Goal: Information Seeking & Learning: Find specific fact

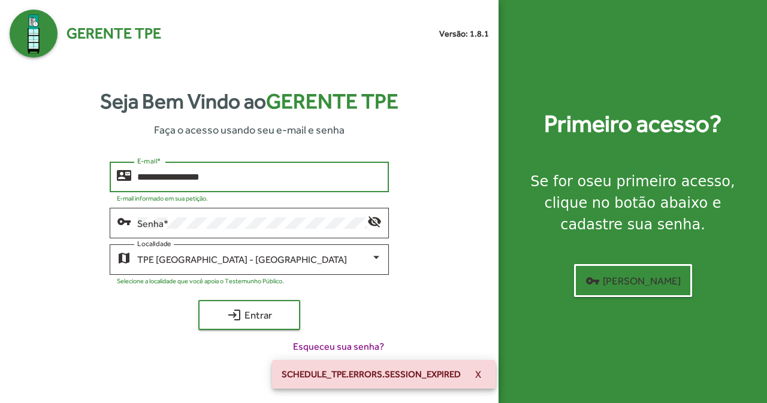
type input "**********"
click at [249, 315] on button "login Entrar" at bounding box center [249, 315] width 102 height 30
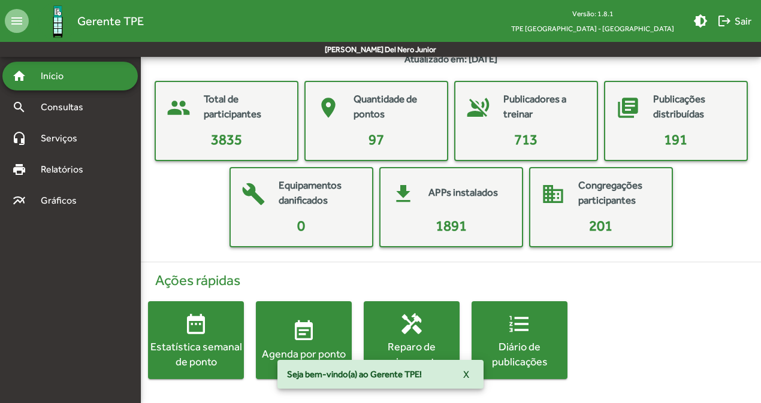
scroll to position [36, 0]
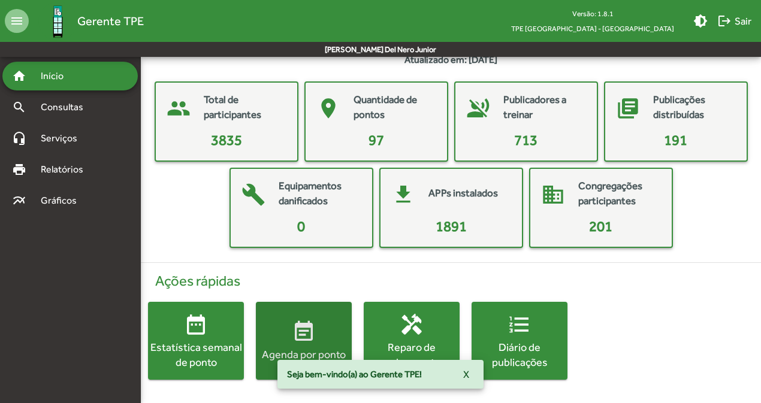
click at [310, 312] on button "event_note Agenda por ponto" at bounding box center [304, 341] width 96 height 78
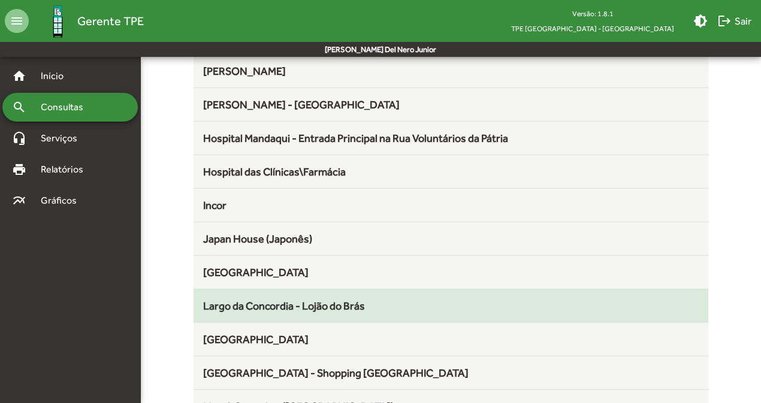
scroll to position [358, 0]
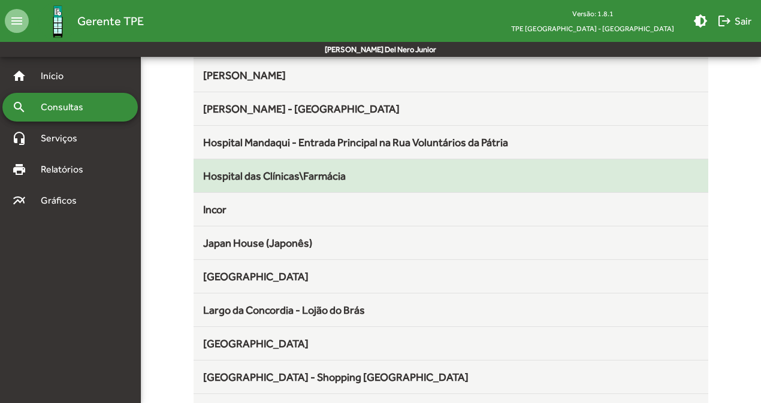
click at [338, 182] on span "Hospital das Clínicas\Farmácia" at bounding box center [274, 176] width 143 height 13
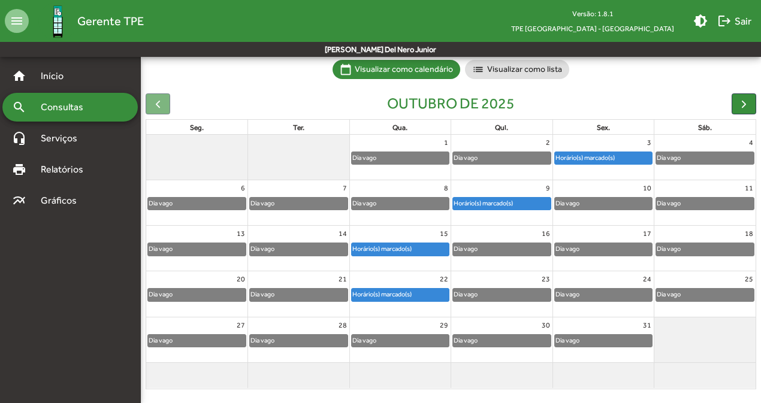
scroll to position [92, 0]
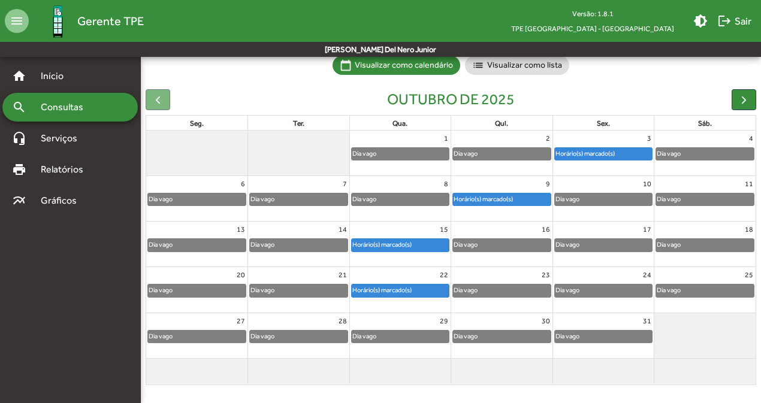
click at [522, 198] on div "Horário(s) marcado(s)" at bounding box center [502, 199] width 98 height 12
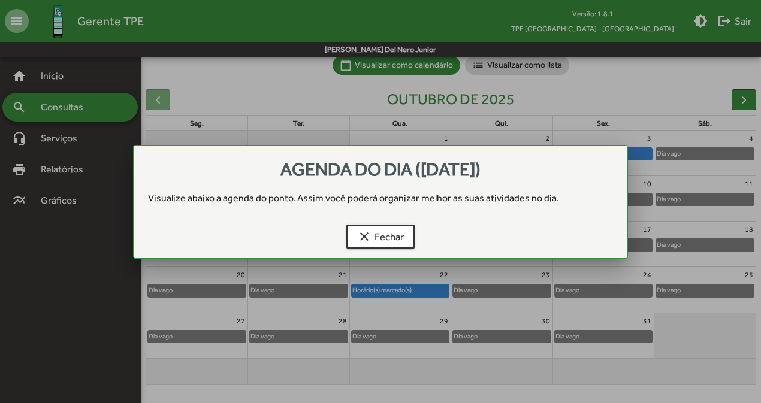
scroll to position [0, 0]
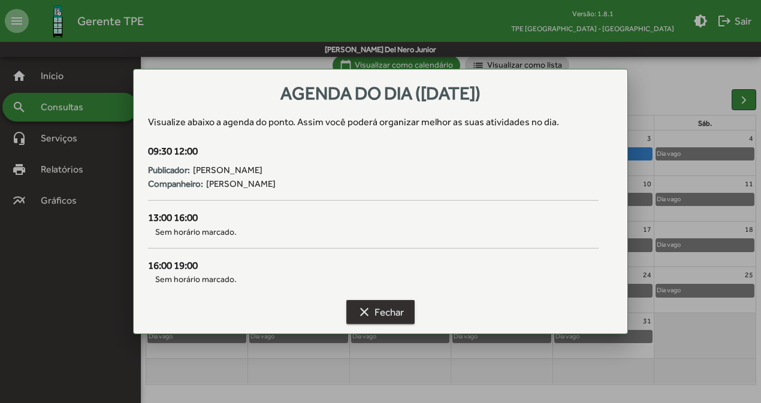
click at [365, 308] on mat-icon "clear" at bounding box center [364, 312] width 14 height 14
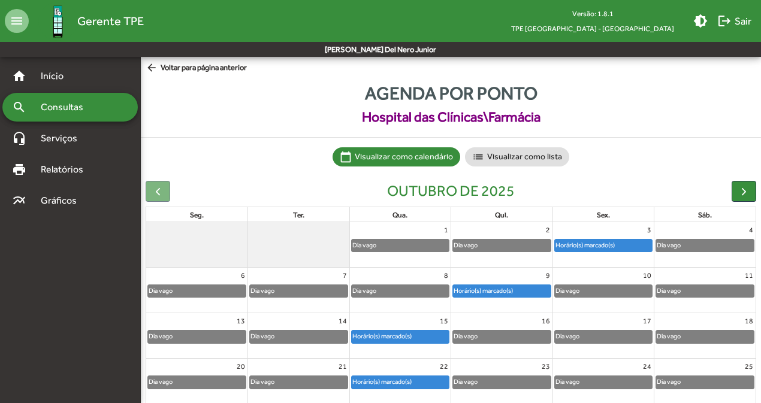
scroll to position [92, 0]
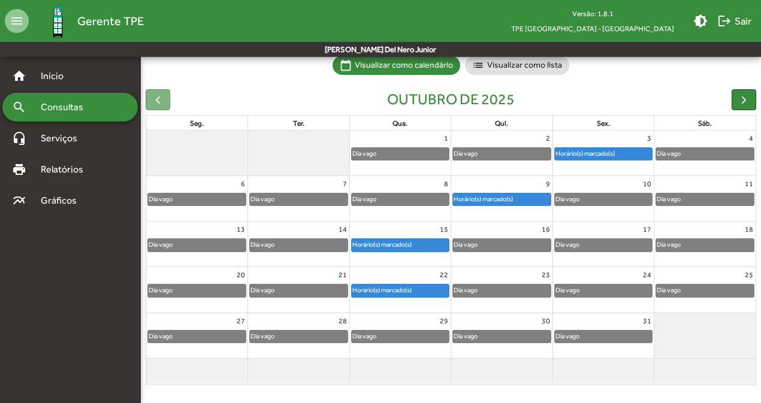
click at [406, 243] on div "Horário(s) marcado(s)" at bounding box center [382, 244] width 61 height 11
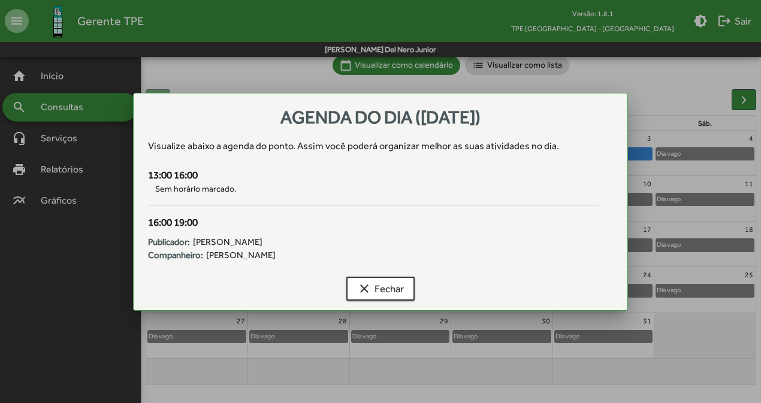
scroll to position [0, 0]
click at [385, 285] on span "clear Fechar" at bounding box center [380, 289] width 47 height 22
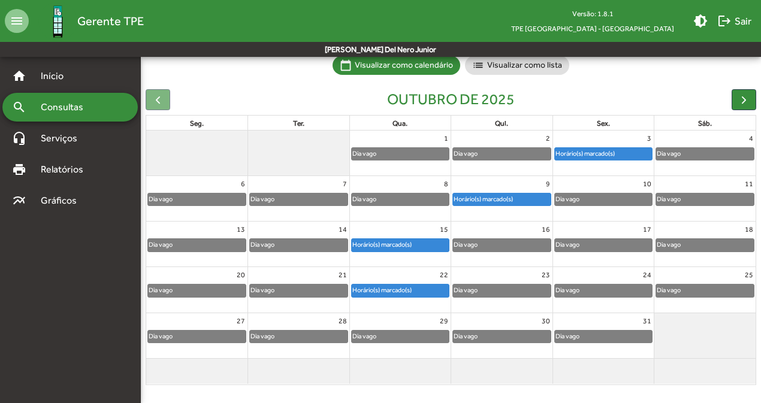
click at [393, 285] on div "Horário(s) marcado(s)" at bounding box center [382, 290] width 61 height 11
click at [603, 153] on div "Horário(s) marcado(s)" at bounding box center [585, 153] width 61 height 11
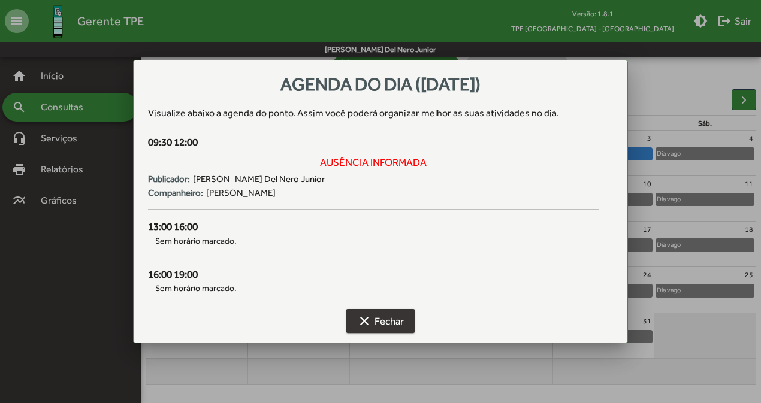
click at [372, 322] on span "clear Fechar" at bounding box center [380, 321] width 47 height 22
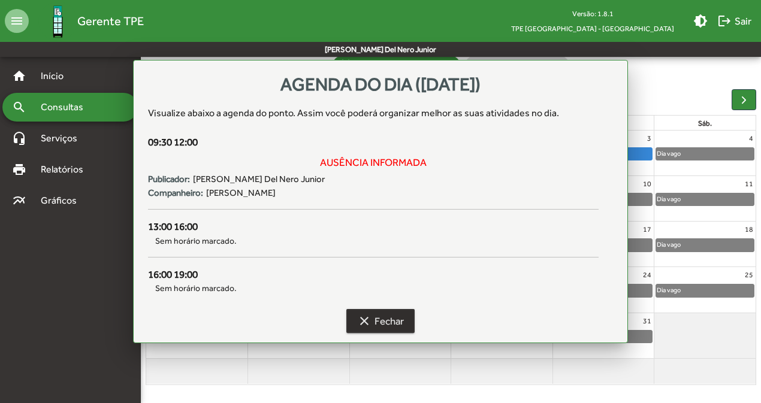
scroll to position [92, 0]
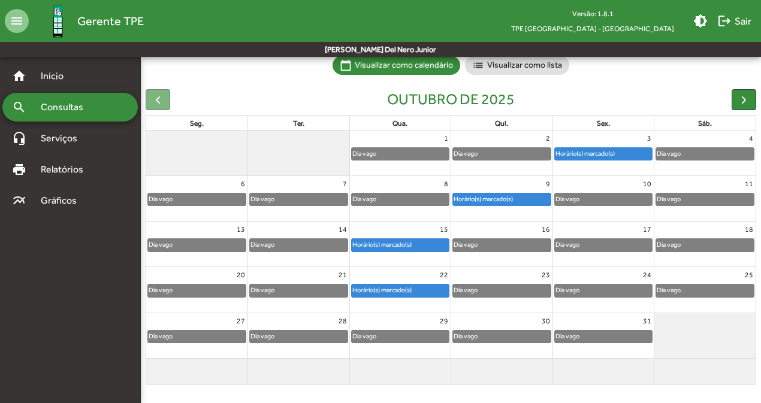
click at [510, 204] on div "Horário(s) marcado(s)" at bounding box center [502, 199] width 98 height 12
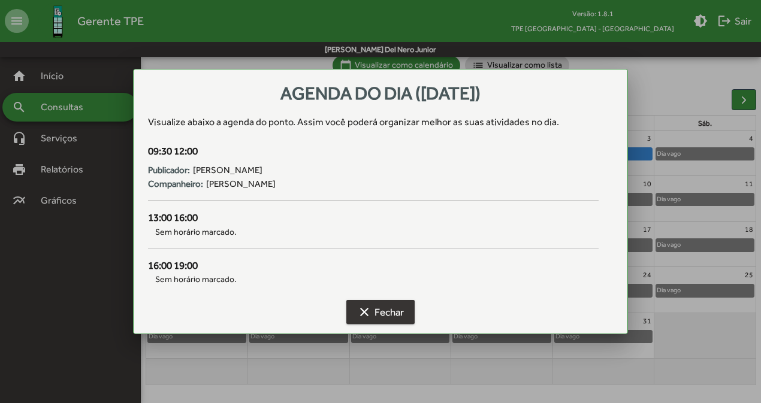
click at [352, 313] on button "clear Fechar" at bounding box center [380, 312] width 68 height 24
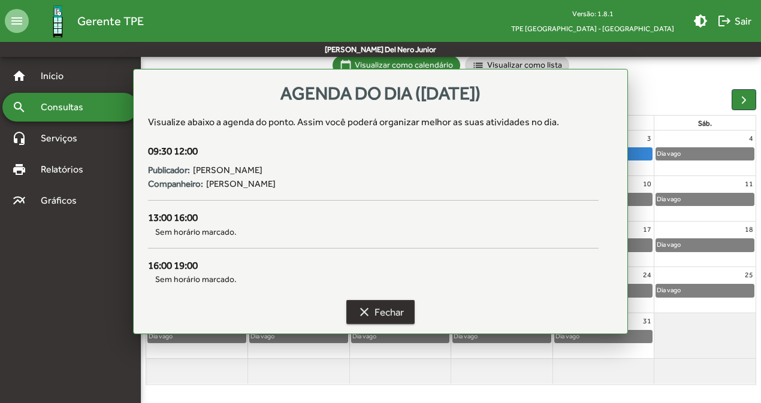
scroll to position [92, 0]
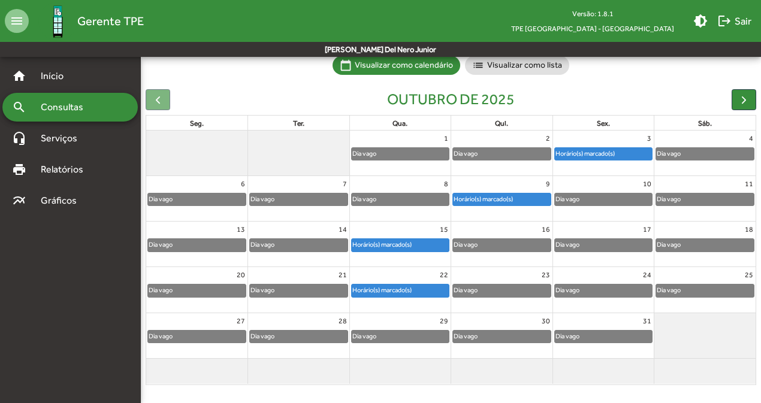
click at [613, 154] on div "Horário(s) marcado(s)" at bounding box center [585, 153] width 61 height 11
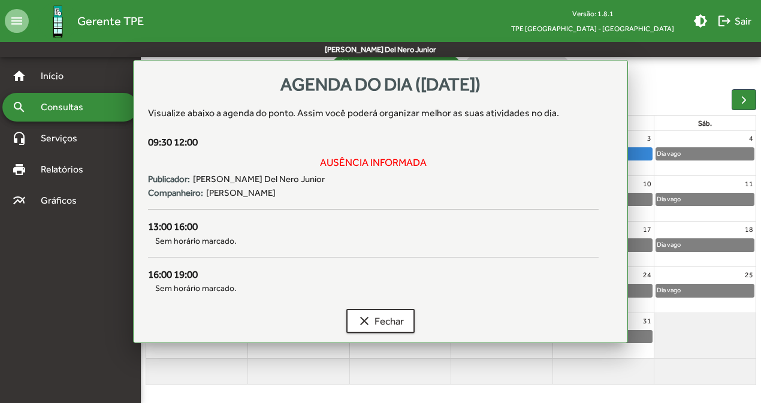
scroll to position [0, 0]
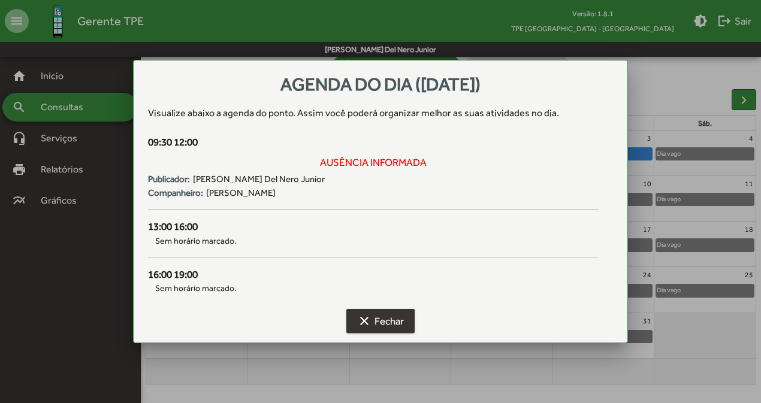
click at [369, 321] on mat-icon "clear" at bounding box center [364, 321] width 14 height 14
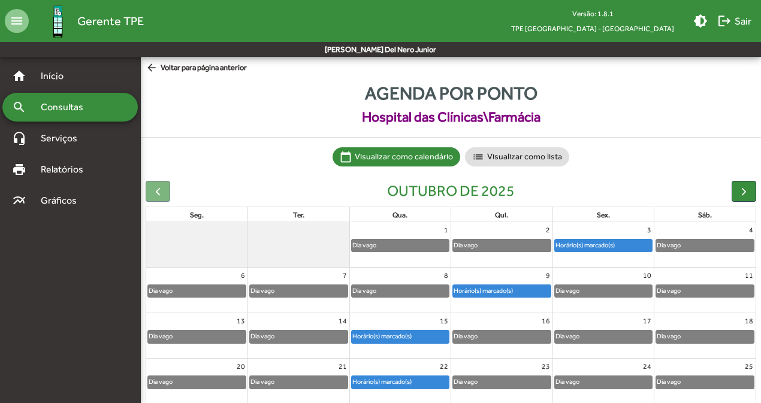
scroll to position [92, 0]
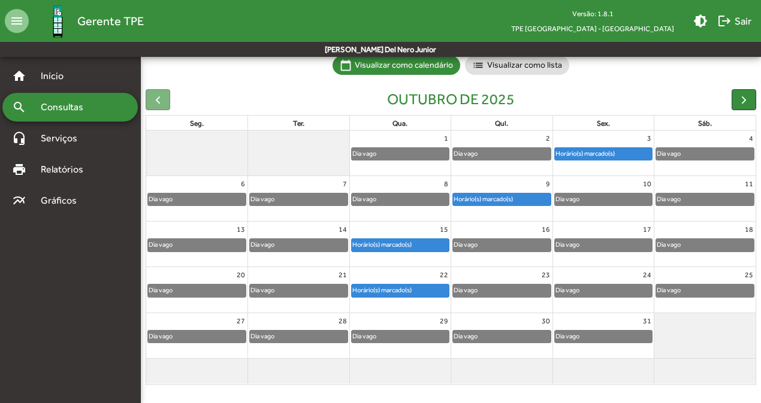
click at [86, 108] on span "Consultas" at bounding box center [66, 107] width 65 height 14
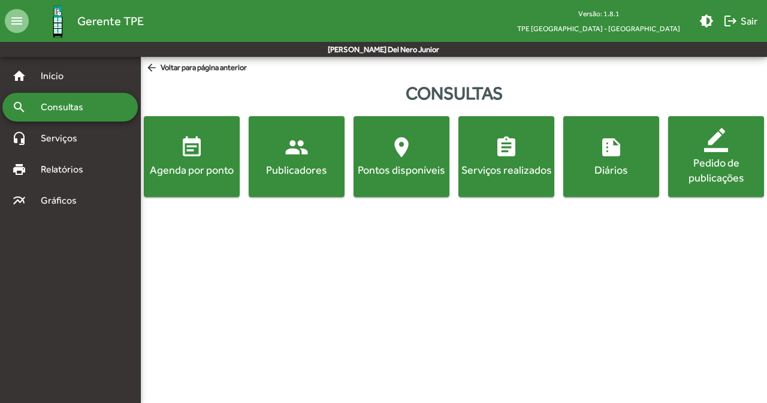
click at [192, 164] on div "Agenda por ponto" at bounding box center [191, 169] width 91 height 15
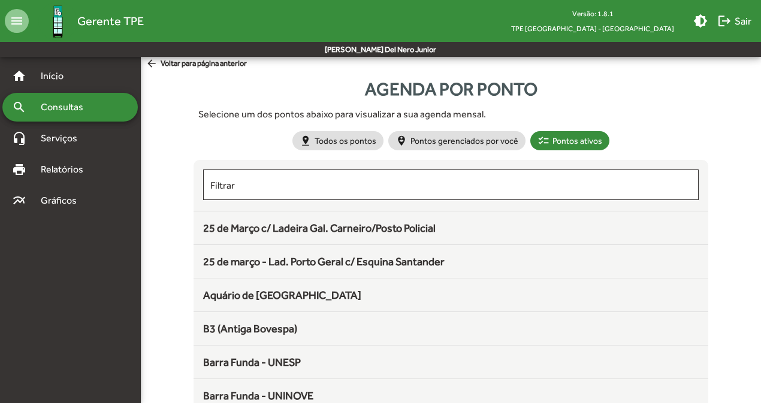
scroll to position [24, 0]
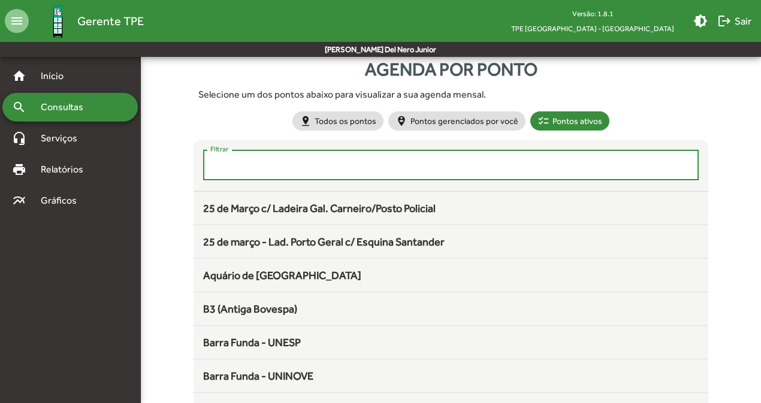
click at [352, 169] on input "Filtrar" at bounding box center [450, 165] width 481 height 11
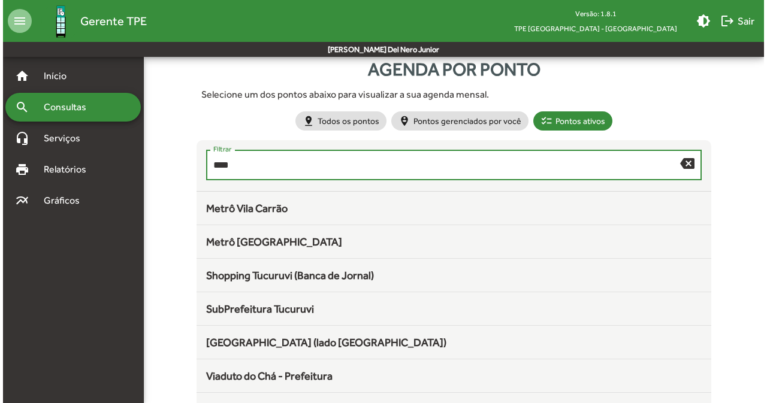
scroll to position [0, 0]
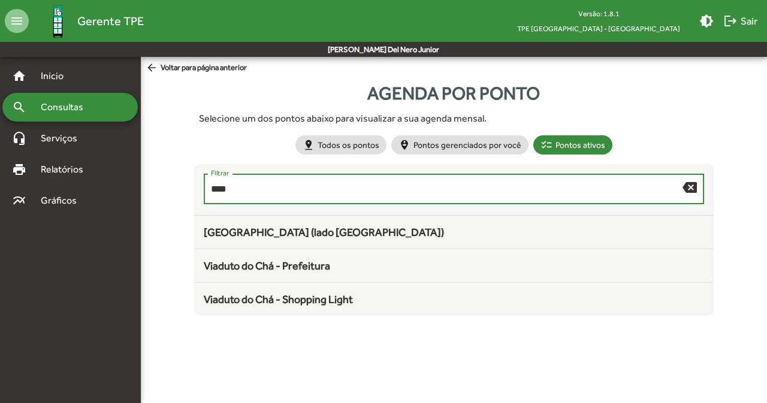
type input "***"
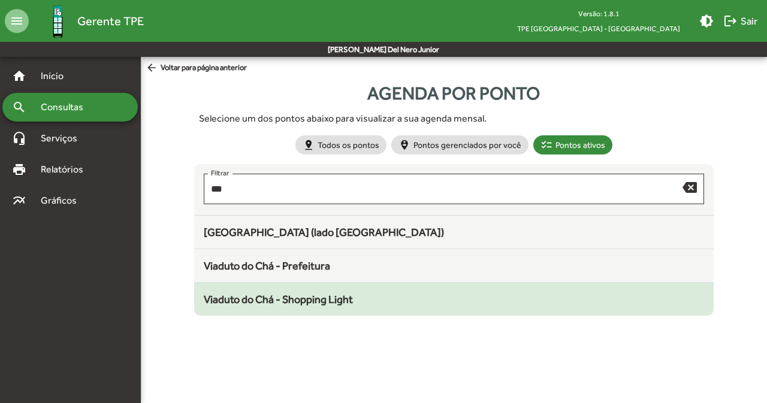
drag, startPoint x: 352, startPoint y: 169, endPoint x: 322, endPoint y: 303, distance: 136.9
click at [322, 303] on span "Viaduto do Chá - Shopping Light" at bounding box center [278, 299] width 149 height 13
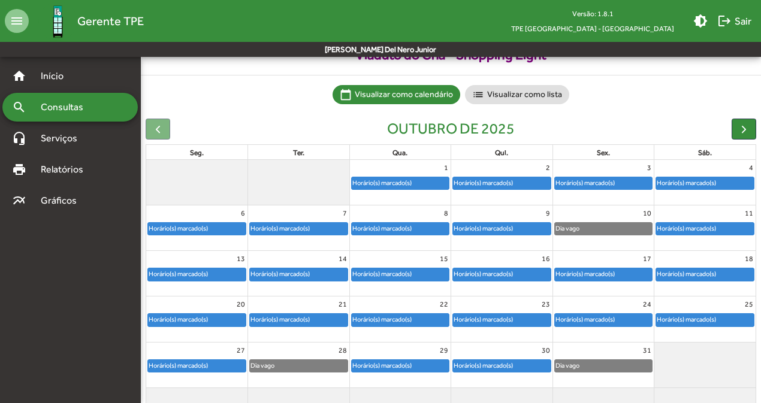
scroll to position [65, 0]
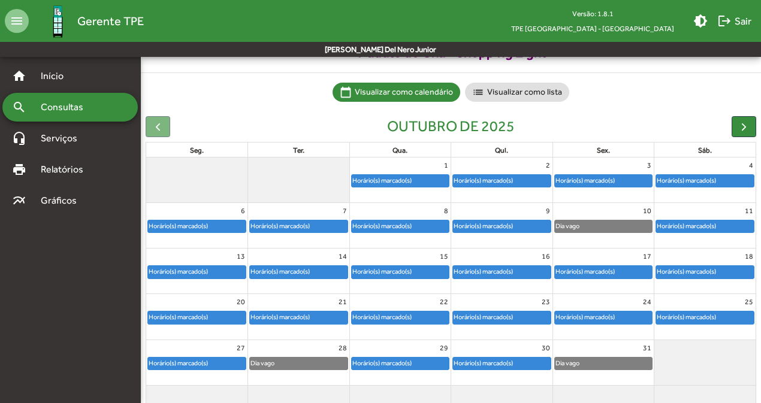
click at [583, 228] on div "Dia vago" at bounding box center [604, 226] width 98 height 12
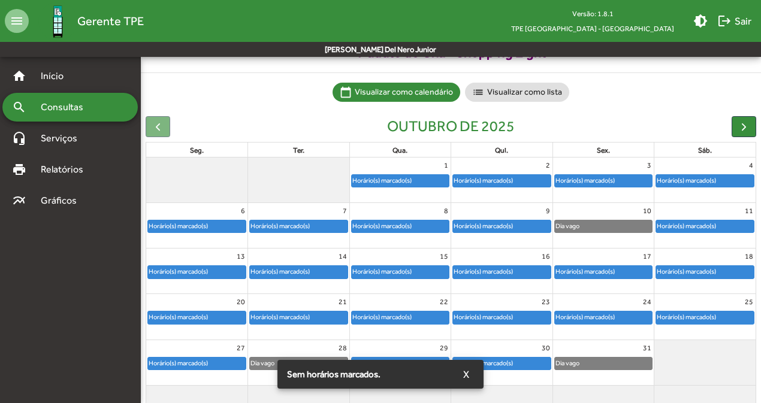
click at [578, 229] on div "Dia vago" at bounding box center [567, 225] width 25 height 11
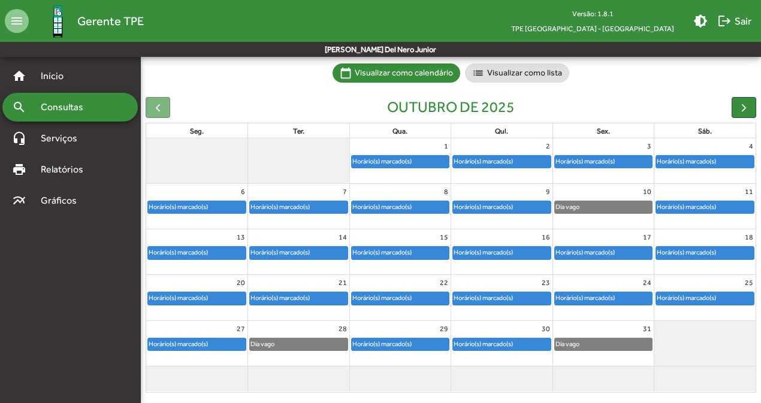
scroll to position [84, 0]
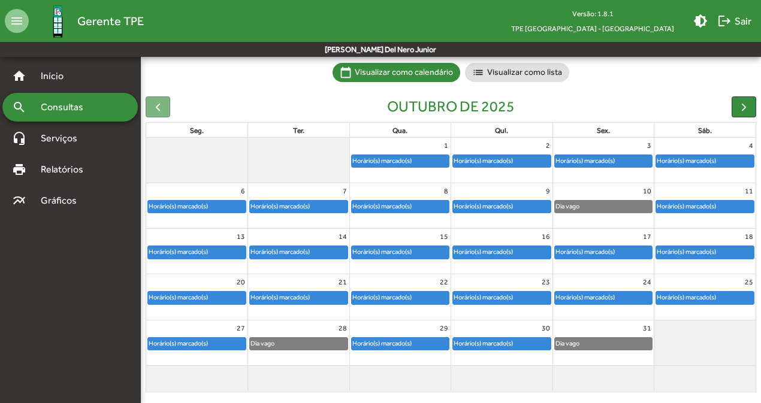
click at [395, 246] on div "Horário(s) marcado(s)" at bounding box center [382, 251] width 61 height 11
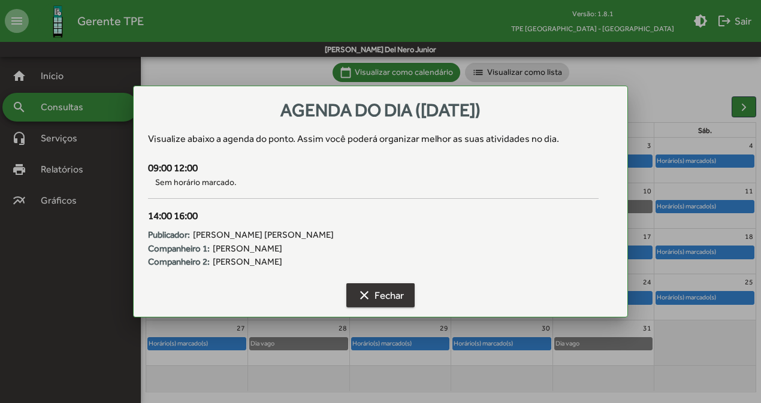
click at [379, 290] on span "clear Fechar" at bounding box center [380, 296] width 47 height 22
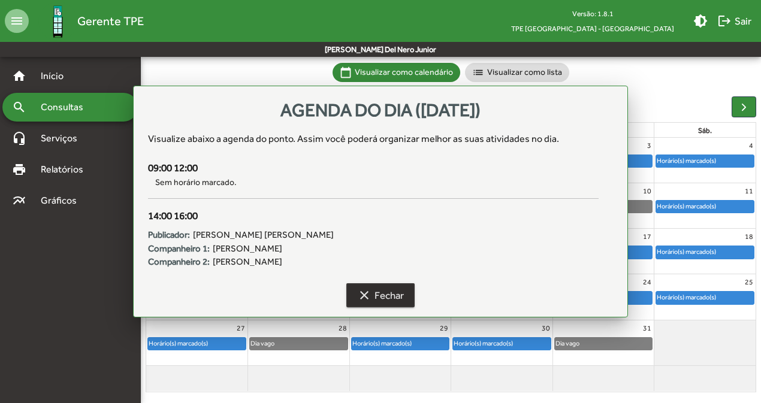
scroll to position [84, 0]
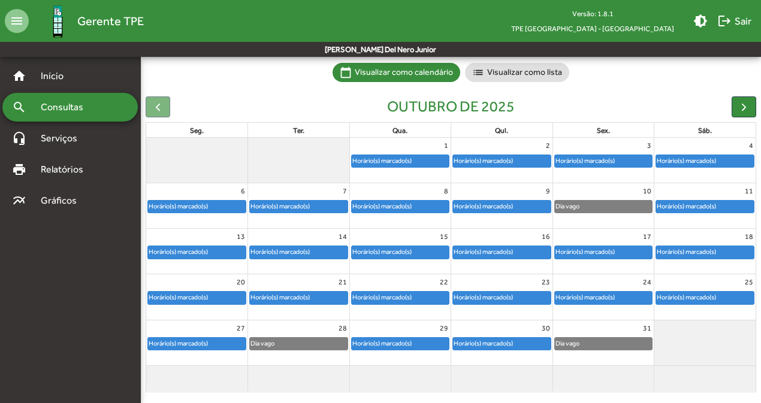
click at [311, 245] on div "Horário(s) marcado(s)" at bounding box center [298, 252] width 101 height 14
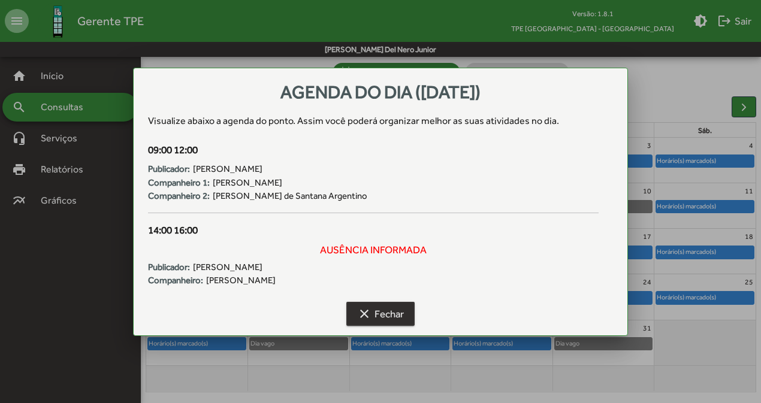
click at [367, 307] on mat-icon "clear" at bounding box center [364, 314] width 14 height 14
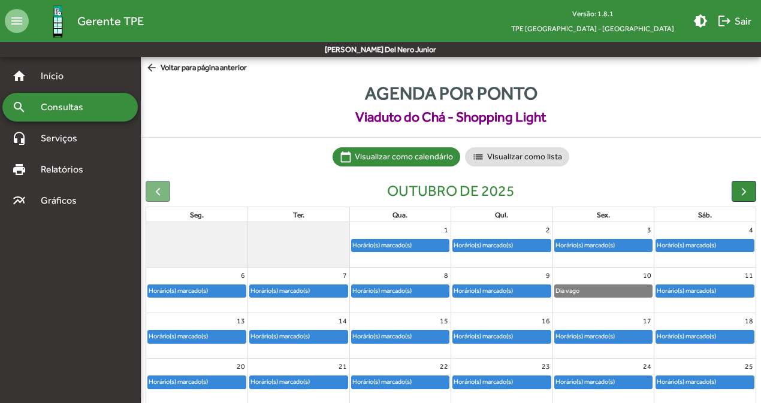
scroll to position [84, 0]
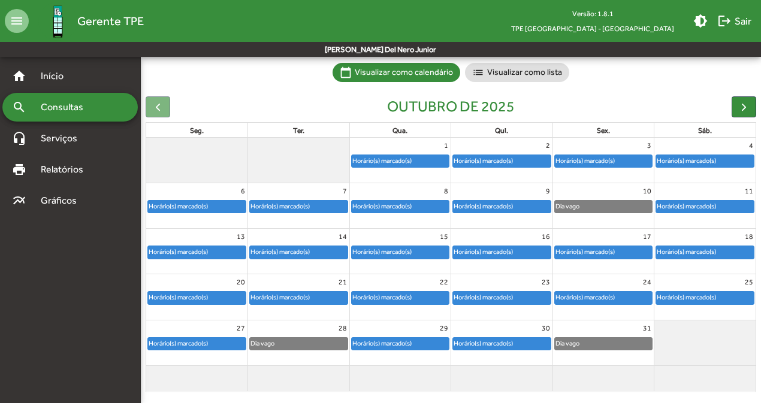
click at [175, 253] on div "Horário(s) marcado(s)" at bounding box center [178, 251] width 61 height 11
click at [265, 255] on div "Horário(s) marcado(s)" at bounding box center [280, 251] width 61 height 11
click at [378, 250] on div "Horário(s) marcado(s)" at bounding box center [382, 251] width 61 height 11
click at [511, 249] on div "Horário(s) marcado(s)" at bounding box center [483, 251] width 61 height 11
click at [595, 254] on div "Horário(s) marcado(s)" at bounding box center [585, 251] width 61 height 11
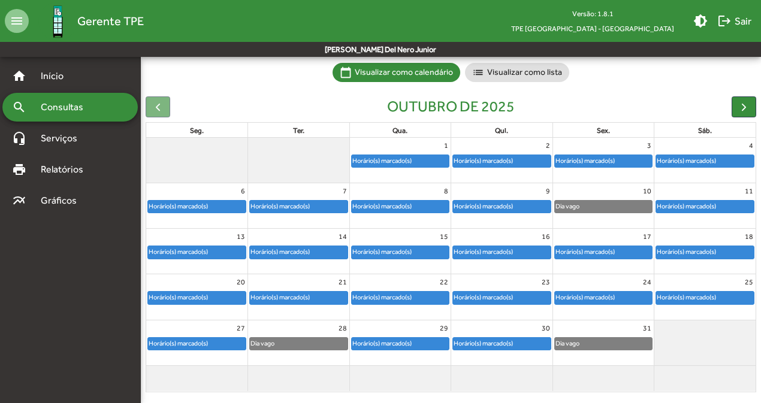
click at [687, 254] on div "Horário(s) marcado(s)" at bounding box center [686, 251] width 61 height 11
click at [506, 246] on div "Horário(s) marcado(s)" at bounding box center [483, 251] width 61 height 11
click at [406, 246] on div "Horário(s) marcado(s)" at bounding box center [382, 251] width 61 height 11
click at [282, 292] on div "Horário(s) marcado(s)" at bounding box center [280, 297] width 61 height 11
click at [398, 294] on div "Horário(s) marcado(s)" at bounding box center [382, 297] width 61 height 11
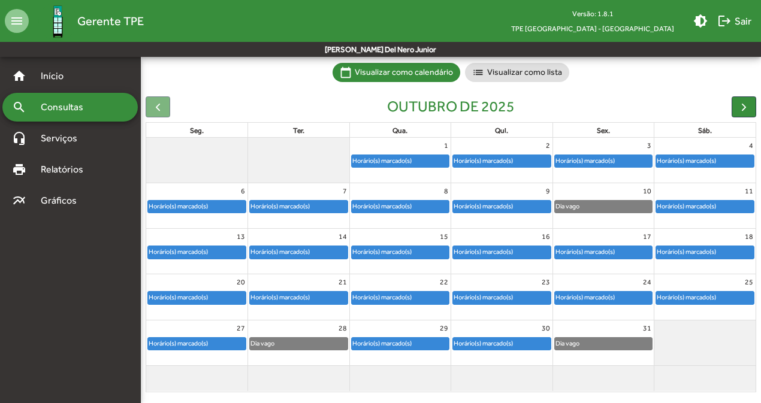
click at [471, 295] on div "Horário(s) marcado(s)" at bounding box center [483, 297] width 61 height 11
click at [578, 300] on div "Horário(s) marcado(s)" at bounding box center [585, 297] width 61 height 11
click at [211, 292] on div "Horário(s) marcado(s)" at bounding box center [197, 298] width 98 height 12
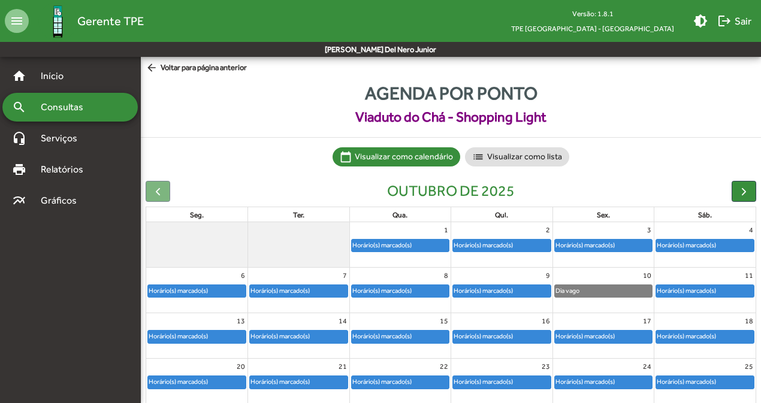
click at [102, 103] on div "search Consultas" at bounding box center [69, 107] width 135 height 29
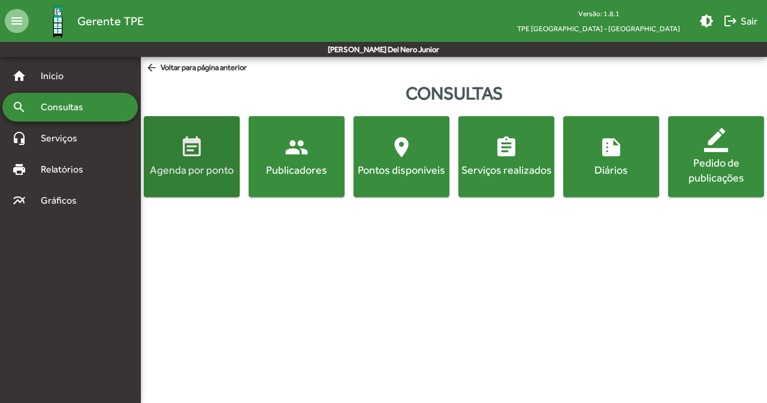
click at [228, 174] on div "Agenda por ponto" at bounding box center [191, 169] width 91 height 15
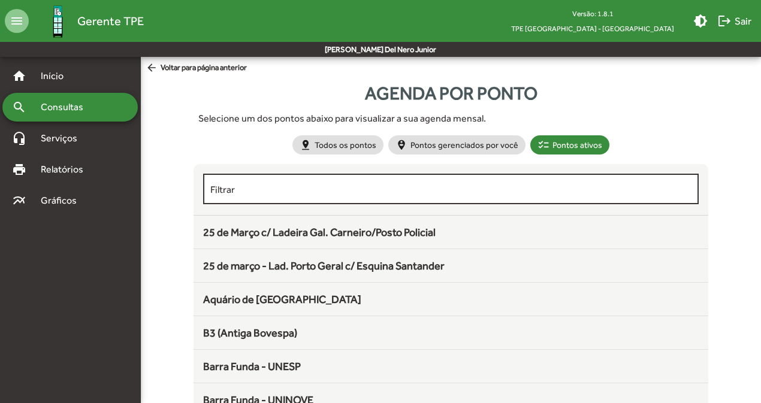
click at [361, 196] on div "Filtrar" at bounding box center [450, 187] width 481 height 33
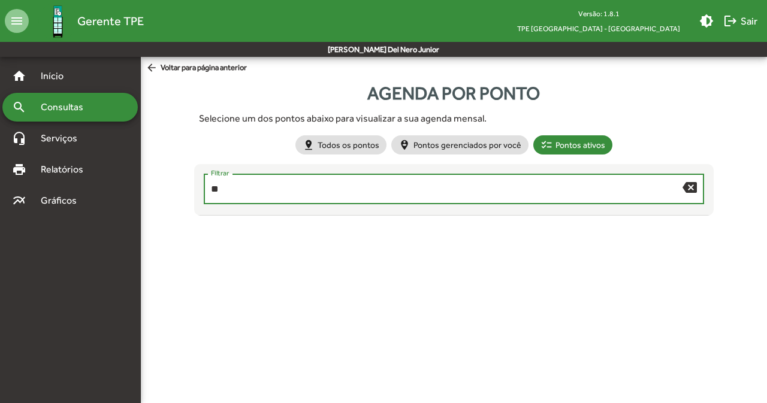
type input "*"
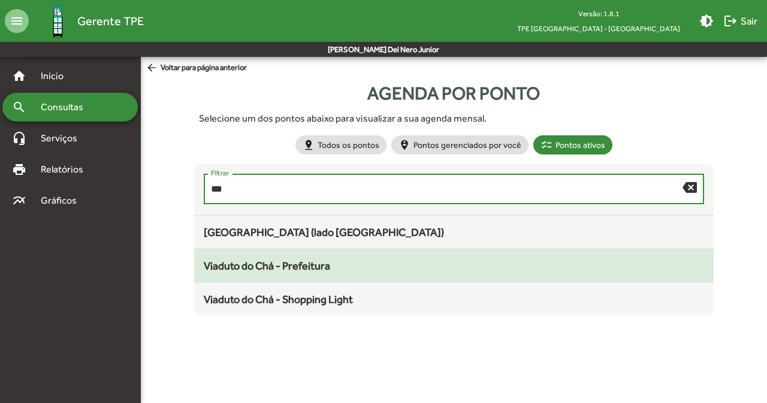
type input "***"
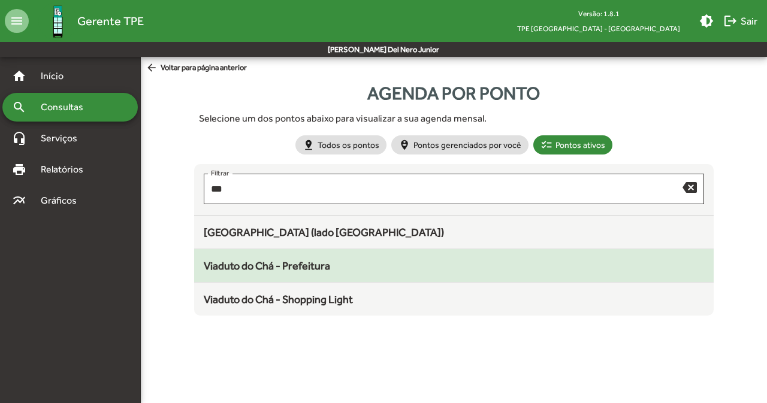
click at [338, 277] on mat-list-item "Viaduto do Chá - Prefeitura" at bounding box center [453, 266] width 519 height 34
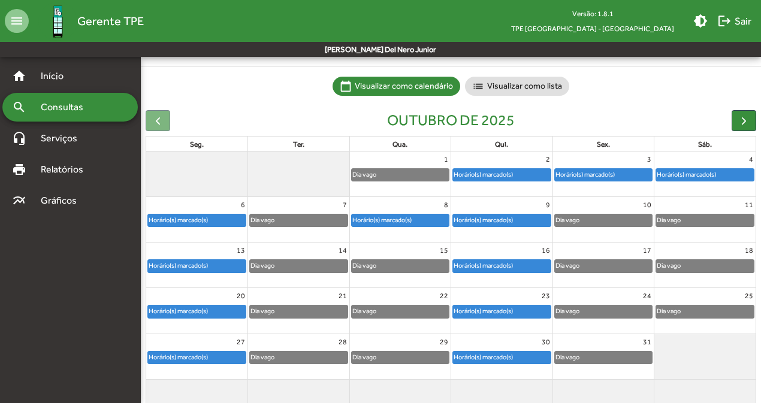
click at [313, 262] on div "Dia vago" at bounding box center [299, 266] width 98 height 12
click at [558, 264] on div "Dia vago" at bounding box center [567, 265] width 25 height 11
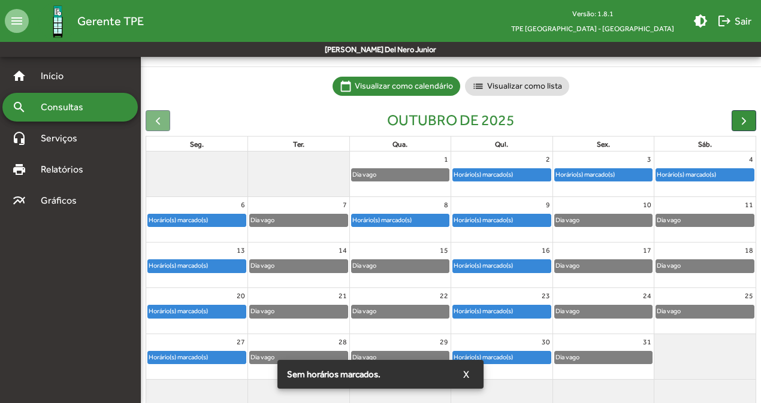
click at [513, 268] on div "Horário(s) marcado(s)" at bounding box center [483, 265] width 61 height 11
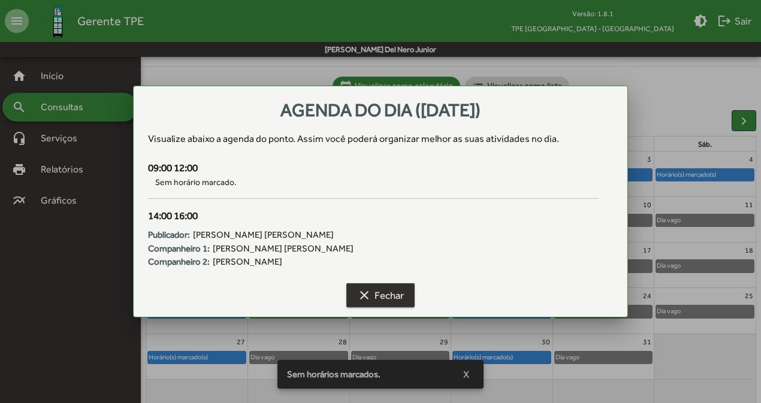
click at [373, 286] on span "clear Fechar" at bounding box center [380, 296] width 47 height 22
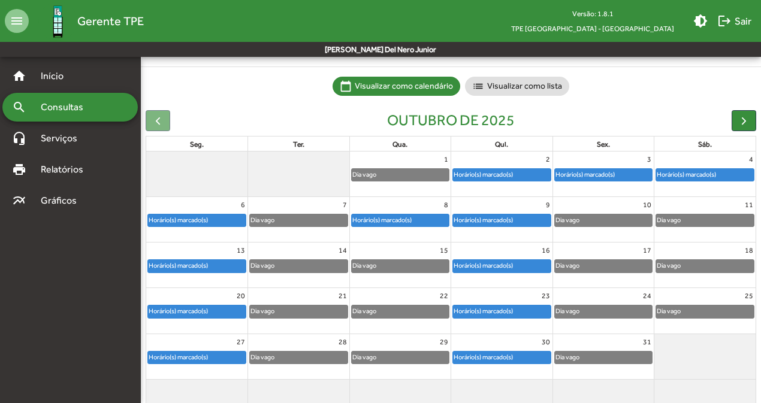
click at [192, 268] on div "Horário(s) marcado(s)" at bounding box center [178, 265] width 61 height 11
click at [208, 311] on div "Horário(s) marcado(s)" at bounding box center [178, 311] width 61 height 11
click at [208, 356] on div "Horário(s) marcado(s)" at bounding box center [178, 357] width 61 height 11
click at [87, 108] on span "Consultas" at bounding box center [66, 107] width 65 height 14
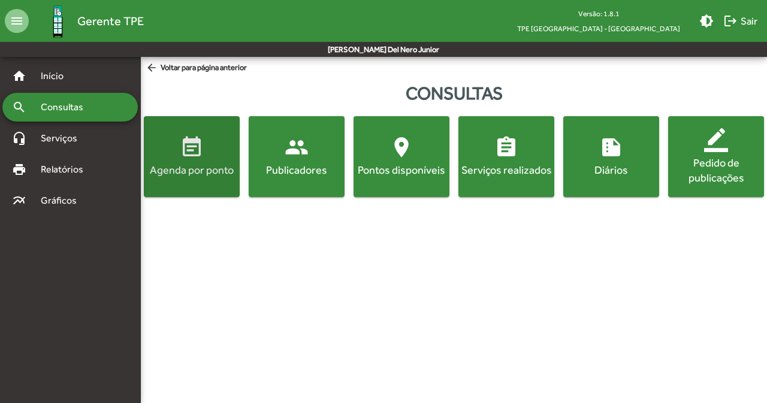
click at [220, 167] on div "Agenda por ponto" at bounding box center [191, 169] width 91 height 15
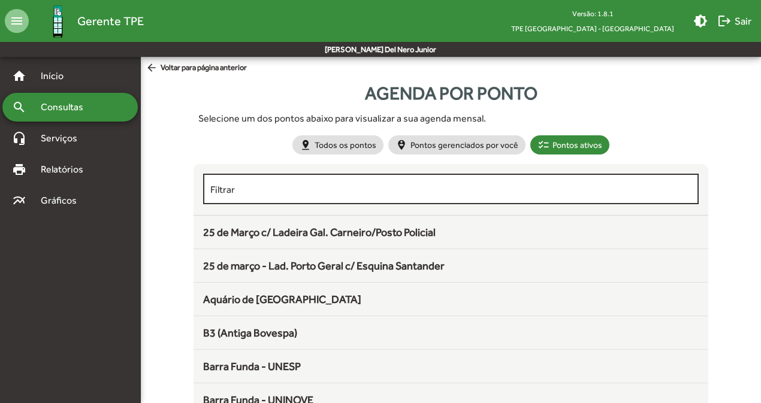
click at [319, 180] on div "Filtrar" at bounding box center [450, 187] width 481 height 33
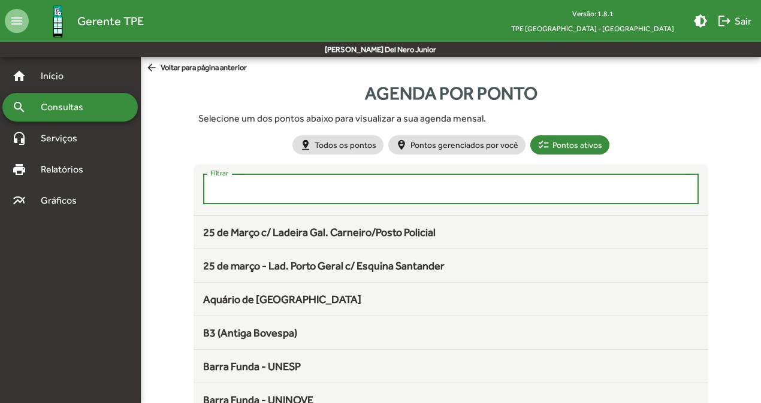
type input "*"
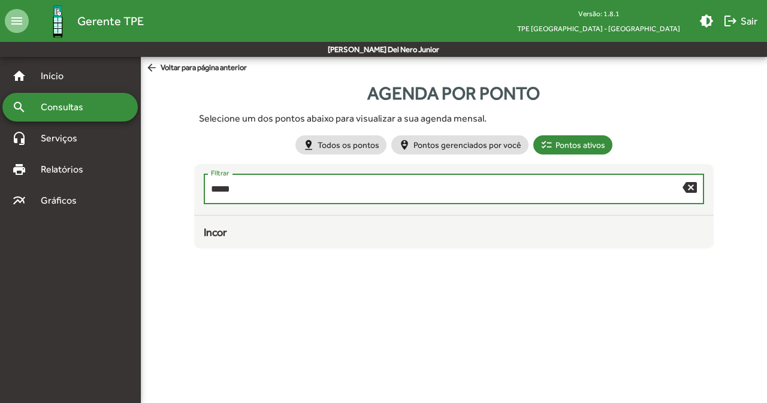
type input "*****"
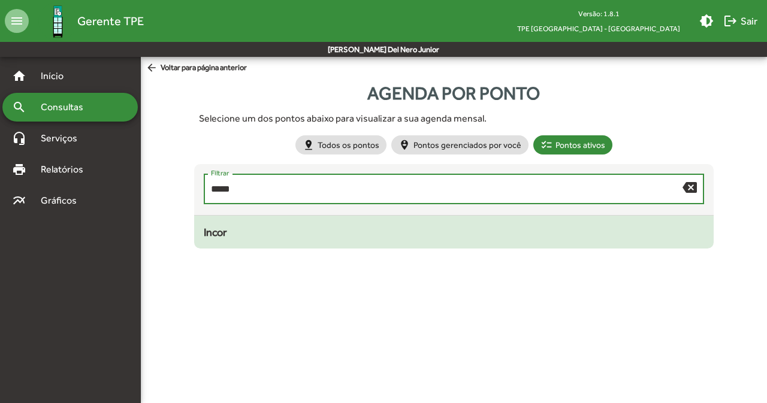
drag, startPoint x: 319, startPoint y: 180, endPoint x: 308, endPoint y: 223, distance: 43.9
click at [308, 223] on mat-list-item "Incor" at bounding box center [453, 232] width 519 height 33
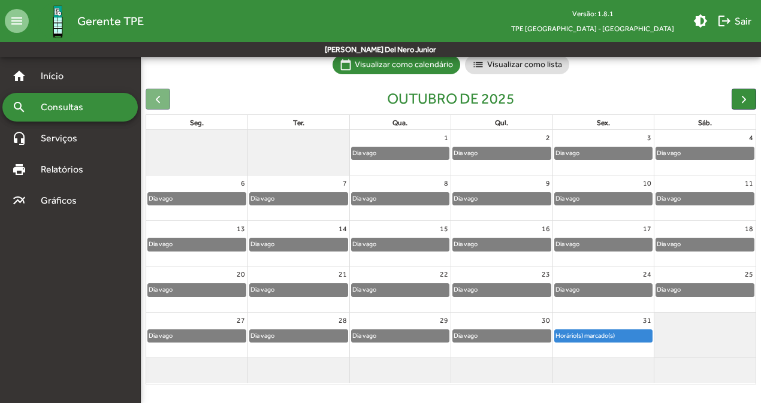
click at [418, 199] on div "Dia vago" at bounding box center [401, 199] width 98 height 12
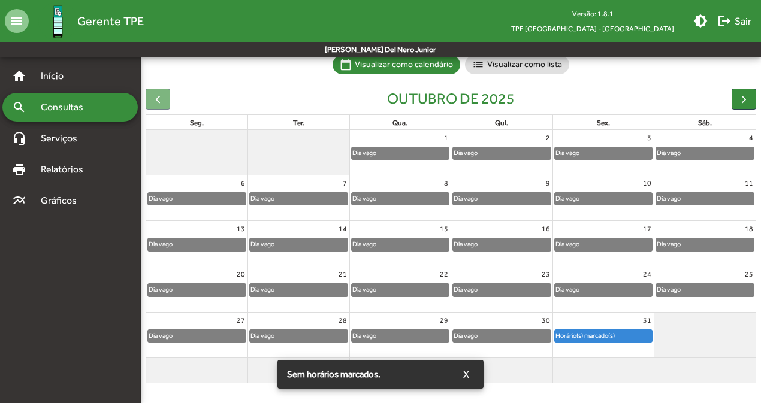
click at [482, 206] on div "Dia vago" at bounding box center [501, 201] width 101 height 19
click at [575, 332] on div "Horário(s) marcado(s)" at bounding box center [585, 335] width 61 height 11
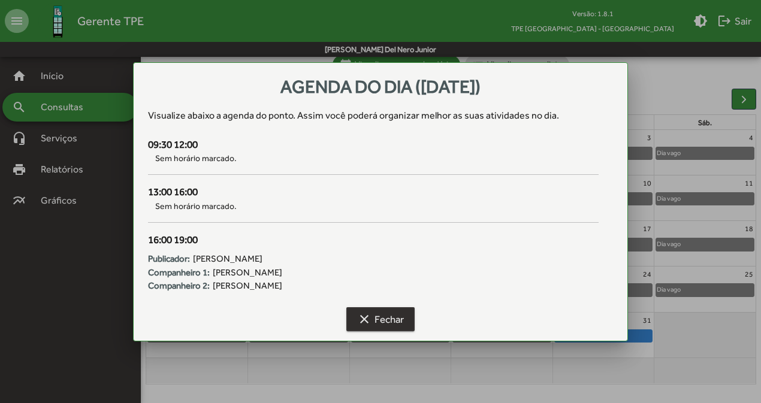
click at [391, 313] on span "clear Fechar" at bounding box center [380, 320] width 47 height 22
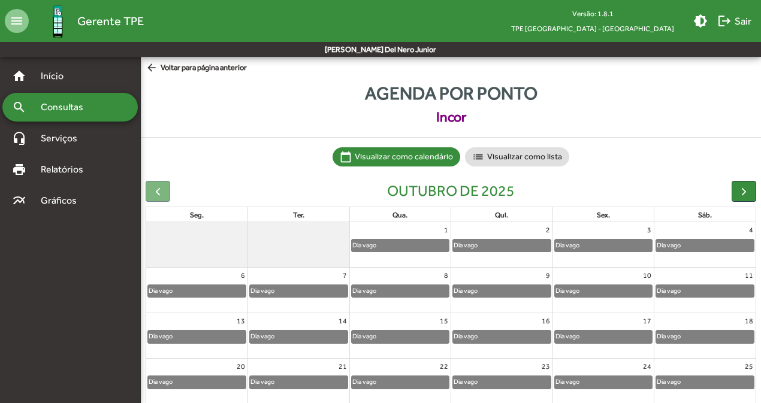
scroll to position [92, 0]
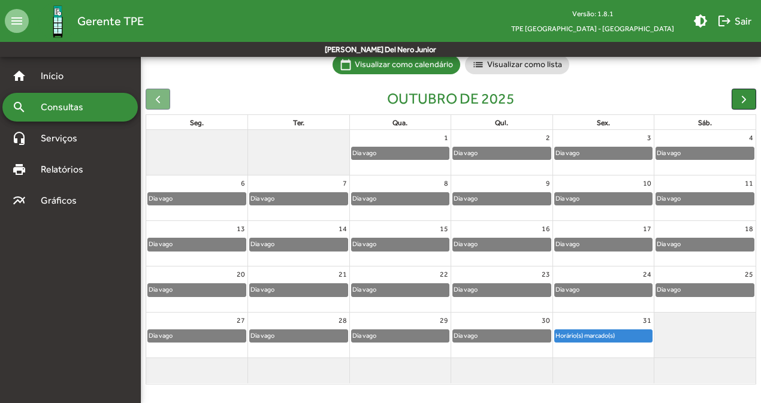
click at [747, 102] on span "button" at bounding box center [743, 99] width 13 height 13
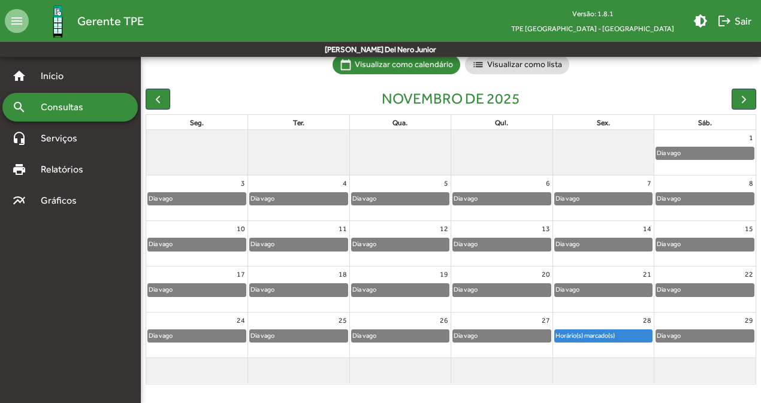
click at [624, 332] on div "Horário(s) marcado(s)" at bounding box center [604, 336] width 98 height 12
click at [742, 101] on span "button" at bounding box center [743, 99] width 13 height 13
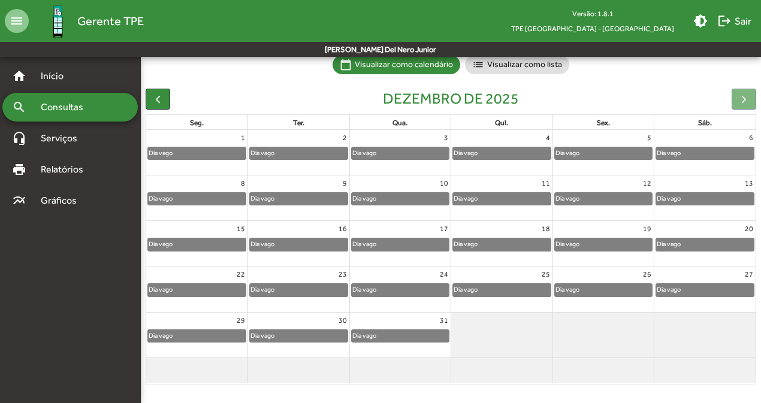
click at [155, 94] on span "button" at bounding box center [158, 99] width 13 height 13
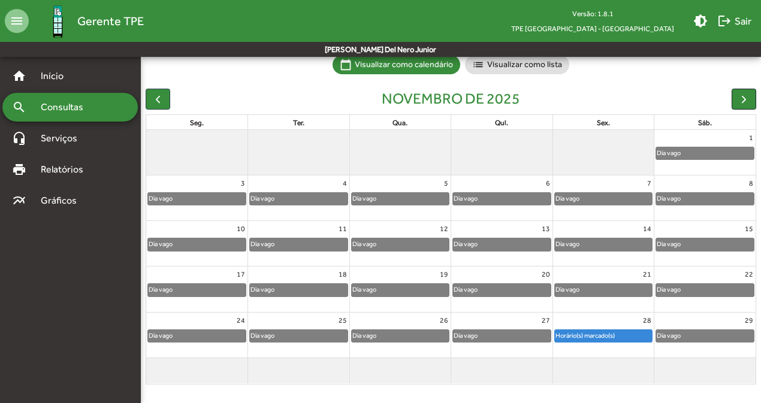
click at [738, 93] on span "button" at bounding box center [743, 99] width 13 height 13
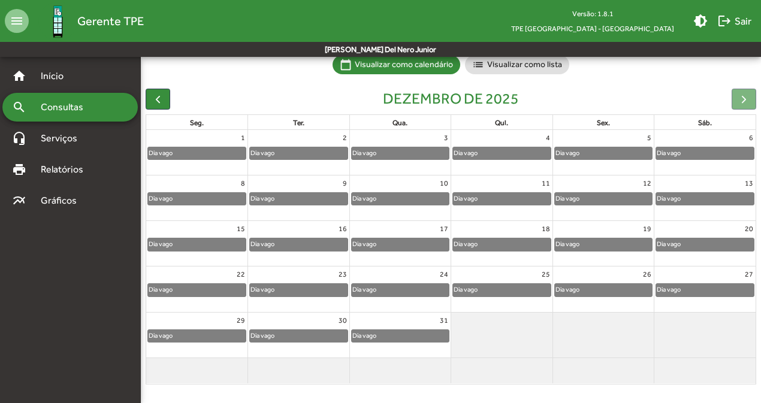
click at [738, 93] on div at bounding box center [743, 99] width 25 height 21
click at [77, 110] on span "Consultas" at bounding box center [66, 107] width 65 height 14
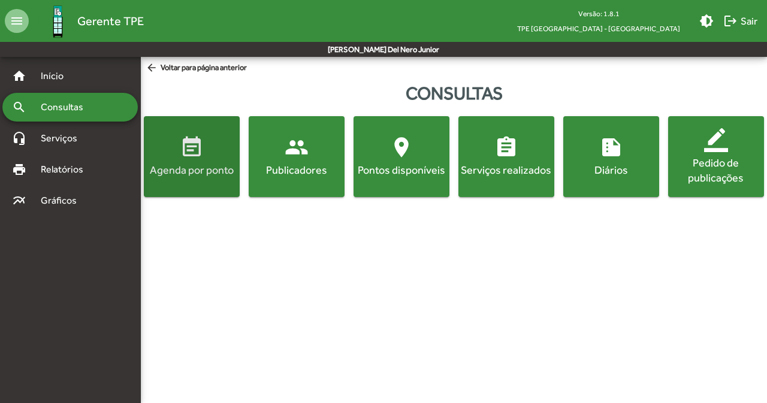
click at [198, 186] on button "event_note Agenda por ponto" at bounding box center [192, 156] width 96 height 81
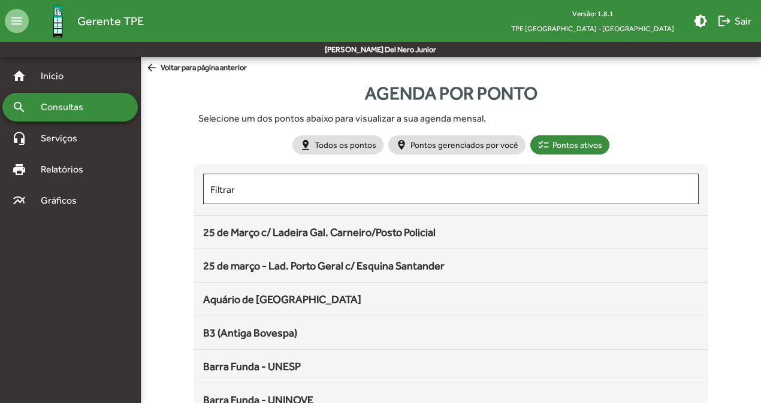
click at [108, 117] on div "search Consultas" at bounding box center [69, 107] width 135 height 29
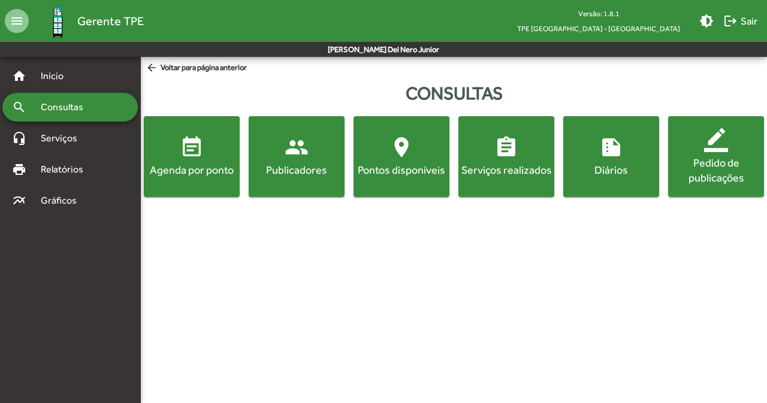
click at [286, 171] on div "Publicadores" at bounding box center [296, 169] width 91 height 15
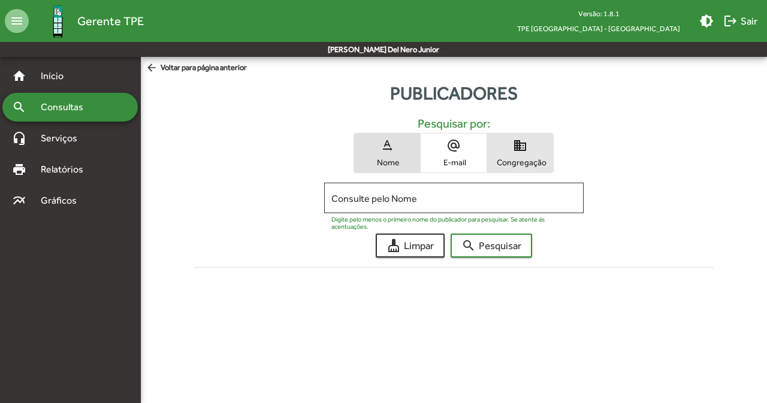
click at [512, 168] on span "domain Congregação" at bounding box center [520, 153] width 66 height 39
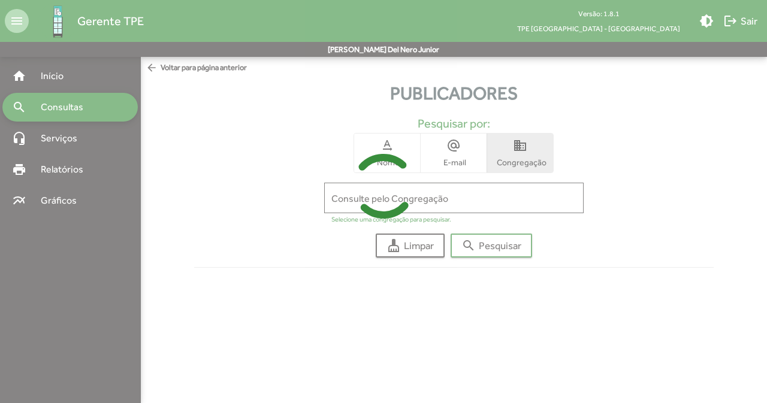
click at [424, 205] on icon at bounding box center [383, 186] width 767 height 90
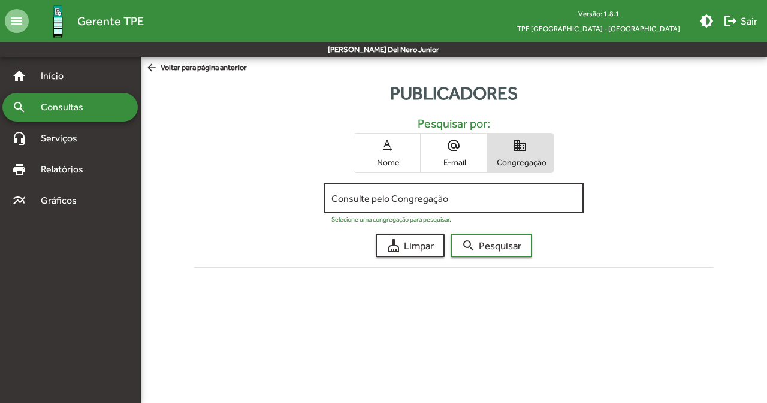
click at [405, 196] on input "Consulte pelo Congregação" at bounding box center [453, 198] width 245 height 11
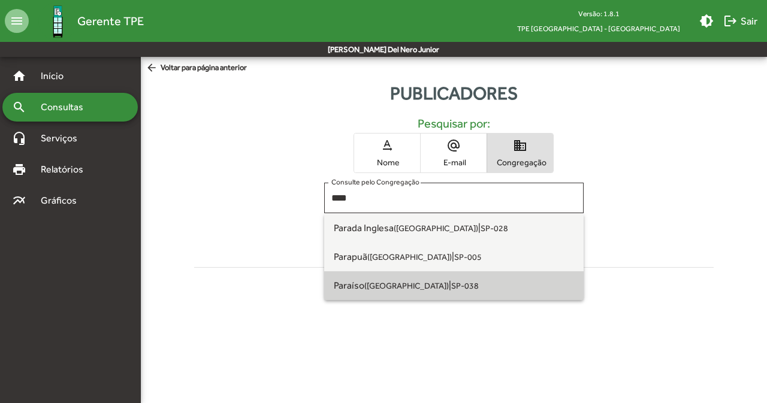
click at [451, 290] on small "SP-038" at bounding box center [465, 286] width 28 height 10
type input "**********"
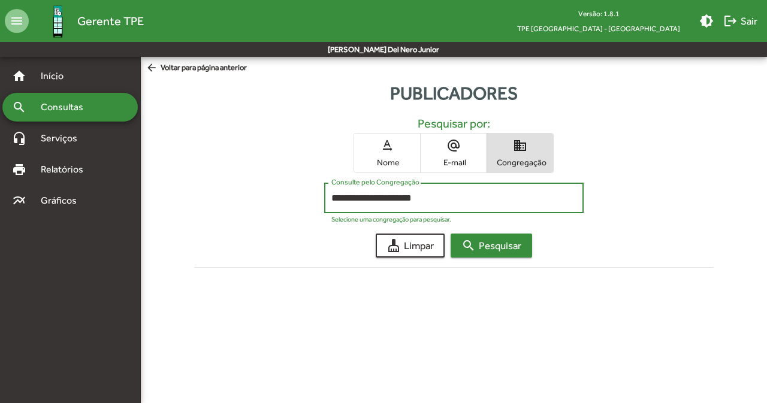
click at [483, 249] on span "search Pesquisar" at bounding box center [491, 246] width 60 height 22
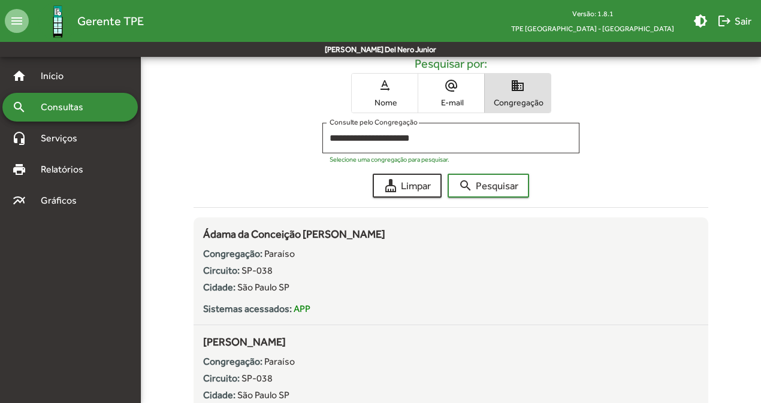
scroll to position [63, 0]
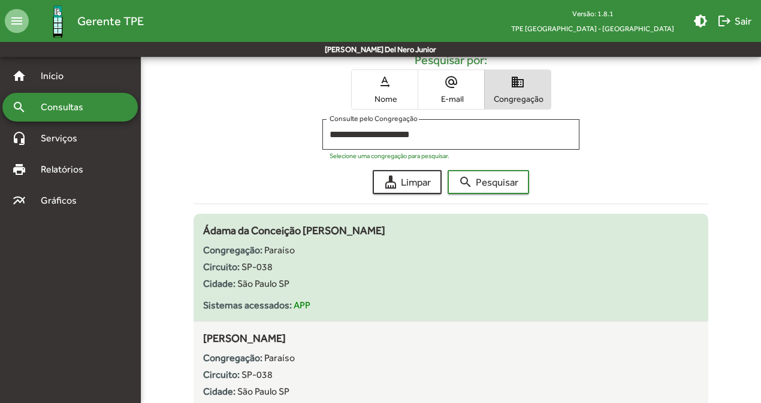
click at [328, 232] on span "Ádama da Conceição [PERSON_NAME]" at bounding box center [294, 230] width 182 height 13
drag, startPoint x: 399, startPoint y: 234, endPoint x: 211, endPoint y: 219, distance: 188.7
click at [211, 219] on mat-list-item "Ádama da Conceição [PERSON_NAME] Congregação: Paraíso Circuito: SP-038 Cidade: …" at bounding box center [450, 268] width 515 height 108
copy div "Ádama da Conceição [PERSON_NAME]"
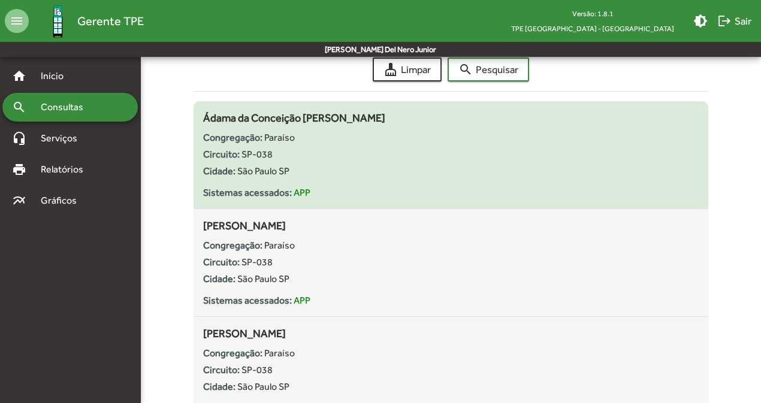
scroll to position [180, 0]
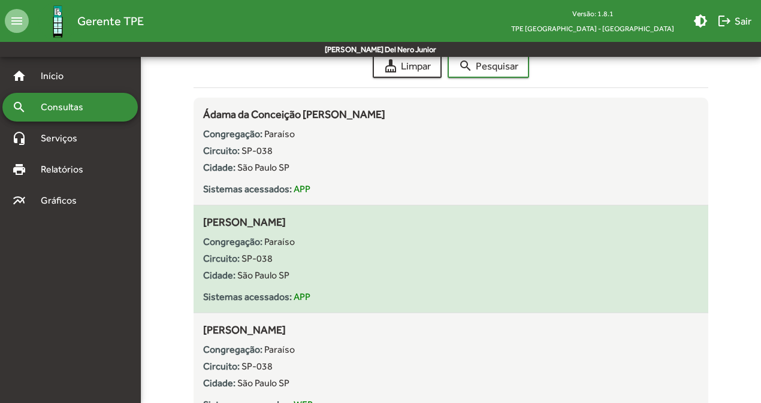
drag, startPoint x: 299, startPoint y: 220, endPoint x: 204, endPoint y: 220, distance: 95.3
click at [204, 220] on div "[PERSON_NAME] Congregação: Paraíso Circuito: SP-038 Cidade: [GEOGRAPHIC_DATA] S…" at bounding box center [450, 259] width 495 height 90
copy span "[PERSON_NAME]"
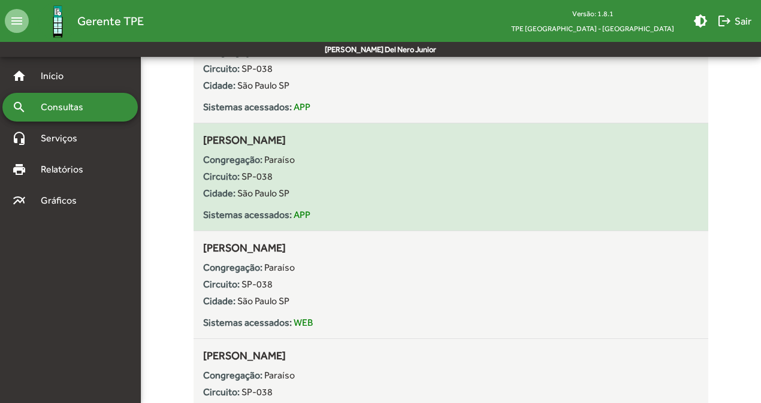
scroll to position [270, 0]
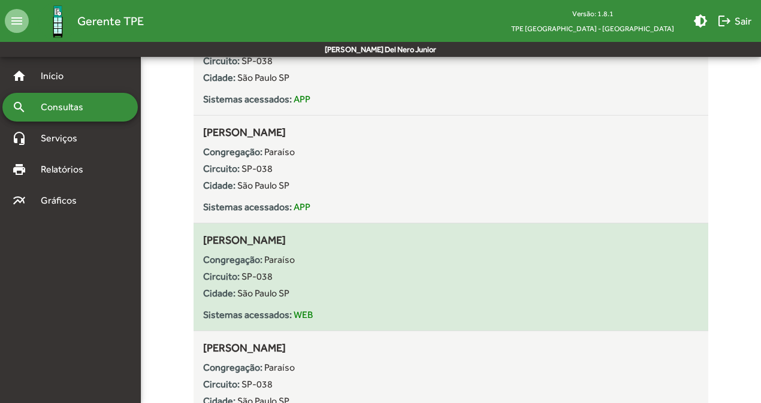
drag, startPoint x: 306, startPoint y: 241, endPoint x: 196, endPoint y: 240, distance: 109.6
click at [196, 240] on div "[PERSON_NAME] Congregação: Paraíso Circuito: SP-038 Cidade: [GEOGRAPHIC_DATA] S…" at bounding box center [450, 277] width 515 height 90
copy span "[PERSON_NAME]"
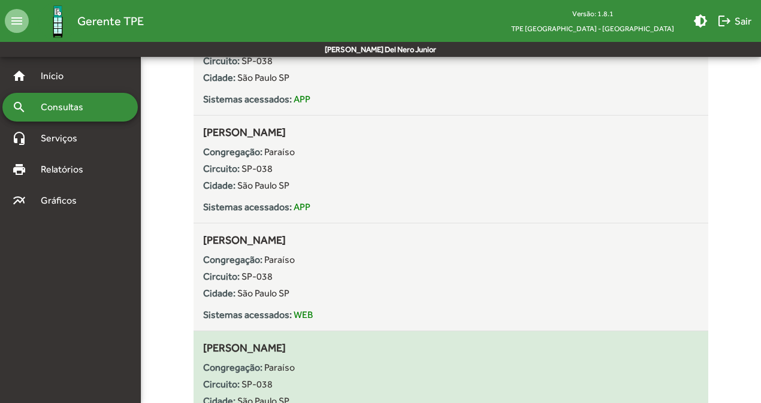
drag, startPoint x: 327, startPoint y: 346, endPoint x: 201, endPoint y: 346, distance: 125.8
click at [201, 346] on div "[PERSON_NAME] Congregação: Paraíso Circuito: SP-038 Cidade: [GEOGRAPHIC_DATA] S…" at bounding box center [450, 385] width 515 height 90
copy span "[PERSON_NAME]"
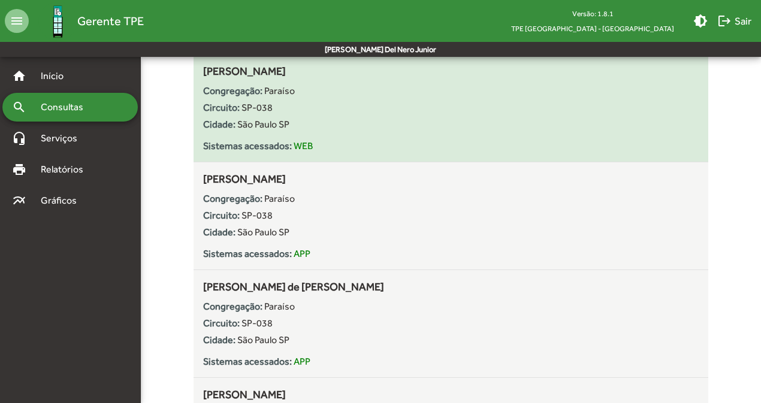
scroll to position [456, 0]
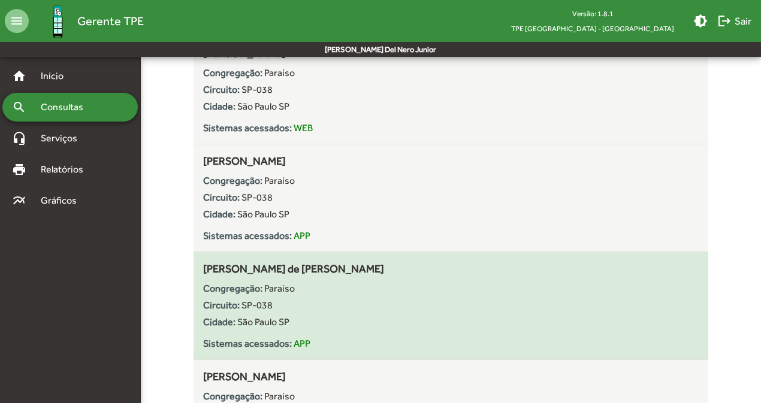
drag, startPoint x: 383, startPoint y: 265, endPoint x: 199, endPoint y: 261, distance: 183.4
click at [199, 261] on div "[PERSON_NAME] de [PERSON_NAME] Congregação: Paraíso Circuito: SP-038 Cidade: [G…" at bounding box center [450, 306] width 515 height 90
copy div "[PERSON_NAME] de [PERSON_NAME]"
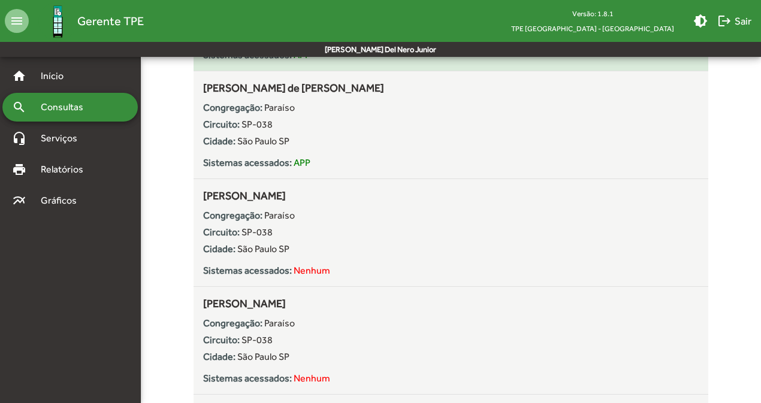
scroll to position [640, 0]
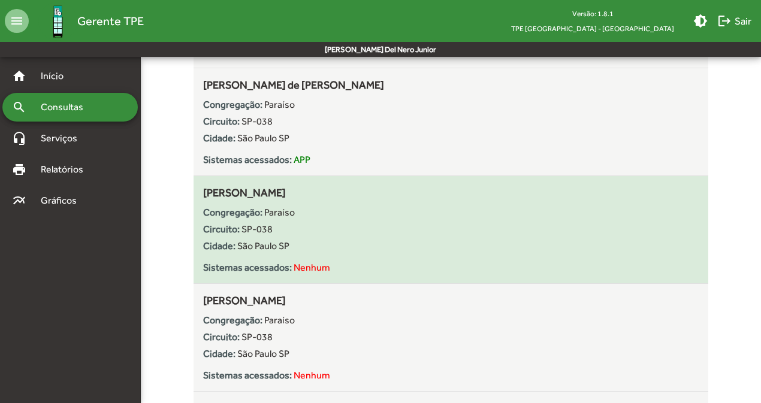
drag, startPoint x: 320, startPoint y: 193, endPoint x: 196, endPoint y: 192, distance: 123.4
click at [196, 192] on div "[PERSON_NAME] Congregação: Paraíso Circuito: SP-038 Cidade: [GEOGRAPHIC_DATA] S…" at bounding box center [450, 230] width 515 height 90
copy span "[PERSON_NAME]"
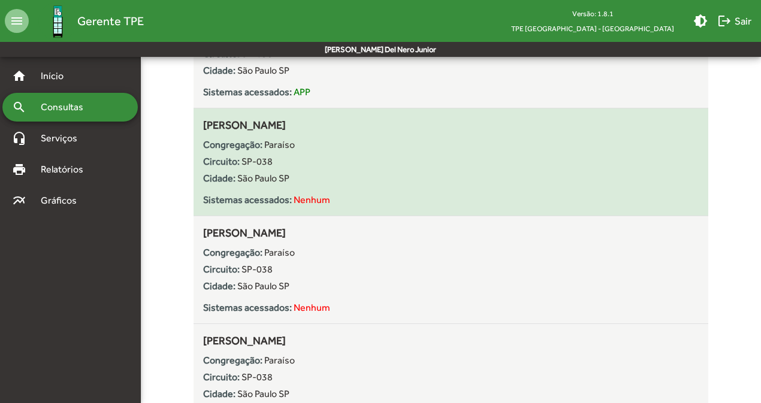
scroll to position [711, 0]
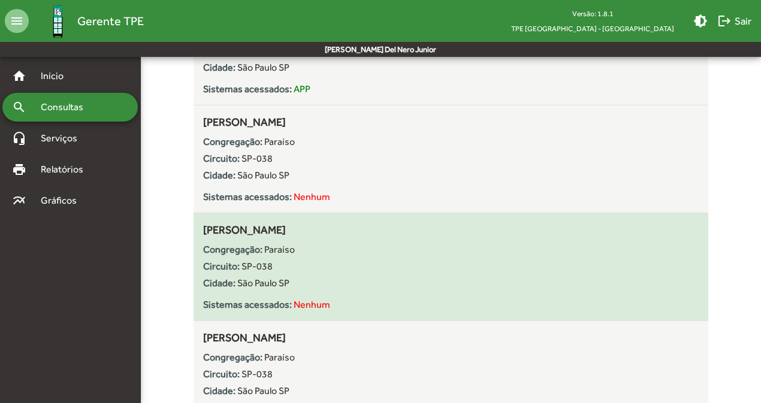
drag, startPoint x: 398, startPoint y: 229, endPoint x: 204, endPoint y: 229, distance: 194.1
click at [204, 229] on div "[PERSON_NAME] Congregação: Paraíso Circuito: SP-038 Cidade: [GEOGRAPHIC_DATA] S…" at bounding box center [450, 267] width 495 height 90
copy span "[PERSON_NAME]"
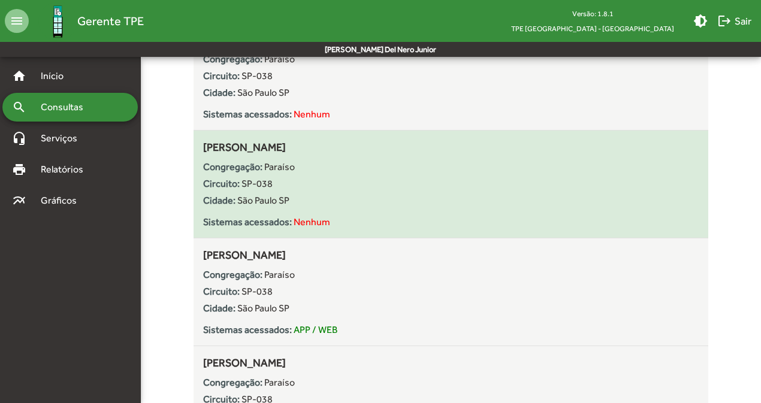
scroll to position [800, 0]
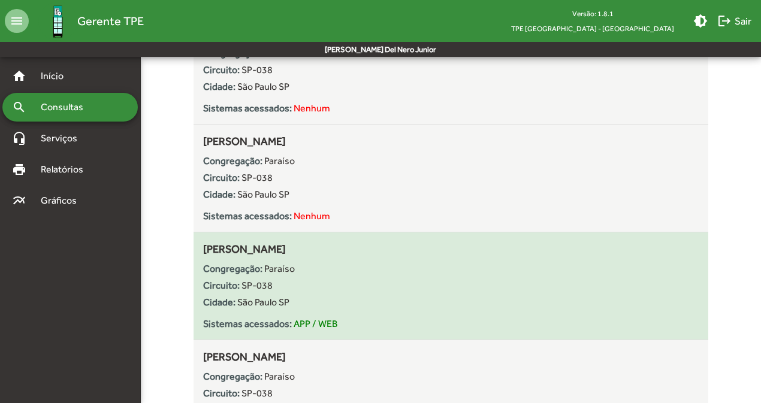
drag, startPoint x: 382, startPoint y: 247, endPoint x: 202, endPoint y: 247, distance: 180.3
click at [202, 247] on div "[PERSON_NAME] Congregação: Paraíso Circuito: SP-038 Cidade: [GEOGRAPHIC_DATA] S…" at bounding box center [450, 286] width 515 height 90
copy span "[PERSON_NAME]"
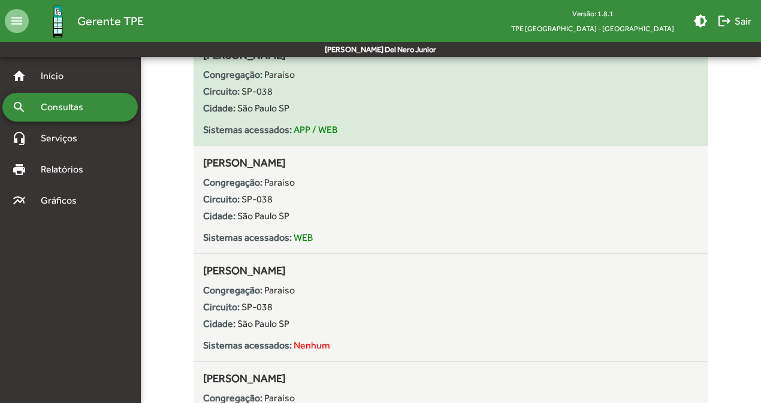
scroll to position [1003, 0]
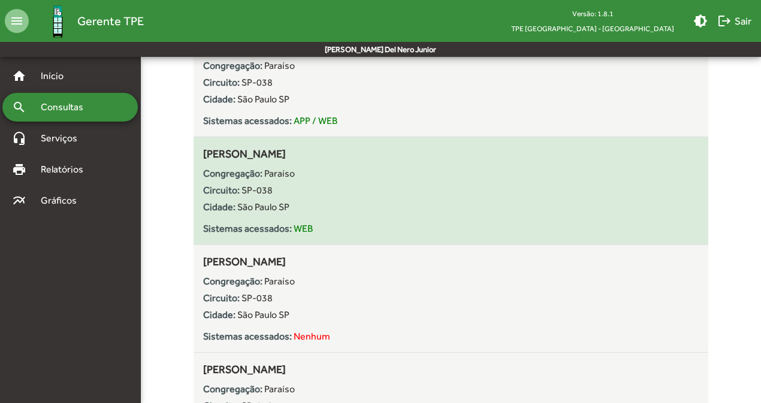
drag, startPoint x: 307, startPoint y: 153, endPoint x: 196, endPoint y: 152, distance: 110.8
click at [196, 152] on div "[PERSON_NAME] Congregação: Paraíso Circuito: SP-038 Cidade: [GEOGRAPHIC_DATA] S…" at bounding box center [450, 191] width 515 height 90
copy span "[PERSON_NAME]"
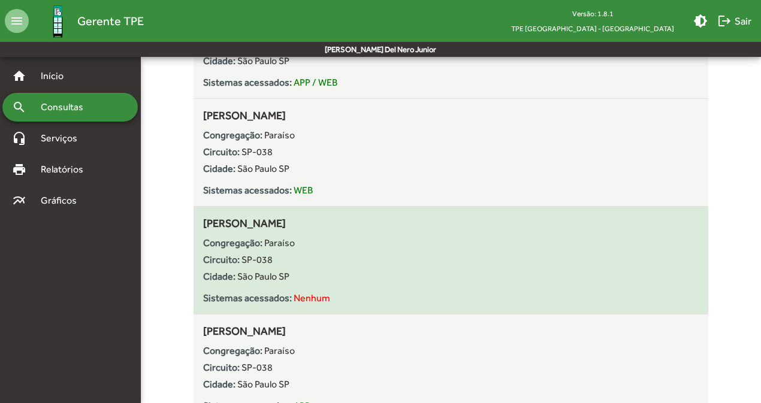
scroll to position [1042, 0]
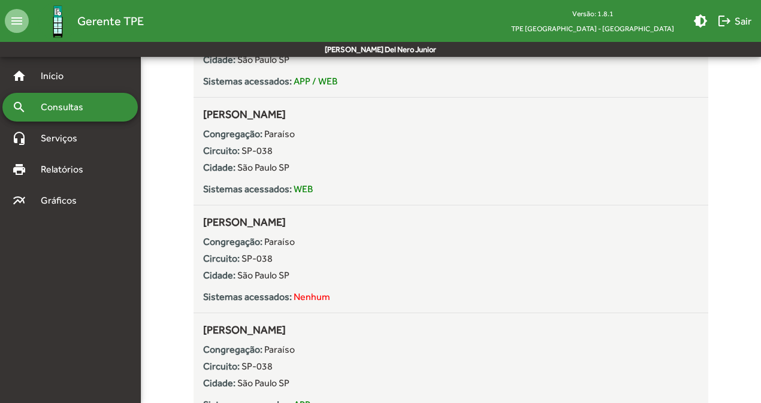
drag, startPoint x: 285, startPoint y: 220, endPoint x: 191, endPoint y: 219, distance: 93.5
copy div "[PERSON_NAME]"
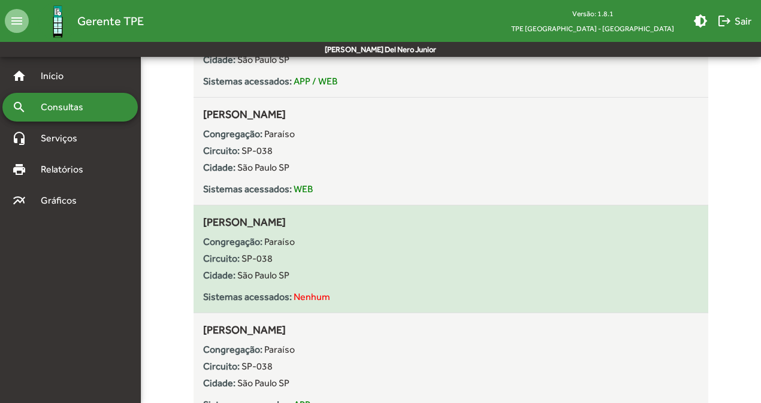
click at [324, 235] on div "Congregação: Paraíso" at bounding box center [450, 242] width 495 height 14
drag, startPoint x: 302, startPoint y: 220, endPoint x: 206, endPoint y: 223, distance: 95.9
click at [206, 223] on div "[PERSON_NAME] Congregação: Paraíso Circuito: SP-038 Cidade: [GEOGRAPHIC_DATA] S…" at bounding box center [450, 259] width 495 height 90
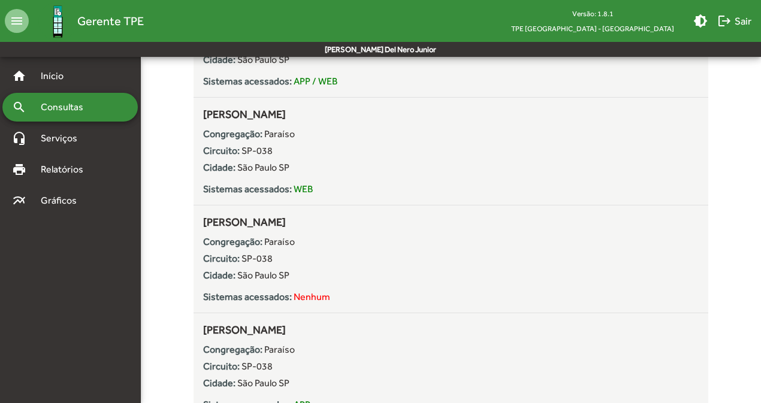
drag, startPoint x: 372, startPoint y: 328, endPoint x: 189, endPoint y: 329, distance: 183.3
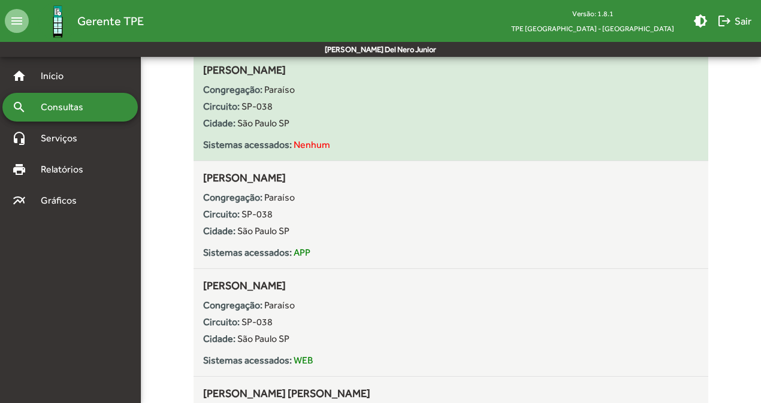
scroll to position [1198, 0]
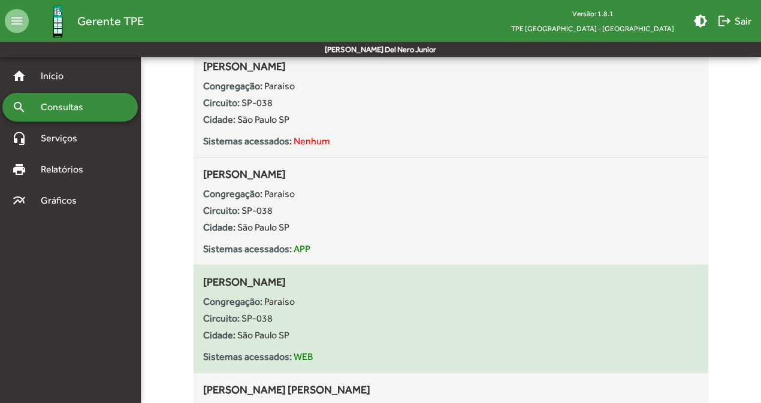
drag, startPoint x: 329, startPoint y: 280, endPoint x: 202, endPoint y: 280, distance: 127.0
click at [202, 280] on div "[PERSON_NAME] Congregação: Paraíso Circuito: SP-038 Cidade: [GEOGRAPHIC_DATA] S…" at bounding box center [450, 319] width 515 height 90
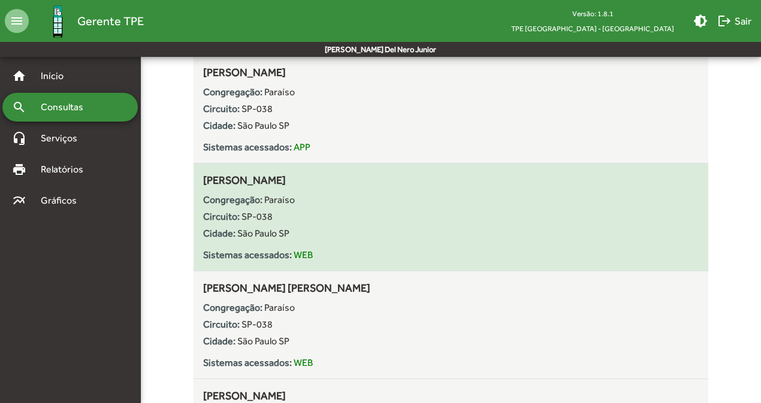
scroll to position [1330, 0]
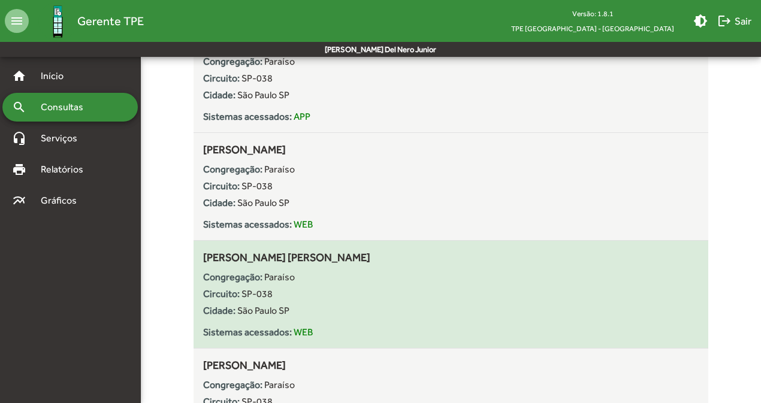
drag, startPoint x: 376, startPoint y: 255, endPoint x: 199, endPoint y: 261, distance: 176.2
click at [199, 261] on div "[PERSON_NAME] [PERSON_NAME] Congregação: Paraíso Circuito: SP-038 Cidade: [GEOG…" at bounding box center [450, 294] width 515 height 90
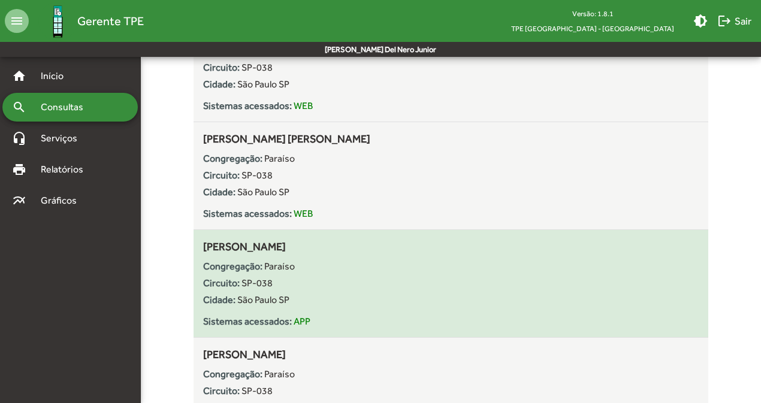
scroll to position [1450, 0]
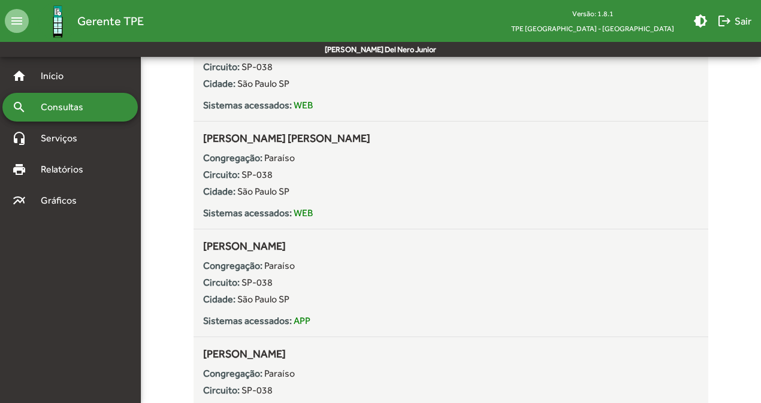
drag, startPoint x: 320, startPoint y: 241, endPoint x: 170, endPoint y: 241, distance: 150.4
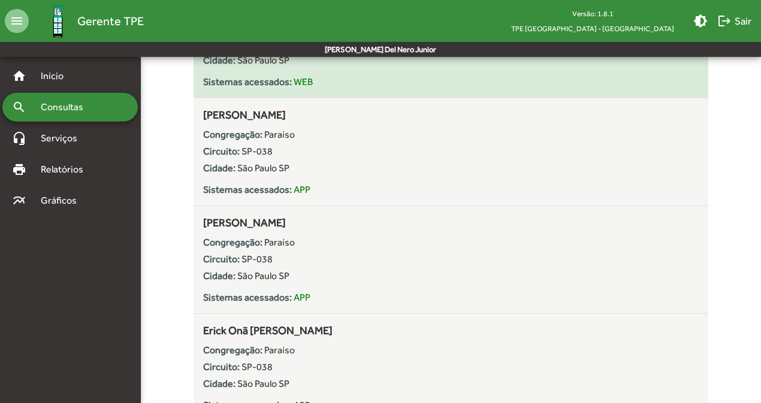
scroll to position [1582, 0]
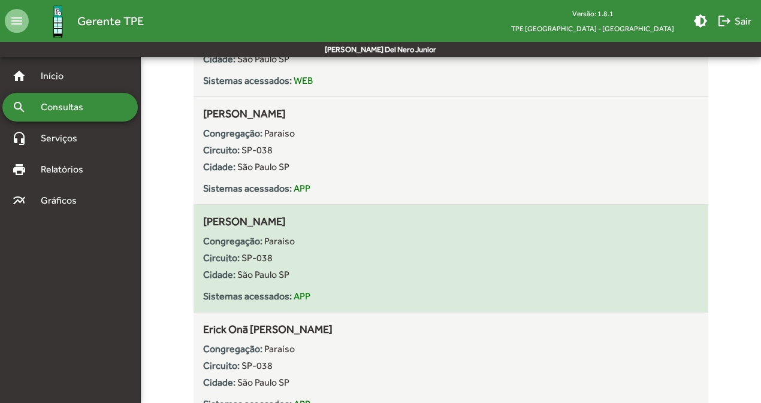
drag, startPoint x: 335, startPoint y: 219, endPoint x: 200, endPoint y: 218, distance: 134.8
click at [200, 218] on div "[PERSON_NAME] Congregação: Paraíso Circuito: SP-038 Cidade: [GEOGRAPHIC_DATA] S…" at bounding box center [450, 258] width 515 height 90
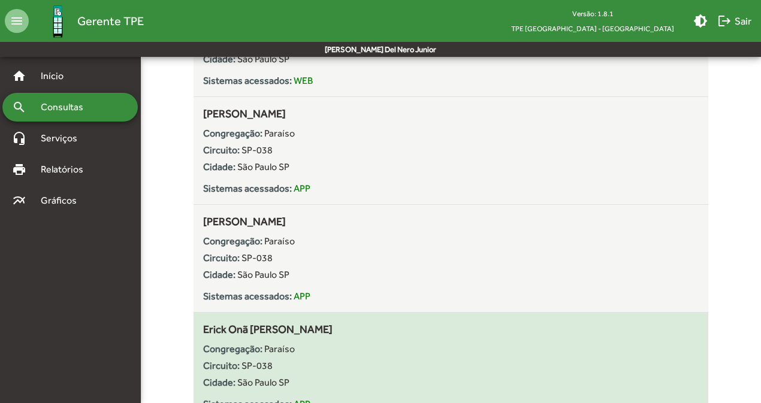
drag, startPoint x: 345, startPoint y: 325, endPoint x: 199, endPoint y: 324, distance: 145.6
click at [199, 324] on div "Erick Onã [PERSON_NAME] Congregação: Paraíso Circuito: SP-038 Cidade: [GEOGRAPH…" at bounding box center [450, 366] width 515 height 90
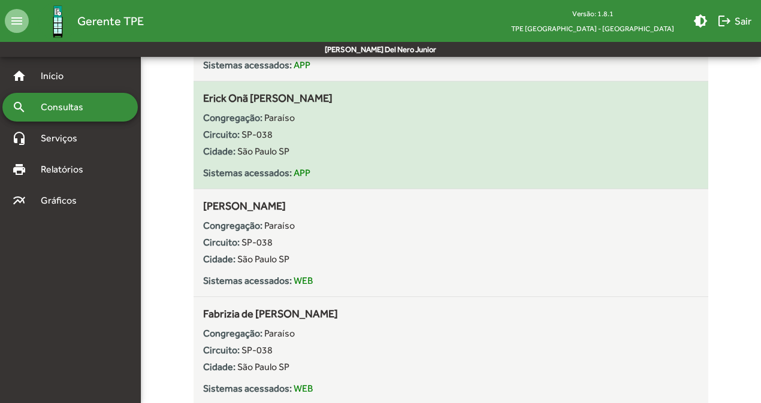
scroll to position [1842, 0]
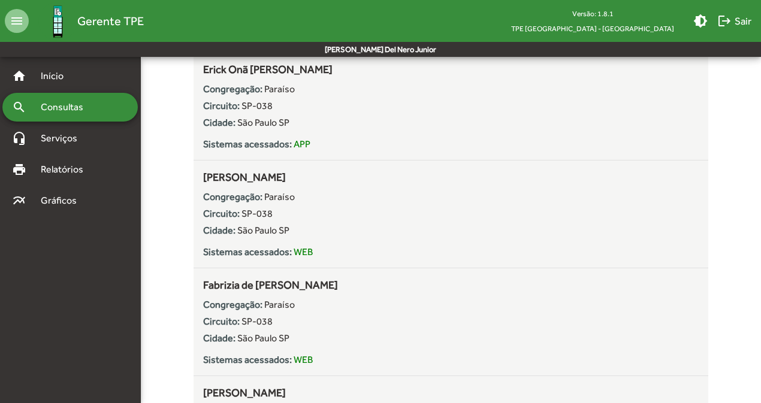
drag, startPoint x: 363, startPoint y: 175, endPoint x: 192, endPoint y: 179, distance: 171.4
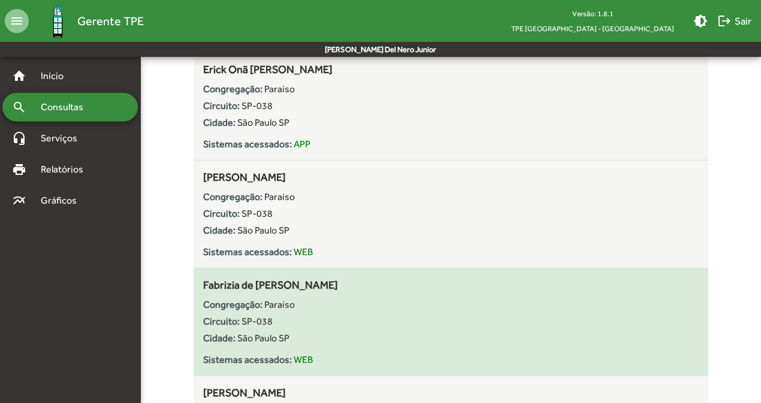
drag, startPoint x: 380, startPoint y: 288, endPoint x: 205, endPoint y: 282, distance: 175.6
click at [205, 282] on div "Fabrizia de [PERSON_NAME] Congregação: Paraíso Circuito: SP-038 Cidade: [GEOGRA…" at bounding box center [450, 322] width 495 height 90
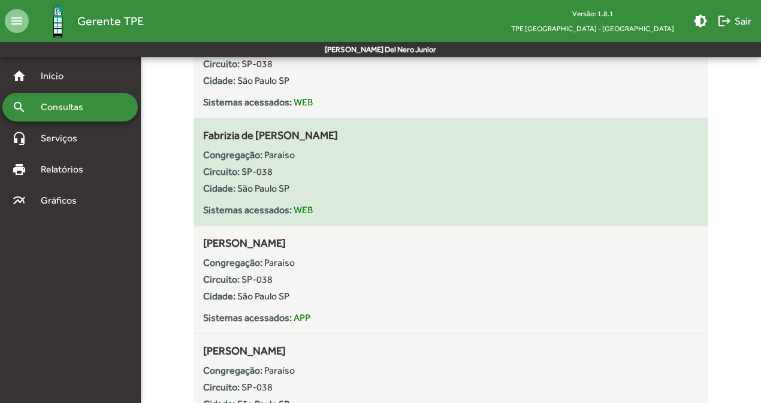
scroll to position [2004, 0]
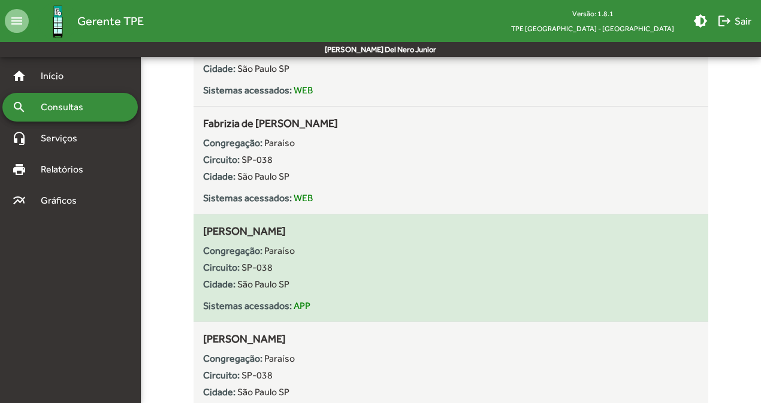
drag, startPoint x: 323, startPoint y: 228, endPoint x: 201, endPoint y: 230, distance: 122.2
click at [201, 231] on div "[PERSON_NAME] Congregação: Paraíso Circuito: SP-038 Cidade: [GEOGRAPHIC_DATA] S…" at bounding box center [450, 268] width 515 height 90
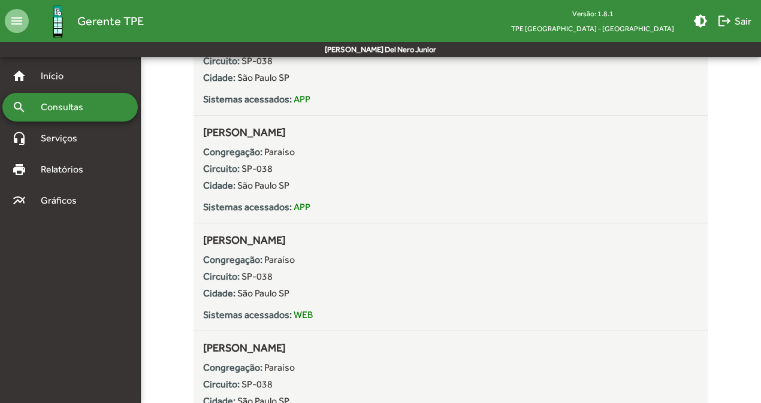
scroll to position [0, 0]
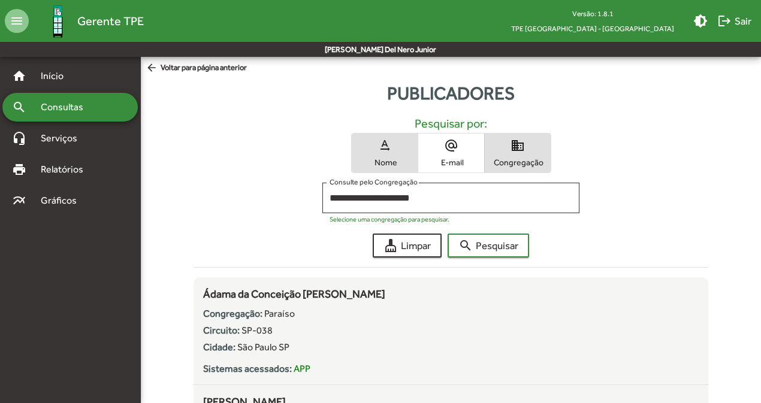
click at [384, 153] on button "text_rotation_none Nome" at bounding box center [385, 153] width 66 height 39
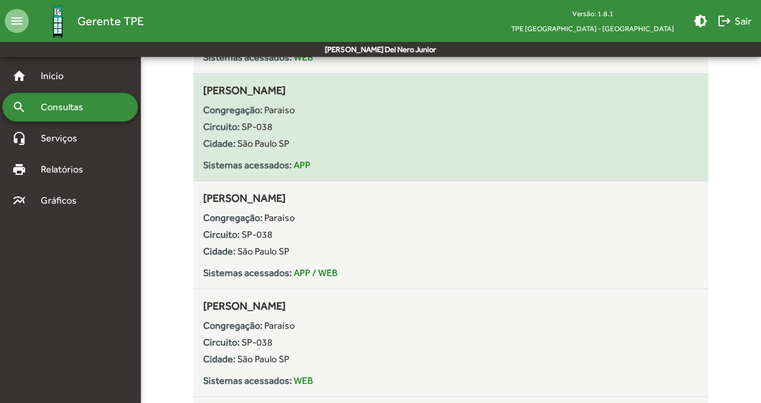
scroll to position [2146, 0]
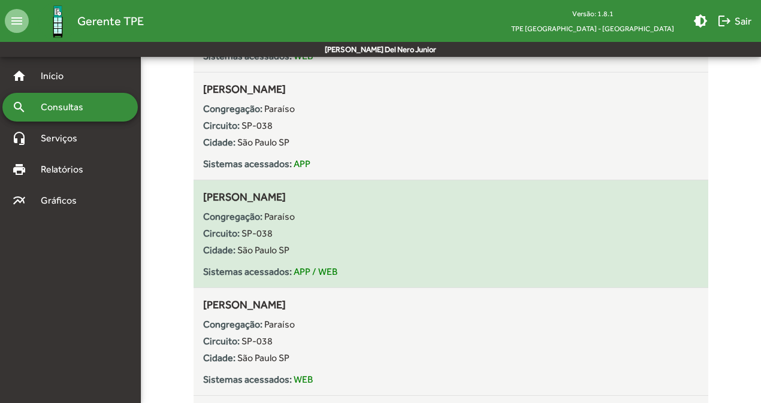
drag, startPoint x: 336, startPoint y: 189, endPoint x: 204, endPoint y: 198, distance: 132.1
click at [204, 198] on div "[PERSON_NAME] Congregação: Paraíso Circuito: SP-038 Cidade: [GEOGRAPHIC_DATA] S…" at bounding box center [450, 234] width 495 height 90
drag, startPoint x: 334, startPoint y: 199, endPoint x: 204, endPoint y: 197, distance: 130.6
click at [204, 197] on div "[PERSON_NAME] Congregação: Paraíso Circuito: SP-038 Cidade: [GEOGRAPHIC_DATA] S…" at bounding box center [450, 234] width 495 height 90
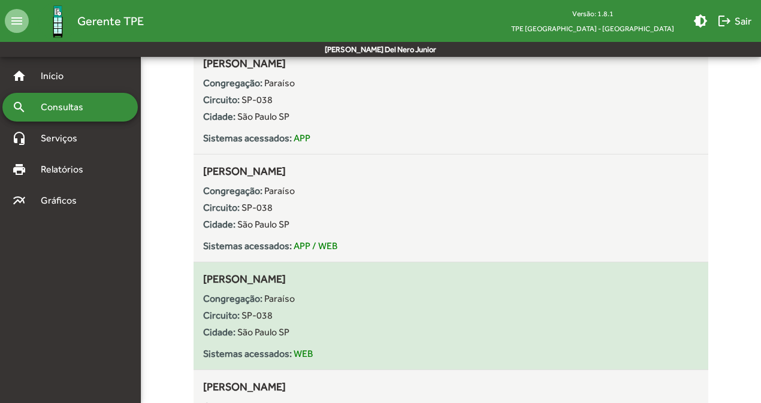
scroll to position [2172, 0]
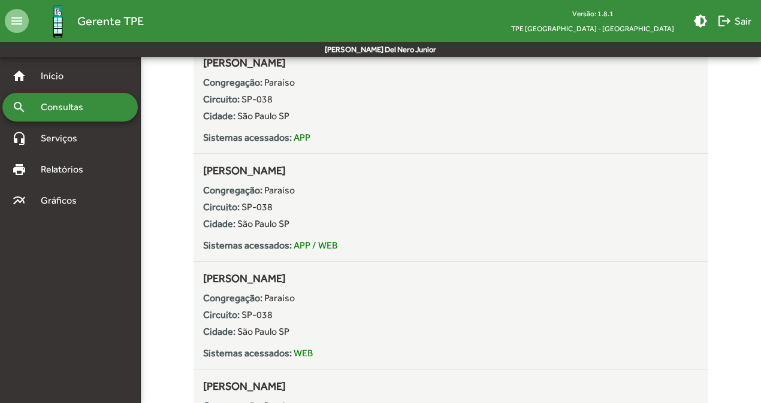
drag, startPoint x: 336, startPoint y: 277, endPoint x: 185, endPoint y: 277, distance: 151.0
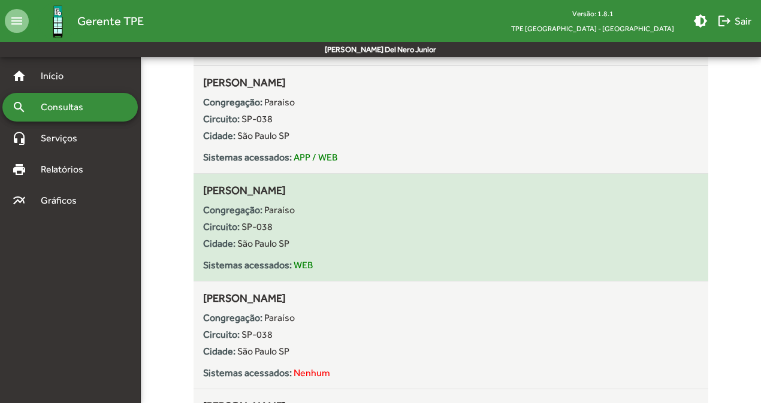
scroll to position [2262, 0]
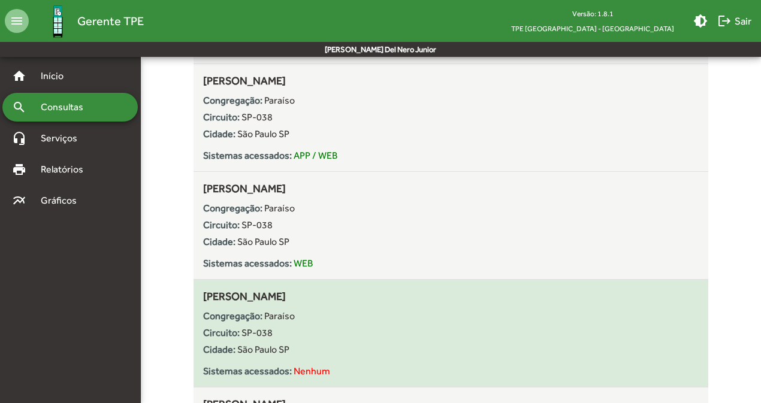
drag, startPoint x: 346, startPoint y: 300, endPoint x: 203, endPoint y: 299, distance: 142.6
click at [203, 300] on div "[PERSON_NAME] Congregação: Paraíso Circuito: SP-038 Cidade: [GEOGRAPHIC_DATA] S…" at bounding box center [450, 333] width 495 height 90
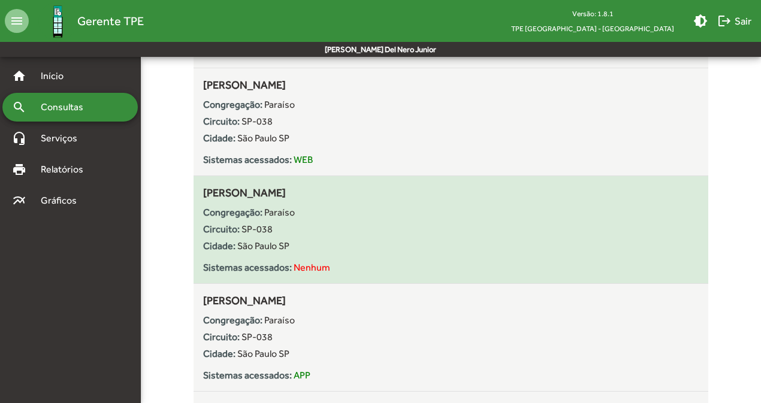
scroll to position [2378, 0]
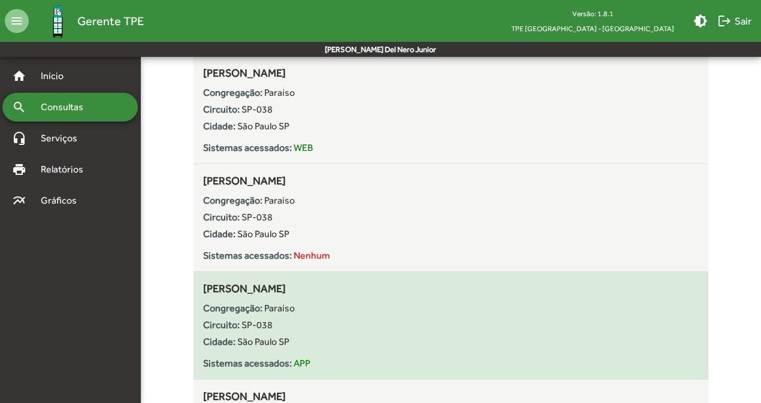
drag, startPoint x: 199, startPoint y: 288, endPoint x: 310, endPoint y: 286, distance: 111.4
click at [310, 286] on div "[PERSON_NAME] Congregação: Paraíso Circuito: SP-038 Cidade: [GEOGRAPHIC_DATA] S…" at bounding box center [450, 325] width 515 height 90
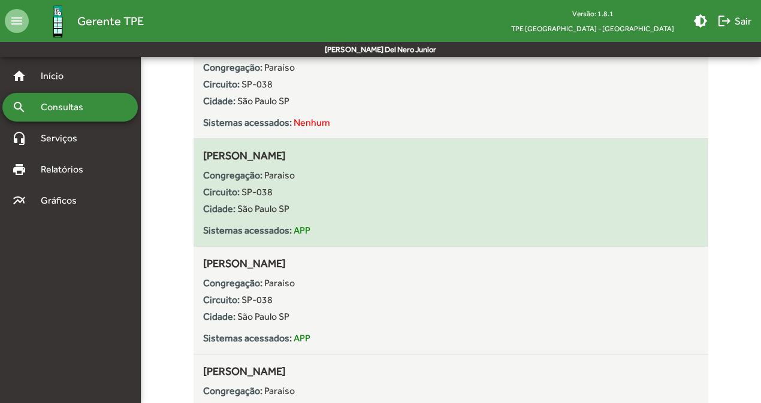
scroll to position [2512, 0]
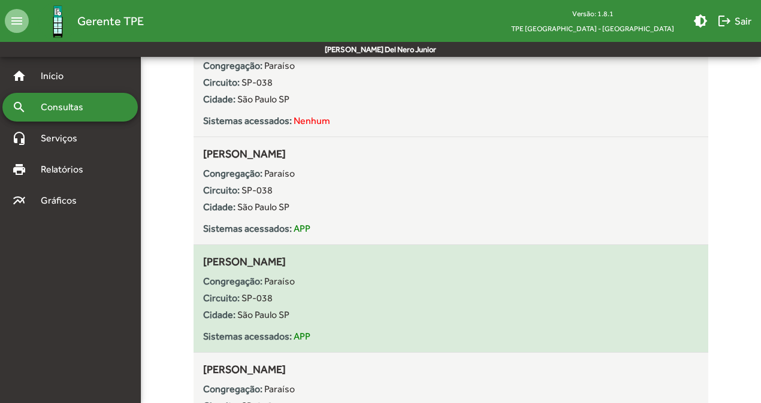
drag, startPoint x: 200, startPoint y: 262, endPoint x: 309, endPoint y: 261, distance: 109.0
click at [309, 261] on div "[PERSON_NAME] Congregação: Paraíso Circuito: SP-038 Cidade: [GEOGRAPHIC_DATA] S…" at bounding box center [450, 298] width 515 height 90
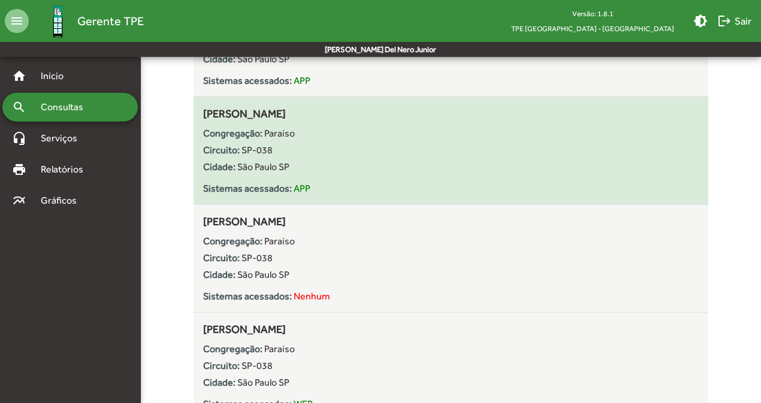
scroll to position [2661, 0]
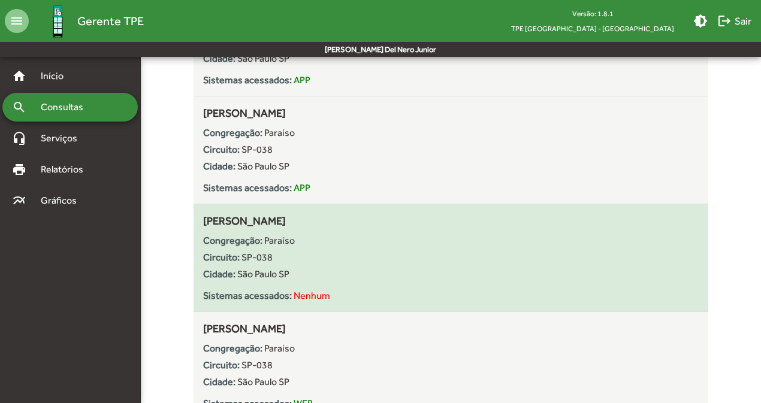
drag, startPoint x: 202, startPoint y: 222, endPoint x: 328, endPoint y: 222, distance: 126.4
click at [328, 222] on div "[PERSON_NAME] Congregação: Paraíso Circuito: SP-038 Cidade: [GEOGRAPHIC_DATA] S…" at bounding box center [450, 258] width 515 height 90
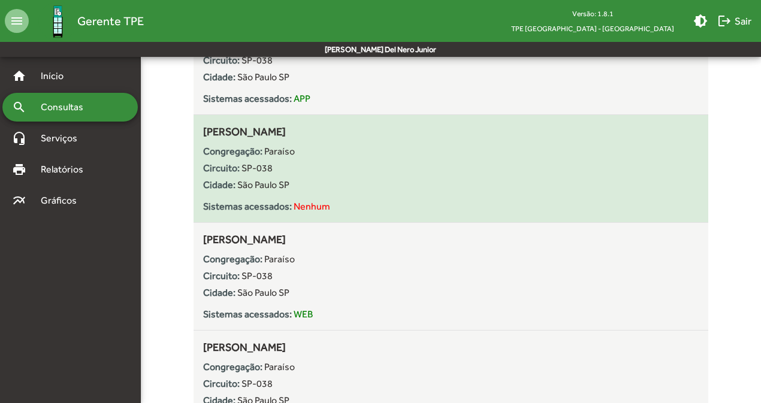
scroll to position [2758, 0]
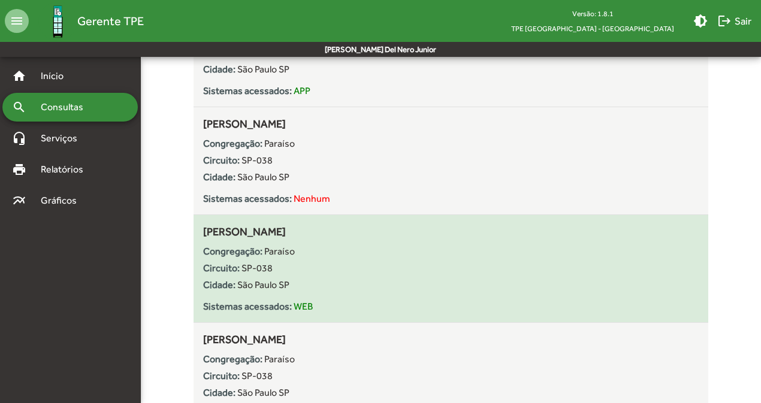
drag, startPoint x: 199, startPoint y: 234, endPoint x: 323, endPoint y: 234, distance: 124.0
click at [324, 234] on div "[PERSON_NAME] Congregação: Paraíso Circuito: SP-038 Cidade: [GEOGRAPHIC_DATA] S…" at bounding box center [450, 268] width 515 height 90
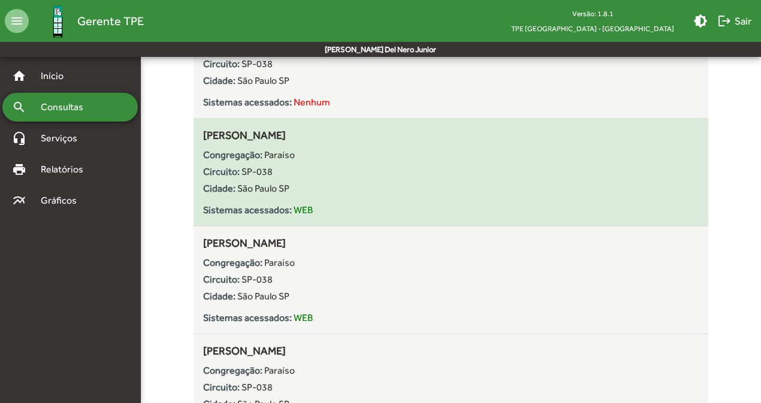
scroll to position [2856, 0]
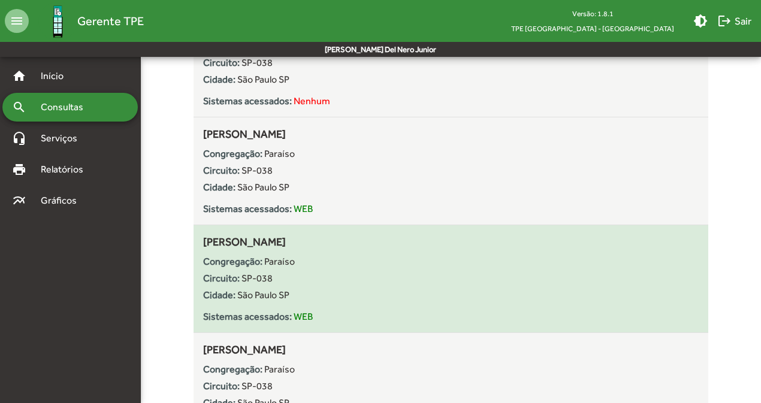
drag, startPoint x: 328, startPoint y: 241, endPoint x: 202, endPoint y: 242, distance: 125.8
click at [202, 242] on div "[PERSON_NAME] Congregação: Paraíso Circuito: SP-038 Cidade: [GEOGRAPHIC_DATA] S…" at bounding box center [450, 279] width 515 height 90
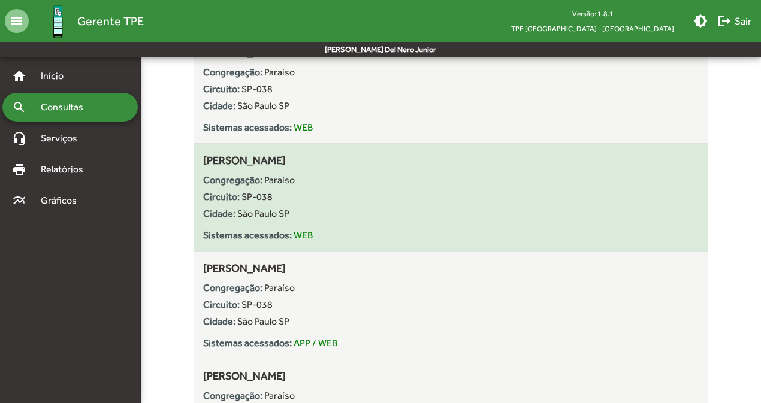
scroll to position [2947, 0]
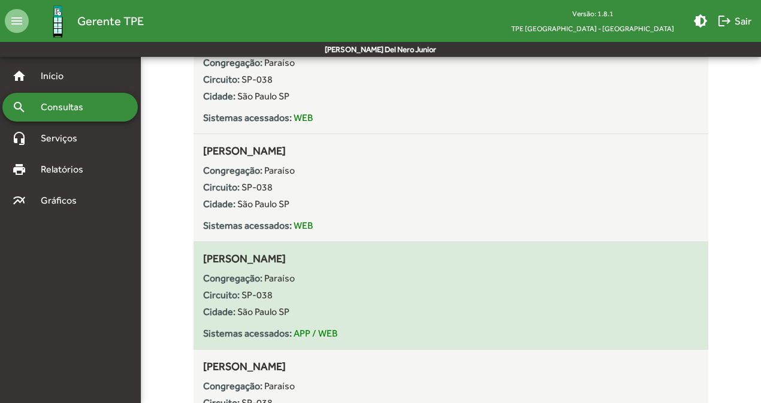
drag, startPoint x: 200, startPoint y: 254, endPoint x: 308, endPoint y: 254, distance: 107.8
click at [308, 254] on div "[PERSON_NAME] Congregação: Paraíso Circuito: SP-038 Cidade: [GEOGRAPHIC_DATA] S…" at bounding box center [450, 295] width 515 height 90
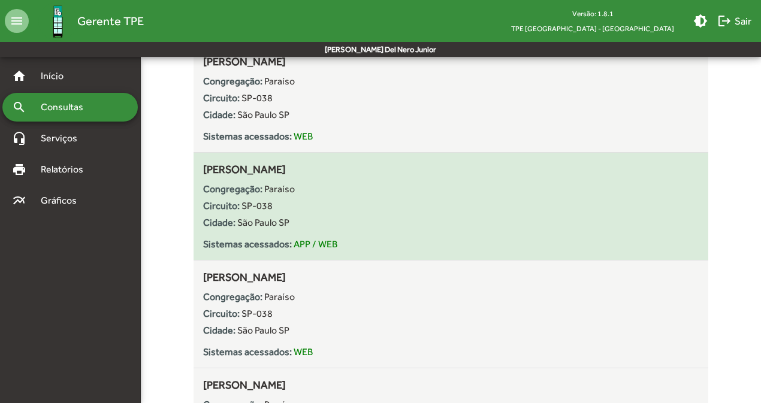
scroll to position [3038, 0]
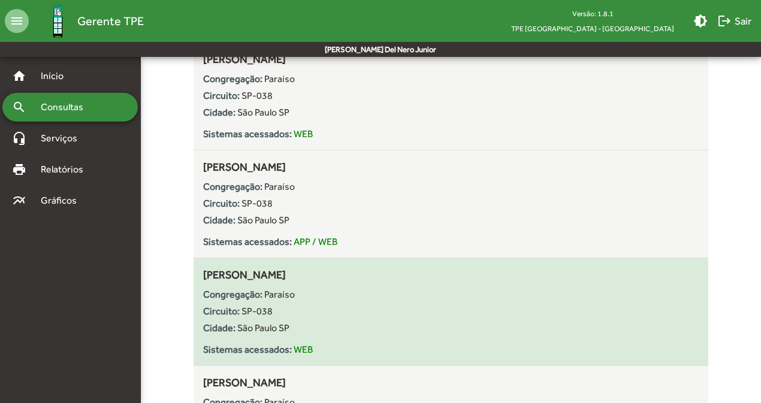
drag, startPoint x: 201, startPoint y: 274, endPoint x: 378, endPoint y: 273, distance: 177.3
click at [378, 274] on div "[PERSON_NAME] Congregação: Paraíso Circuito: SP-038 Cidade: [GEOGRAPHIC_DATA] S…" at bounding box center [450, 312] width 515 height 90
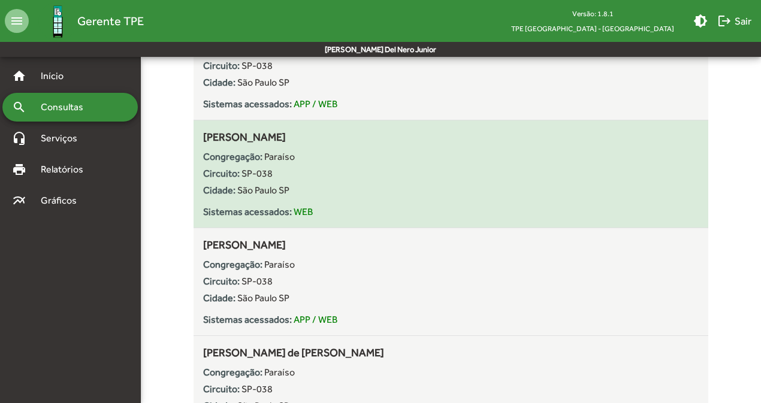
scroll to position [3177, 0]
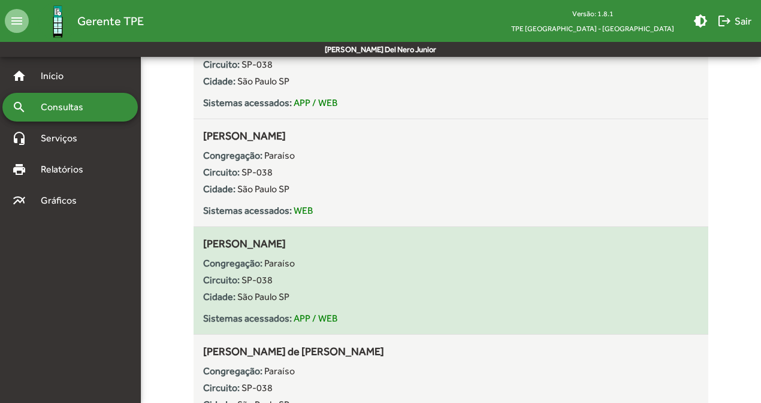
drag, startPoint x: 334, startPoint y: 237, endPoint x: 202, endPoint y: 246, distance: 131.5
click at [202, 246] on div "[PERSON_NAME] Congregação: Paraíso Circuito: SP-038 Cidade: [GEOGRAPHIC_DATA] S…" at bounding box center [450, 280] width 515 height 90
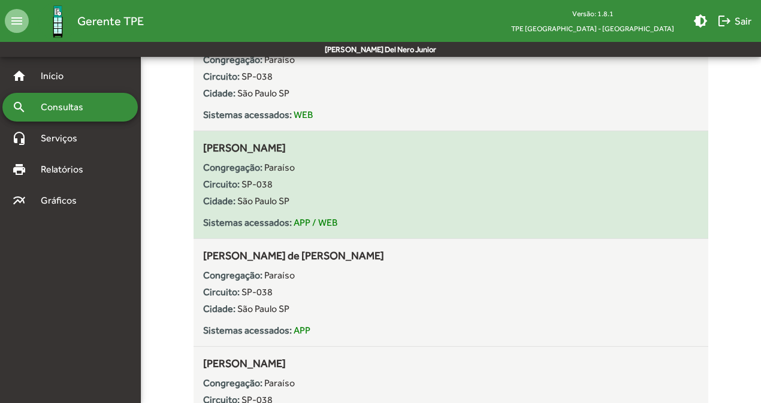
scroll to position [3275, 0]
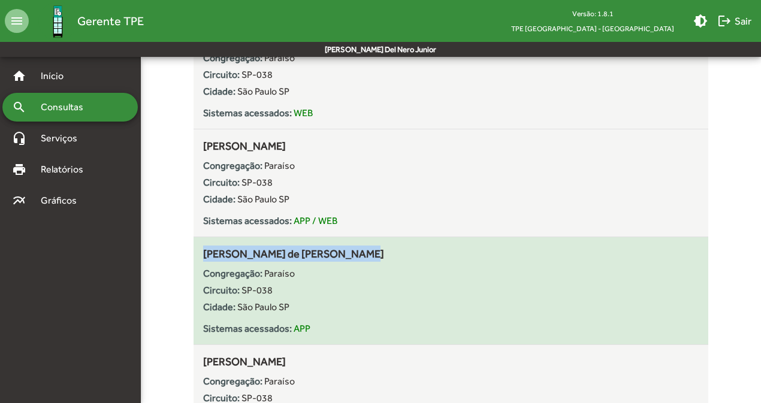
drag, startPoint x: 366, startPoint y: 256, endPoint x: 203, endPoint y: 252, distance: 163.0
click at [203, 252] on div "[PERSON_NAME] de [PERSON_NAME] Congregação: Paraíso Circuito: SP-038 Cidade: [G…" at bounding box center [450, 291] width 495 height 90
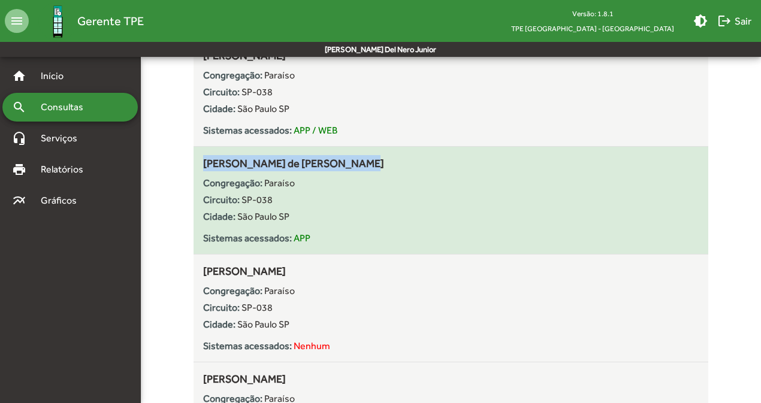
scroll to position [3368, 0]
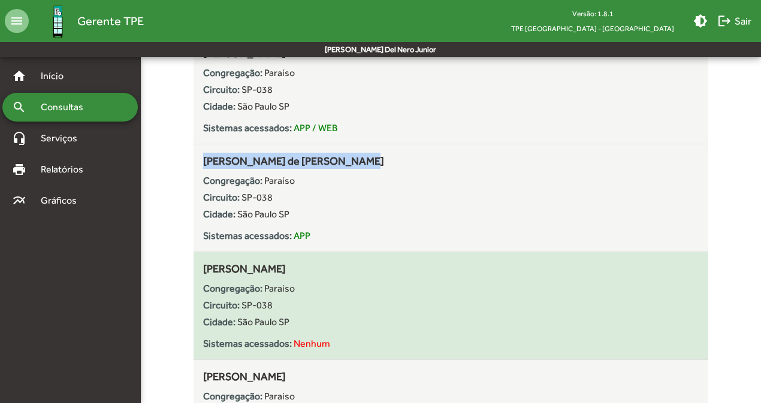
drag, startPoint x: 320, startPoint y: 268, endPoint x: 199, endPoint y: 269, distance: 121.6
click at [199, 269] on div "[PERSON_NAME] Congregação: Paraíso Circuito: SP-038 Cidade: [GEOGRAPHIC_DATA] S…" at bounding box center [450, 306] width 515 height 90
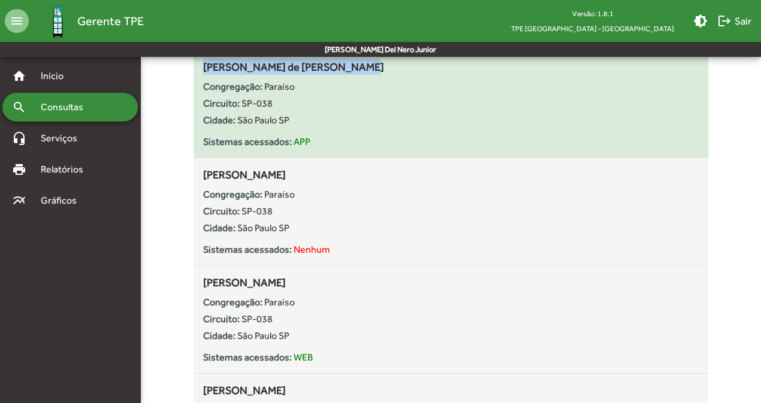
scroll to position [3476, 0]
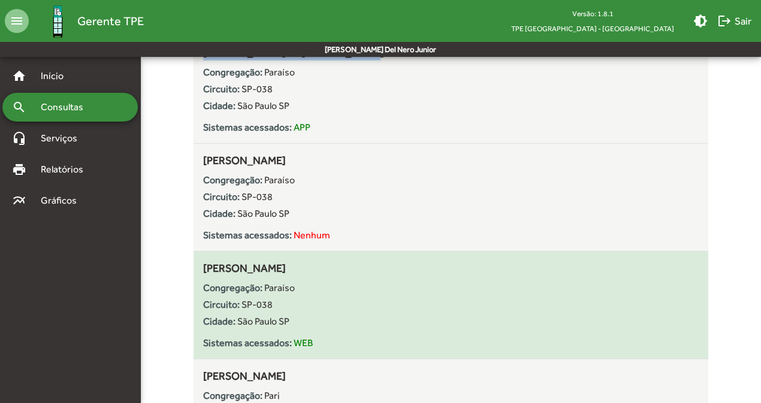
drag, startPoint x: 323, startPoint y: 265, endPoint x: 199, endPoint y: 264, distance: 124.6
click at [199, 264] on div "[PERSON_NAME] Congregação: Paraíso Circuito: SP-038 Cidade: [GEOGRAPHIC_DATA] S…" at bounding box center [450, 305] width 515 height 90
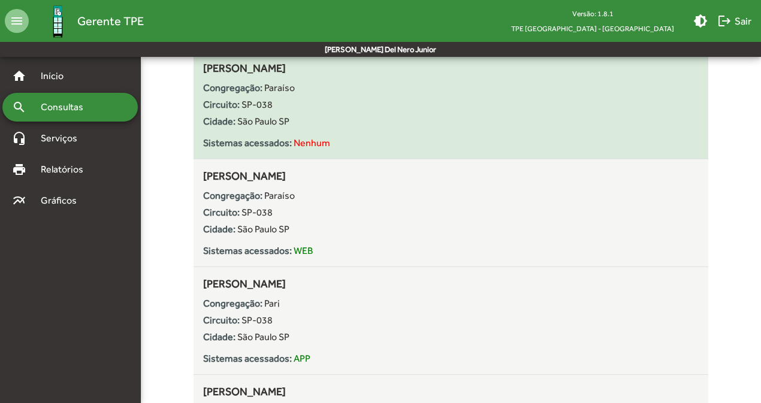
scroll to position [3569, 0]
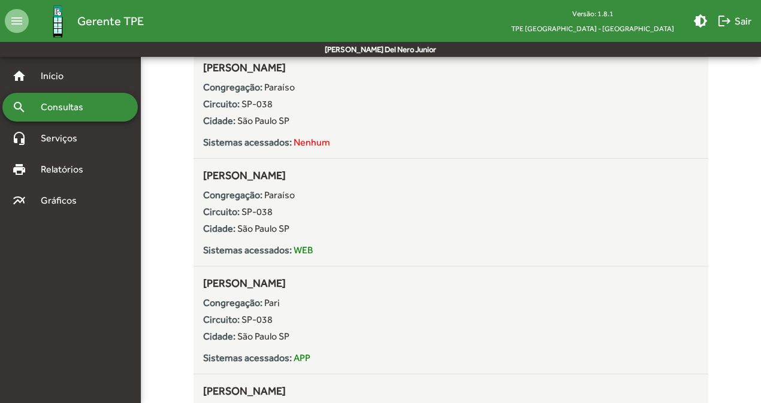
drag, startPoint x: 335, startPoint y: 279, endPoint x: 180, endPoint y: 280, distance: 155.2
click at [180, 280] on div "Pesquisar por: text_rotation_none Nome alternate_email E-mail domain Congregaçã…" at bounding box center [451, 77] width 634 height 7081
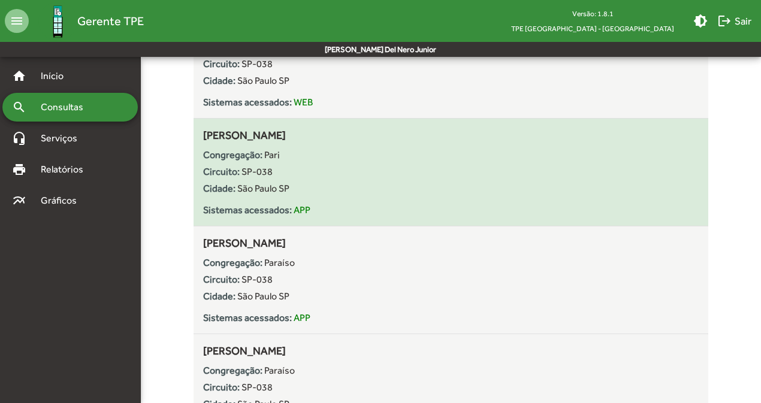
scroll to position [3718, 0]
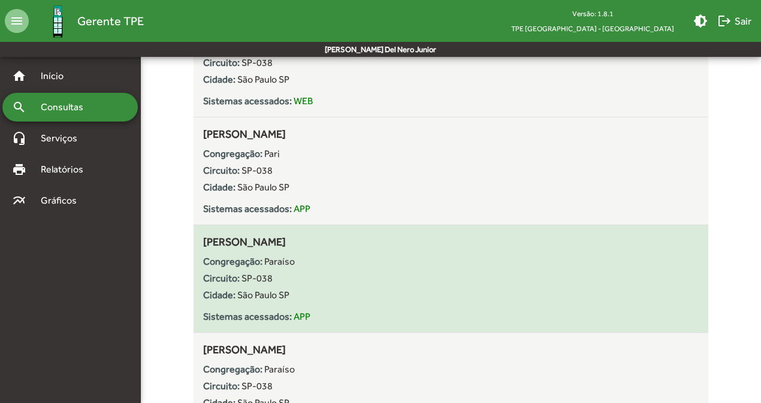
drag, startPoint x: 423, startPoint y: 240, endPoint x: 206, endPoint y: 238, distance: 216.9
click at [205, 238] on div "[PERSON_NAME] Congregação: Paraíso Circuito: SP-038 Cidade: [GEOGRAPHIC_DATA] S…" at bounding box center [450, 279] width 495 height 90
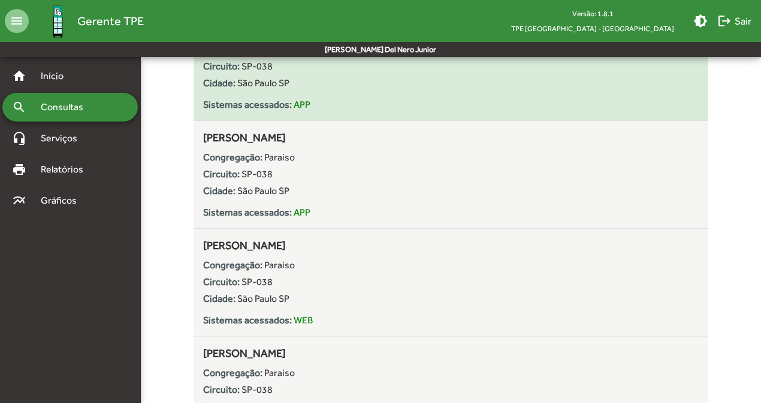
scroll to position [3824, 0]
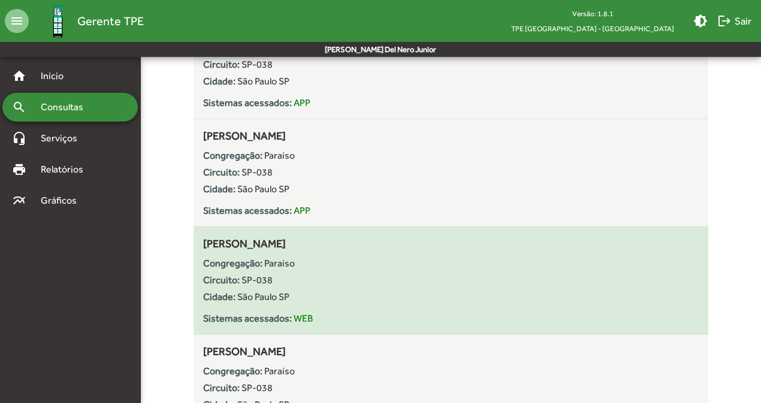
drag, startPoint x: 337, startPoint y: 242, endPoint x: 201, endPoint y: 246, distance: 136.6
click at [201, 246] on div "[PERSON_NAME] Congregação: Paraíso Circuito: SP-038 Cidade: [GEOGRAPHIC_DATA] S…" at bounding box center [450, 280] width 515 height 90
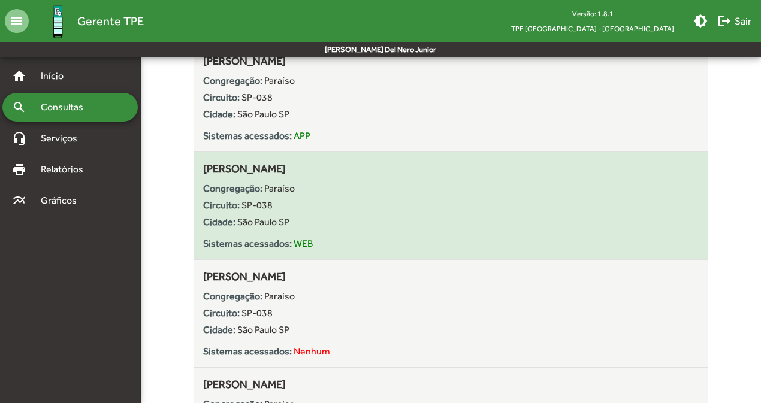
scroll to position [3906, 0]
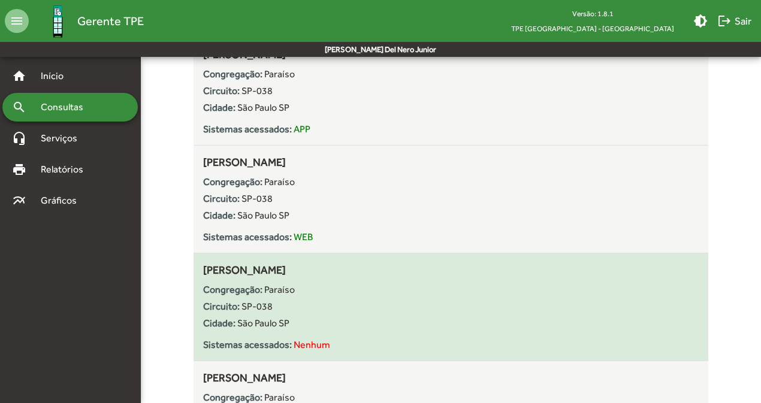
drag, startPoint x: 339, startPoint y: 274, endPoint x: 205, endPoint y: 271, distance: 134.2
click at [204, 272] on div "[PERSON_NAME] Congregação: Paraíso Circuito: SP-038 Cidade: [GEOGRAPHIC_DATA] S…" at bounding box center [450, 307] width 495 height 90
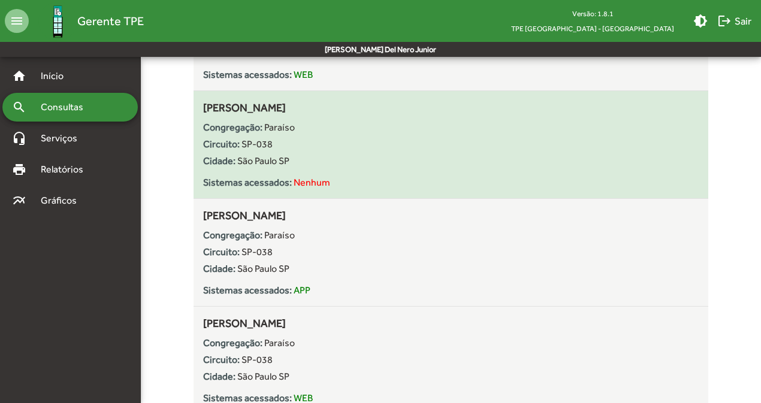
scroll to position [4070, 0]
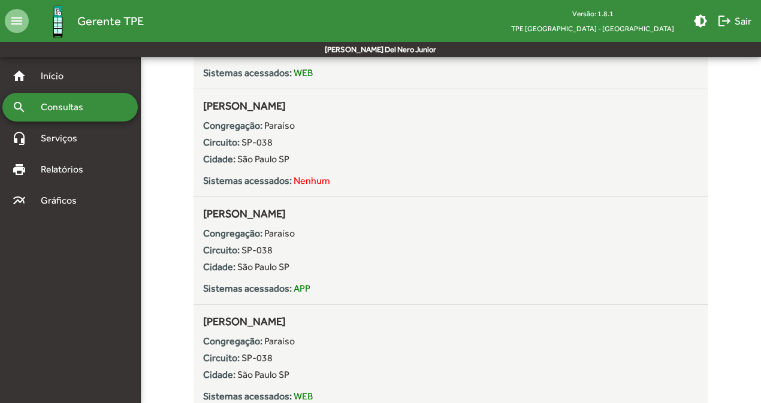
drag, startPoint x: 364, startPoint y: 212, endPoint x: 176, endPoint y: 208, distance: 188.1
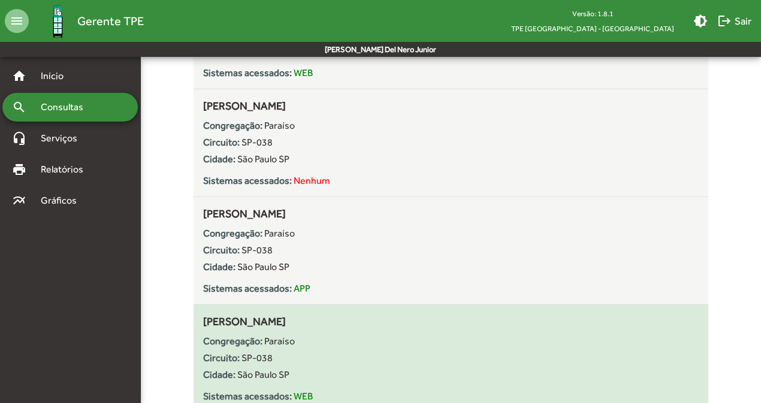
drag, startPoint x: 319, startPoint y: 322, endPoint x: 195, endPoint y: 321, distance: 124.0
click at [195, 322] on div "[PERSON_NAME] Congregação: Paraíso Circuito: SP-038 Cidade: [GEOGRAPHIC_DATA] S…" at bounding box center [450, 358] width 515 height 90
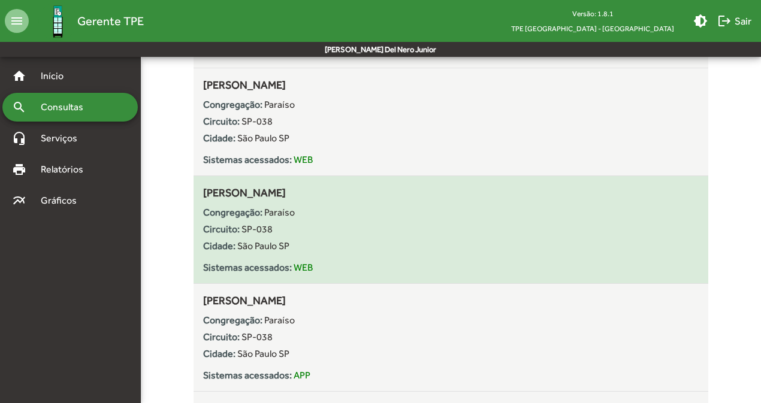
scroll to position [4310, 0]
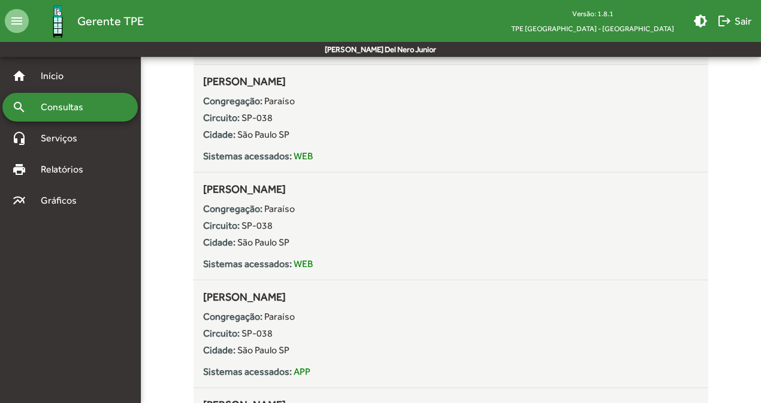
drag, startPoint x: 295, startPoint y: 188, endPoint x: 191, endPoint y: 188, distance: 103.6
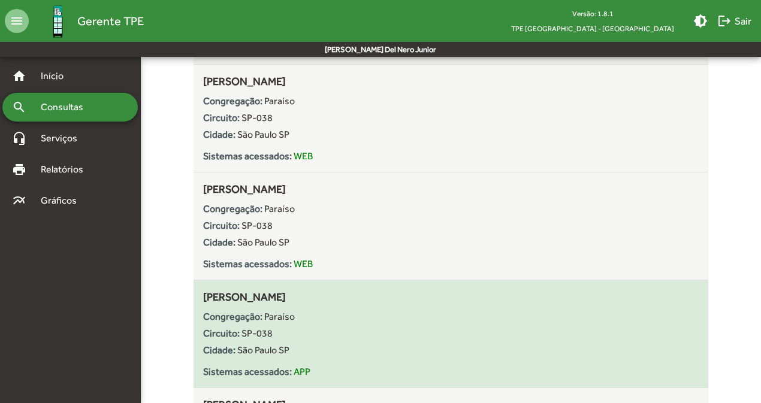
drag, startPoint x: 293, startPoint y: 295, endPoint x: 204, endPoint y: 295, distance: 89.3
click at [204, 295] on div "[PERSON_NAME] Congregação: Paraíso Circuito: SP-038 Cidade: [GEOGRAPHIC_DATA] S…" at bounding box center [450, 334] width 495 height 90
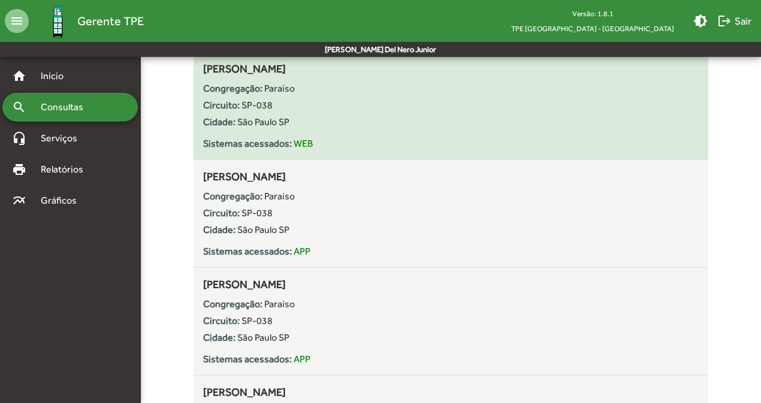
scroll to position [4438, 0]
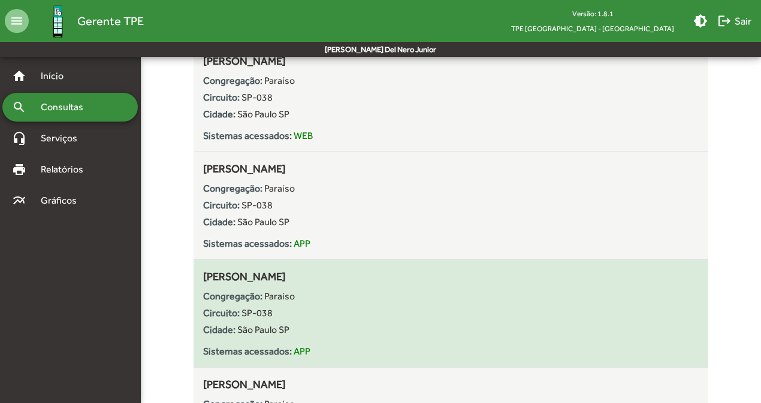
drag, startPoint x: 316, startPoint y: 272, endPoint x: 201, endPoint y: 272, distance: 115.0
click at [201, 272] on div "[PERSON_NAME] Congregação: Paraíso Circuito: SP-038 Cidade: [GEOGRAPHIC_DATA] S…" at bounding box center [450, 313] width 515 height 90
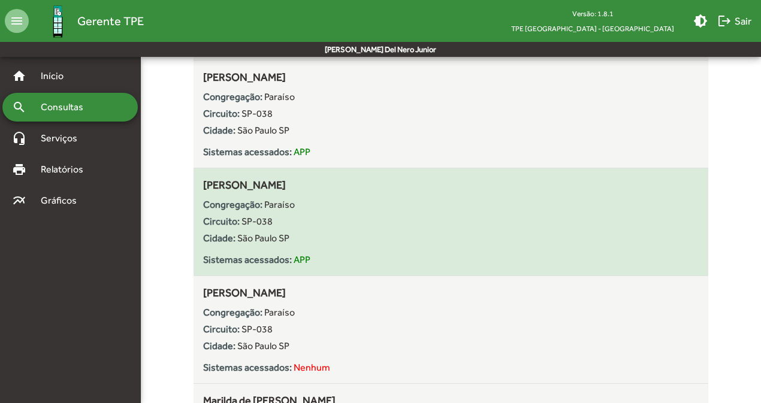
scroll to position [4532, 0]
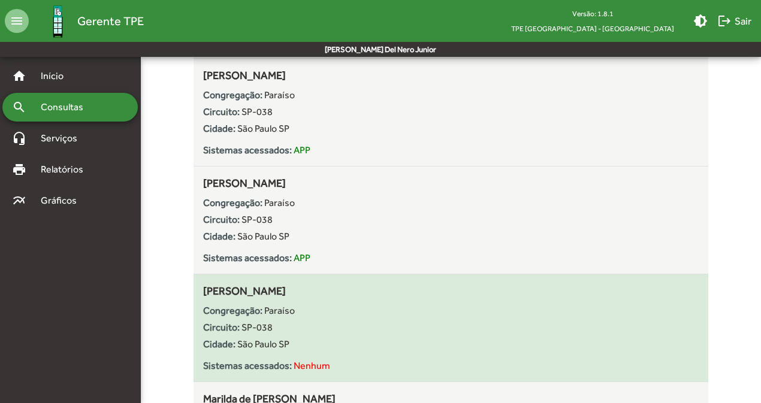
drag, startPoint x: 205, startPoint y: 290, endPoint x: 350, endPoint y: 292, distance: 145.0
click at [350, 292] on div "[PERSON_NAME] Congregação: Paraíso Circuito: SP-038 Cidade: [GEOGRAPHIC_DATA] S…" at bounding box center [450, 328] width 495 height 90
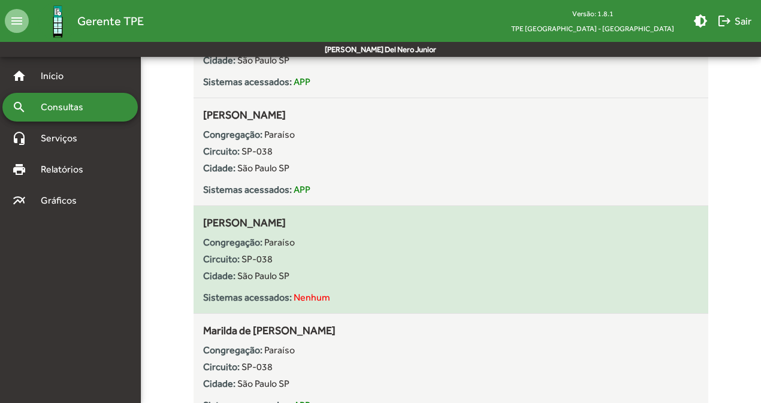
scroll to position [4602, 0]
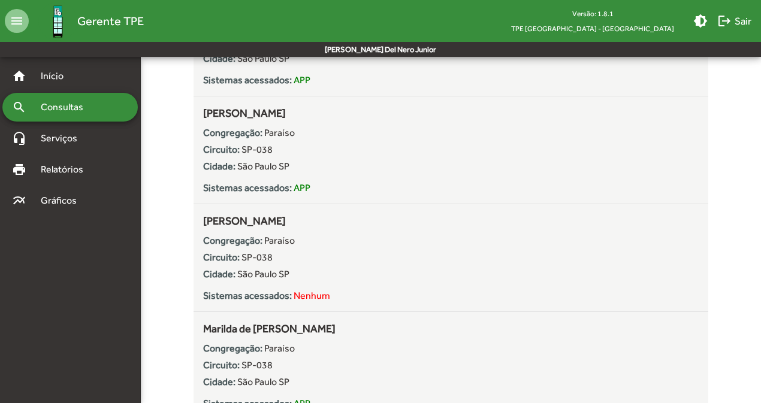
drag, startPoint x: 371, startPoint y: 325, endPoint x: 191, endPoint y: 326, distance: 180.3
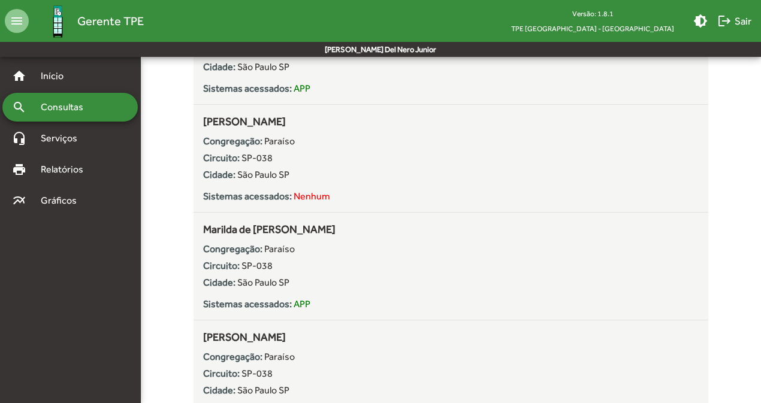
scroll to position [4707, 0]
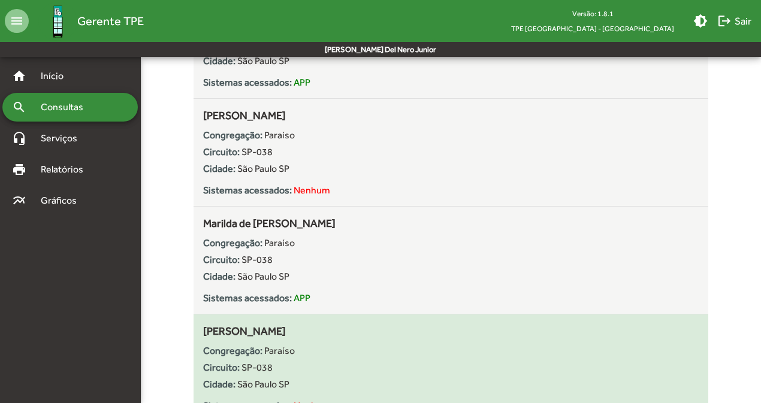
drag, startPoint x: 203, startPoint y: 328, endPoint x: 291, endPoint y: 328, distance: 87.5
click at [291, 328] on div "[PERSON_NAME] Congregação: Paraíso Circuito: SP-038 Cidade: [GEOGRAPHIC_DATA] S…" at bounding box center [450, 368] width 495 height 90
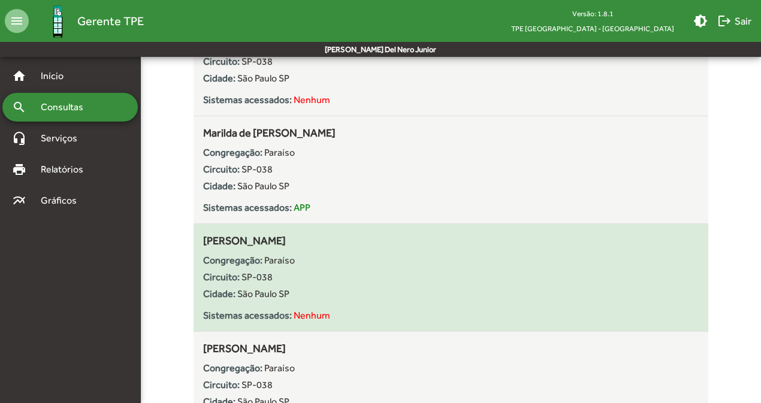
scroll to position [4824, 0]
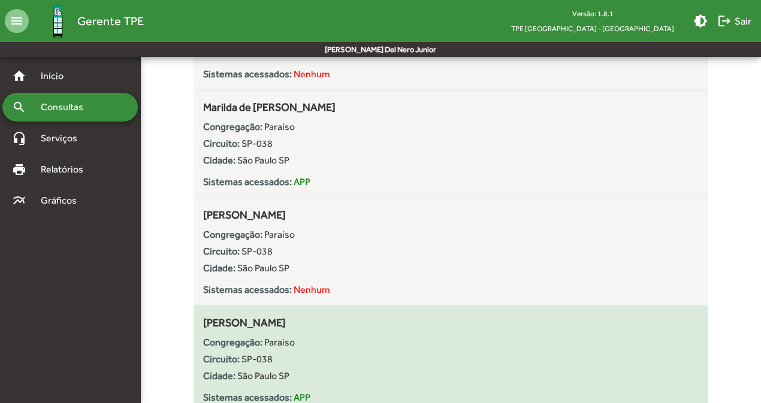
drag, startPoint x: 197, startPoint y: 319, endPoint x: 313, endPoint y: 317, distance: 115.6
click at [313, 317] on div "[PERSON_NAME] Congregação: Paraíso Circuito: SP-038 Cidade: [GEOGRAPHIC_DATA] S…" at bounding box center [450, 360] width 515 height 90
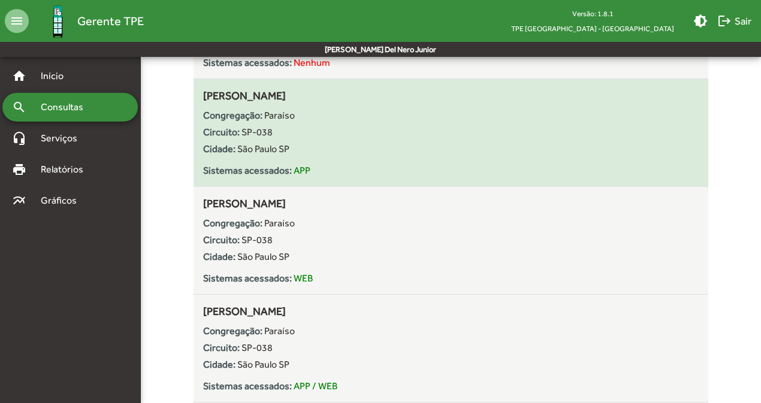
scroll to position [5056, 0]
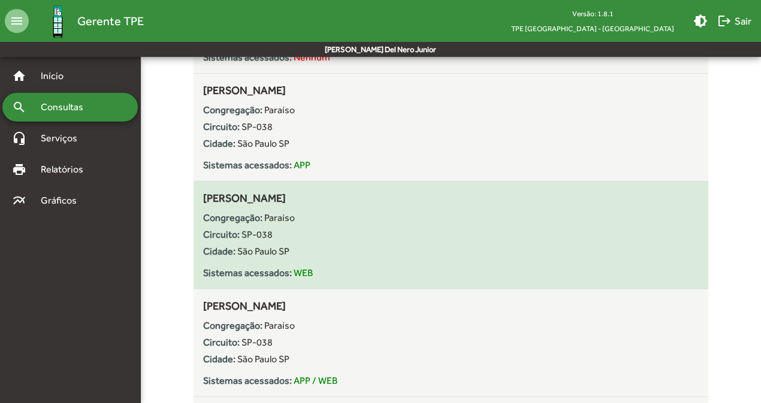
drag, startPoint x: 205, startPoint y: 199, endPoint x: 364, endPoint y: 201, distance: 158.8
click at [364, 201] on div "[PERSON_NAME] Congregação: Paraíso Circuito: SP-038 Cidade: [GEOGRAPHIC_DATA] S…" at bounding box center [450, 235] width 495 height 90
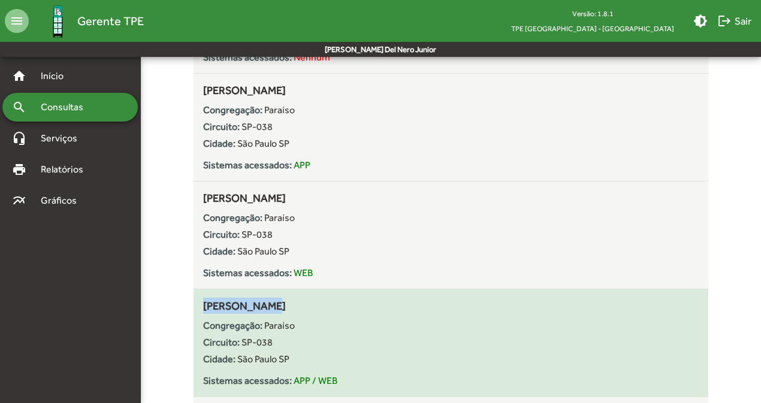
drag, startPoint x: 204, startPoint y: 305, endPoint x: 277, endPoint y: 305, distance: 73.7
click at [277, 305] on div "[PERSON_NAME] Congregação: Paraíso Circuito: SP-038 Cidade: [GEOGRAPHIC_DATA] S…" at bounding box center [450, 343] width 495 height 90
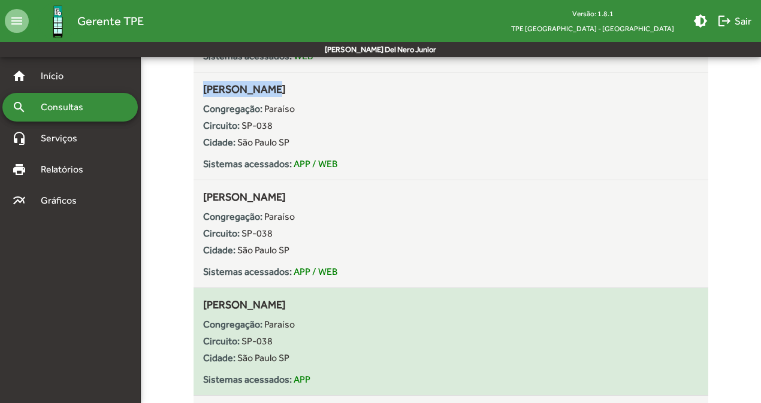
scroll to position [5275, 0]
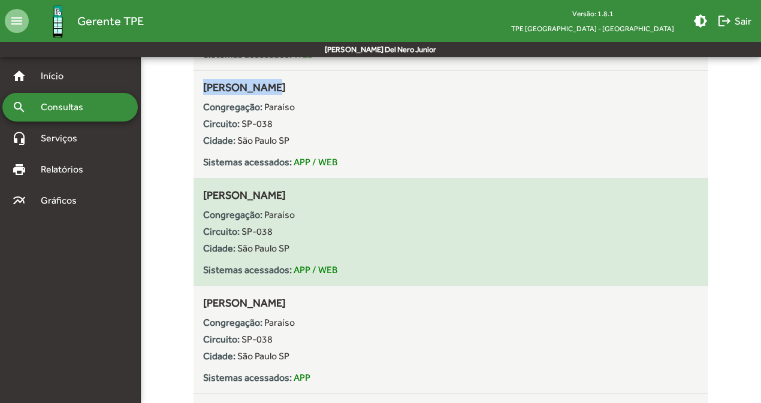
drag, startPoint x: 200, startPoint y: 195, endPoint x: 402, endPoint y: 193, distance: 201.9
click at [402, 195] on div "[PERSON_NAME] Congregação: Paraíso Circuito: SP-038 Cidade: [GEOGRAPHIC_DATA] S…" at bounding box center [450, 232] width 515 height 90
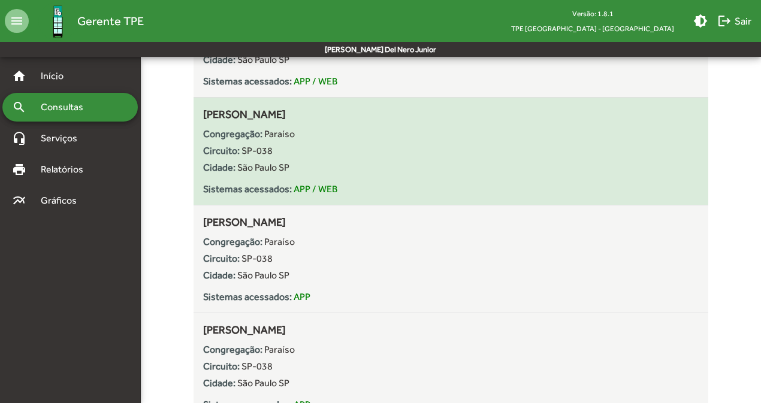
scroll to position [5359, 0]
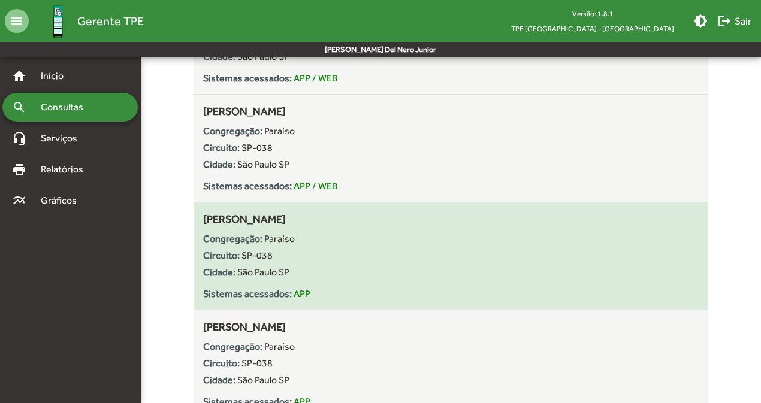
drag, startPoint x: 204, startPoint y: 220, endPoint x: 336, endPoint y: 219, distance: 132.4
click at [286, 220] on span "[PERSON_NAME]" at bounding box center [244, 219] width 83 height 13
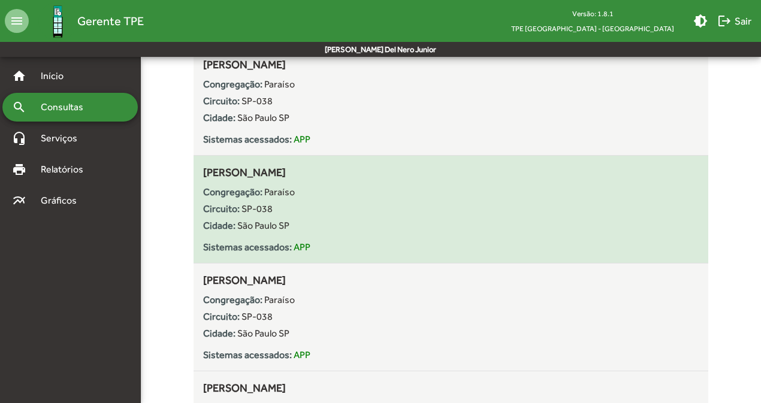
scroll to position [5514, 0]
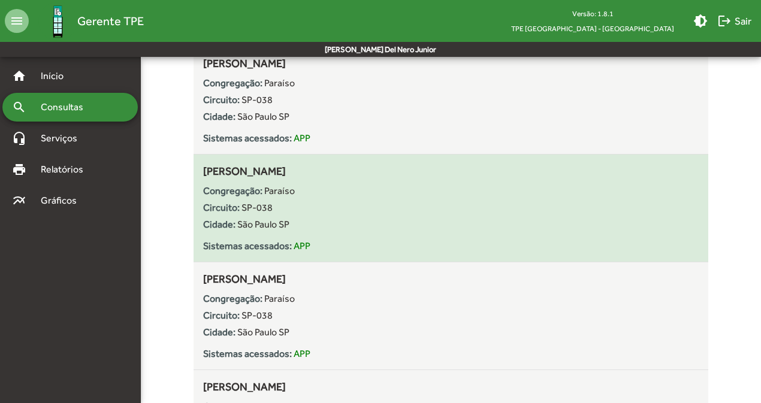
drag, startPoint x: 199, startPoint y: 168, endPoint x: 299, endPoint y: 168, distance: 99.4
click at [299, 168] on div "[PERSON_NAME] Congregação: Paraíso Circuito: SP-038 Cidade: [GEOGRAPHIC_DATA] S…" at bounding box center [450, 208] width 515 height 90
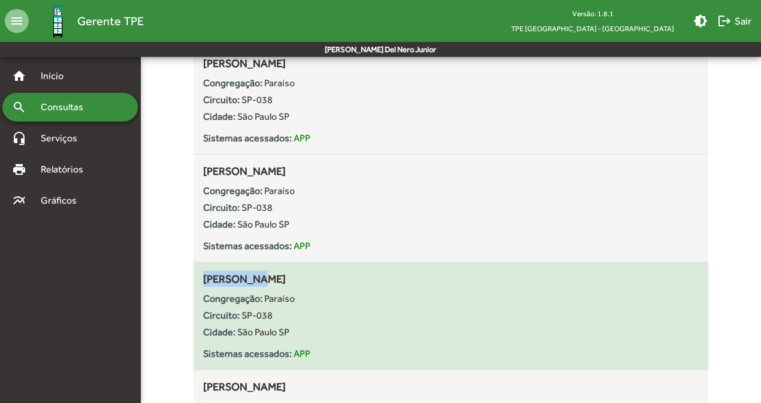
drag, startPoint x: 198, startPoint y: 280, endPoint x: 278, endPoint y: 280, distance: 79.7
click at [278, 280] on div "[PERSON_NAME] Congregação: Paraíso Circuito: SP-038 Cidade: [GEOGRAPHIC_DATA] S…" at bounding box center [450, 316] width 515 height 90
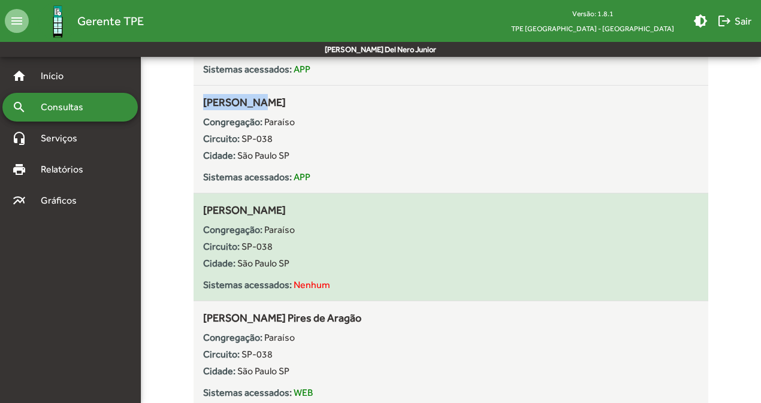
scroll to position [5692, 0]
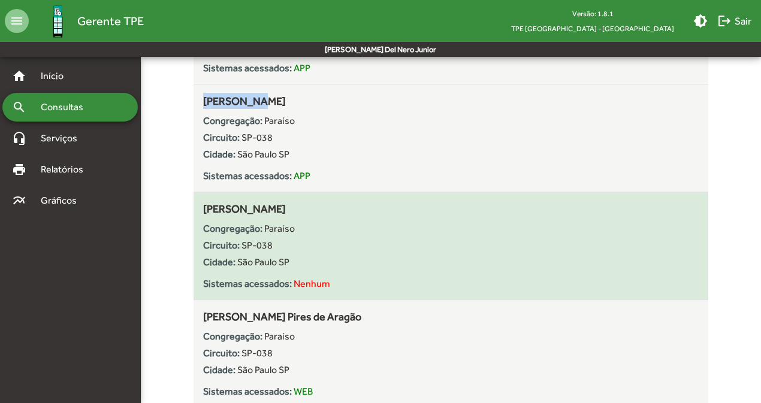
drag, startPoint x: 205, startPoint y: 212, endPoint x: 313, endPoint y: 211, distance: 107.8
click at [313, 212] on div "[PERSON_NAME] Congregação: Paraíso Circuito: SP-038 Cidade: [GEOGRAPHIC_DATA] S…" at bounding box center [450, 246] width 495 height 90
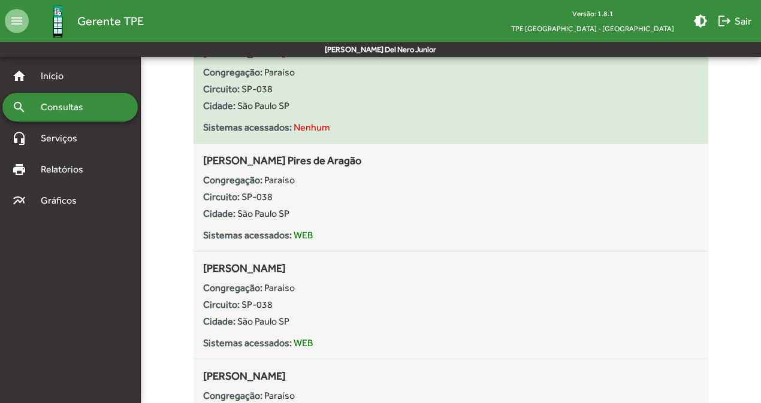
scroll to position [5856, 0]
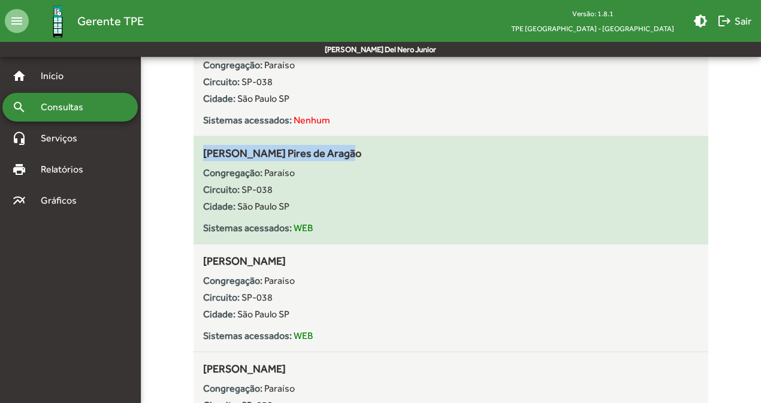
drag, startPoint x: 197, startPoint y: 158, endPoint x: 345, endPoint y: 152, distance: 148.1
click at [345, 152] on div "[PERSON_NAME] Pires de Aragão Congregação: Paraíso Circuito: SP-038 Cidade: [GE…" at bounding box center [450, 190] width 515 height 90
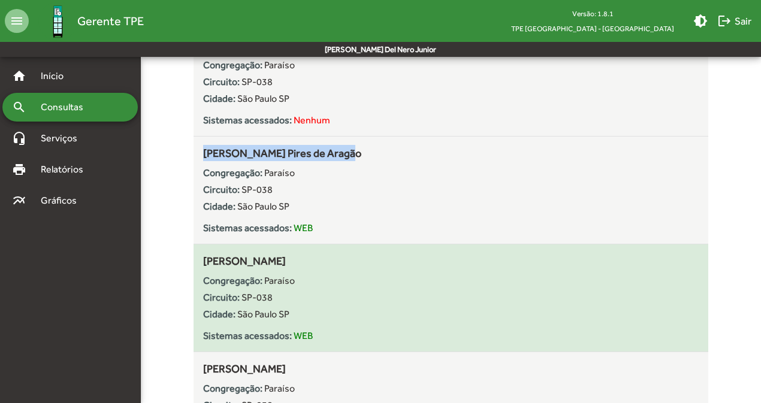
drag, startPoint x: 198, startPoint y: 257, endPoint x: 355, endPoint y: 258, distance: 157.0
click at [355, 258] on div "[PERSON_NAME] Congregação: Paraíso Circuito: SP-038 Cidade: [GEOGRAPHIC_DATA] S…" at bounding box center [450, 298] width 515 height 90
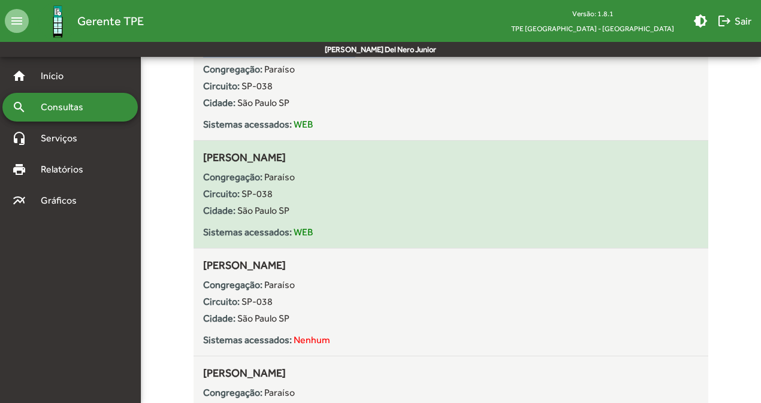
scroll to position [5964, 0]
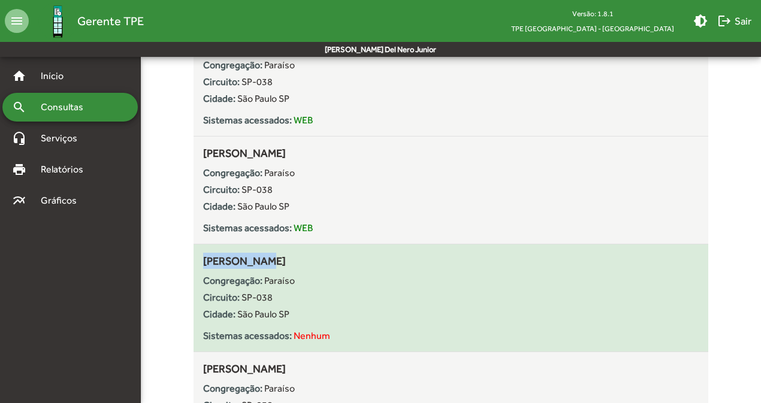
drag, startPoint x: 202, startPoint y: 259, endPoint x: 270, endPoint y: 259, distance: 67.7
click at [270, 259] on div "[PERSON_NAME] Congregação: Paraíso Circuito: SP-038 Cidade: [GEOGRAPHIC_DATA] S…" at bounding box center [450, 298] width 515 height 90
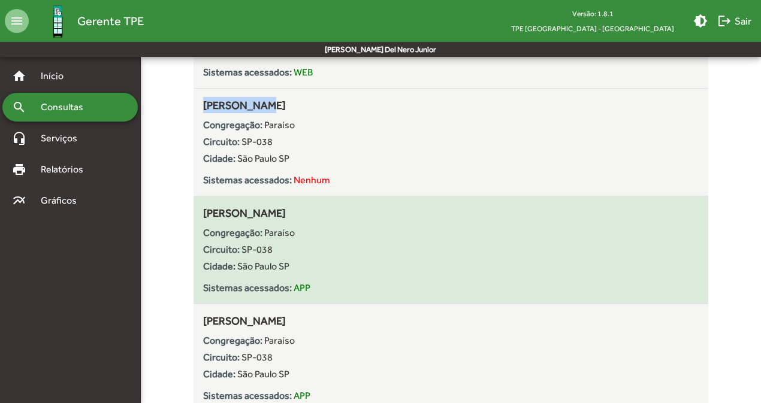
scroll to position [6121, 0]
drag, startPoint x: 202, startPoint y: 209, endPoint x: 355, endPoint y: 208, distance: 153.4
click at [355, 208] on div "[PERSON_NAME] Congregação: Paraíso Circuito: SP-038 Cidade: [GEOGRAPHIC_DATA] S…" at bounding box center [450, 249] width 515 height 90
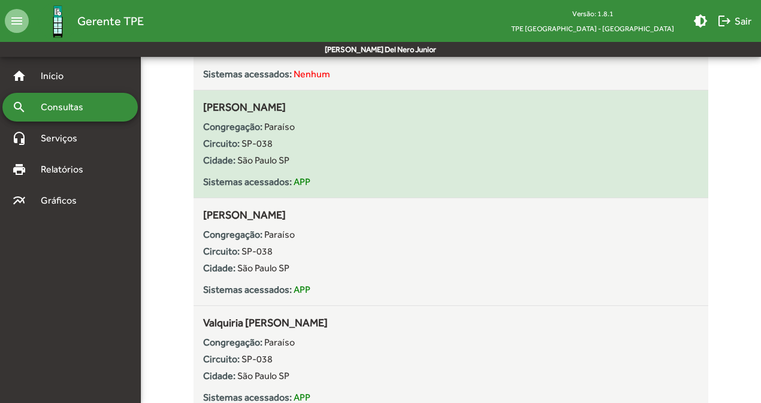
scroll to position [6249, 0]
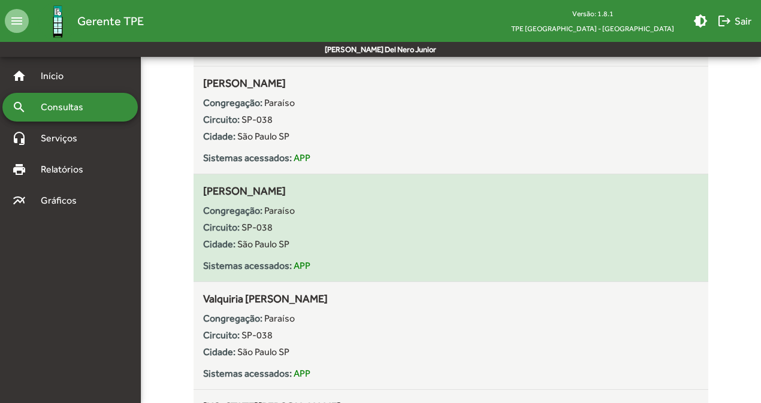
drag, startPoint x: 201, startPoint y: 190, endPoint x: 310, endPoint y: 192, distance: 109.0
click at [310, 192] on div "[PERSON_NAME] Congregação: Paraíso Circuito: SP-038 Cidade: [GEOGRAPHIC_DATA] S…" at bounding box center [450, 228] width 515 height 90
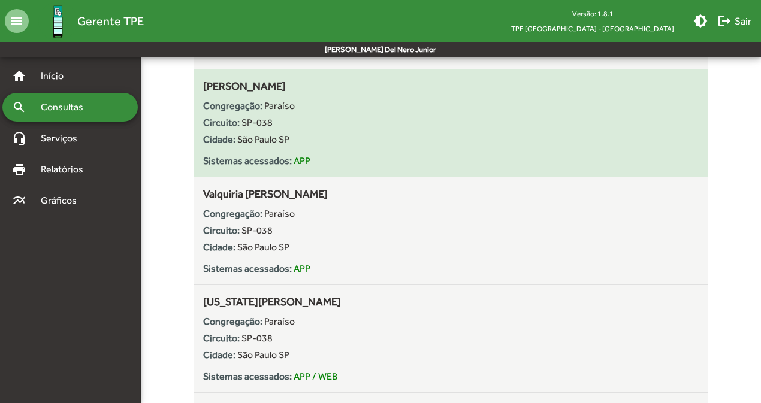
scroll to position [6356, 0]
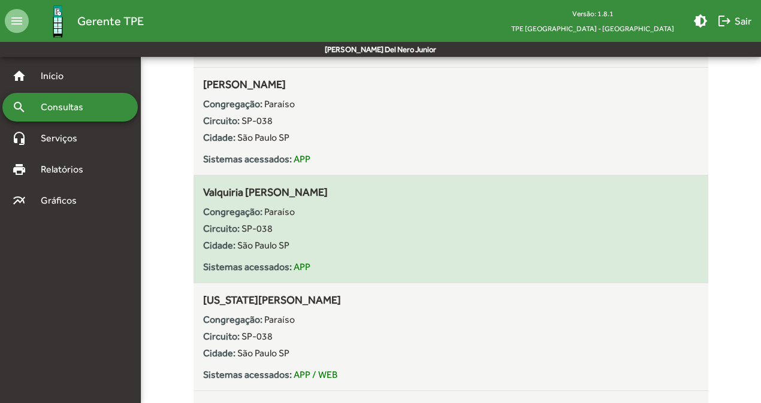
drag, startPoint x: 204, startPoint y: 196, endPoint x: 335, endPoint y: 196, distance: 130.6
click at [328, 196] on span "Valquiria [PERSON_NAME]" at bounding box center [265, 192] width 125 height 13
drag, startPoint x: 368, startPoint y: 182, endPoint x: 217, endPoint y: 183, distance: 151.0
click at [217, 183] on mat-list-item "Valquiria [PERSON_NAME] Congregação: Paraíso Circuito: SP-038 Cidade: [GEOGRAPH…" at bounding box center [450, 230] width 515 height 108
drag, startPoint x: 201, startPoint y: 189, endPoint x: 353, endPoint y: 188, distance: 152.2
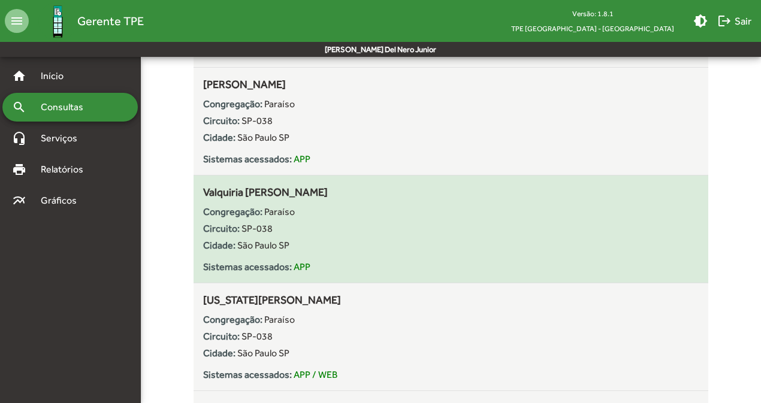
click at [353, 189] on div "Valquiria [PERSON_NAME] Congregação: Paraíso Circuito: SP-038 Cidade: [GEOGRAPH…" at bounding box center [450, 229] width 515 height 90
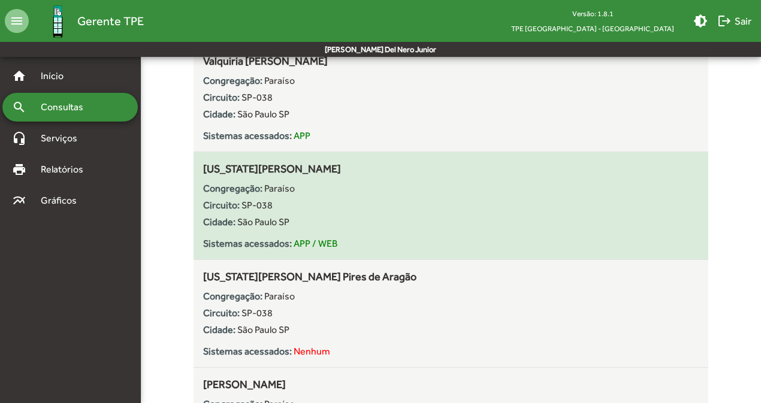
scroll to position [6493, 0]
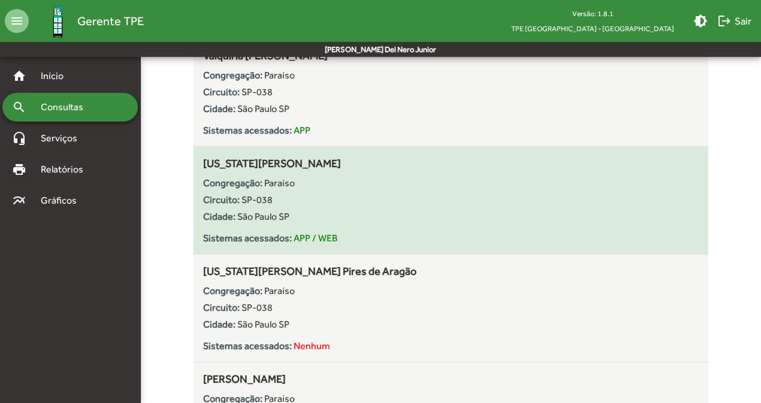
drag, startPoint x: 204, startPoint y: 165, endPoint x: 392, endPoint y: 158, distance: 188.9
click at [392, 158] on div "[US_STATE][PERSON_NAME] Congregação: Paraíso Circuito: SP-038 Cidade: [GEOGRAPH…" at bounding box center [450, 200] width 495 height 90
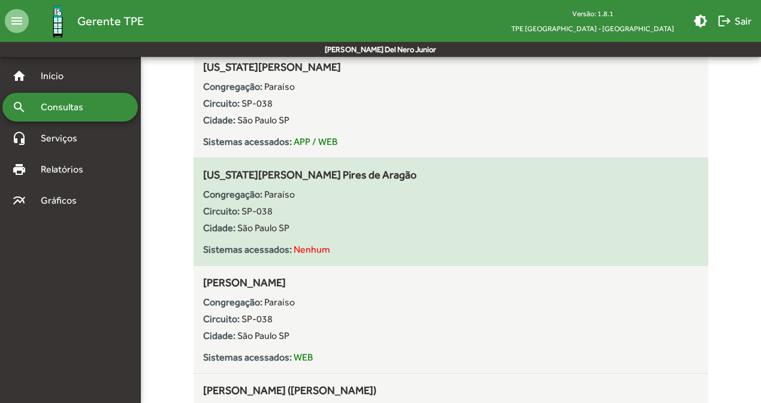
scroll to position [6591, 0]
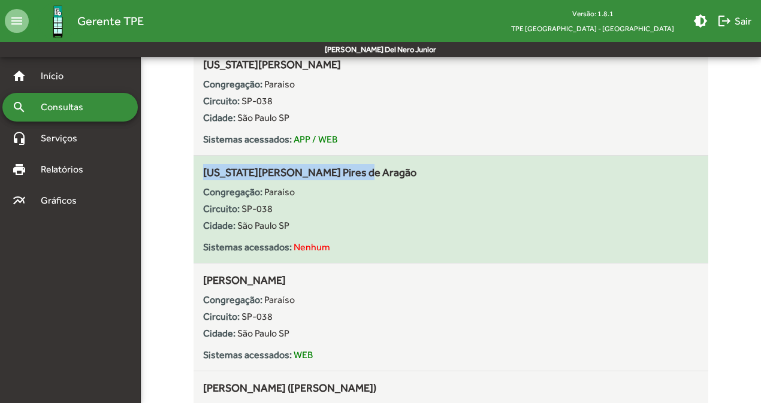
drag, startPoint x: 201, startPoint y: 170, endPoint x: 389, endPoint y: 166, distance: 188.1
click at [390, 168] on div "[US_STATE][PERSON_NAME] Pires de Aragão Congregação: Paraíso Circuito: SP-038 C…" at bounding box center [450, 209] width 515 height 90
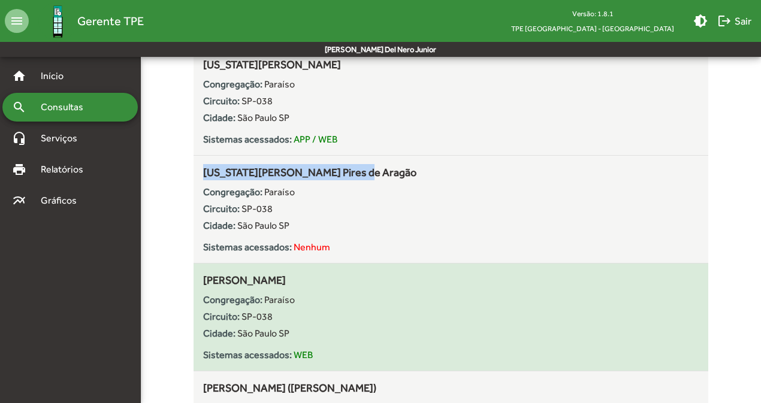
drag, startPoint x: 205, startPoint y: 277, endPoint x: 326, endPoint y: 278, distance: 121.6
click at [326, 278] on div "[PERSON_NAME] Congregação: Paraíso Circuito: SP-038 Cidade: [GEOGRAPHIC_DATA] S…" at bounding box center [450, 317] width 495 height 90
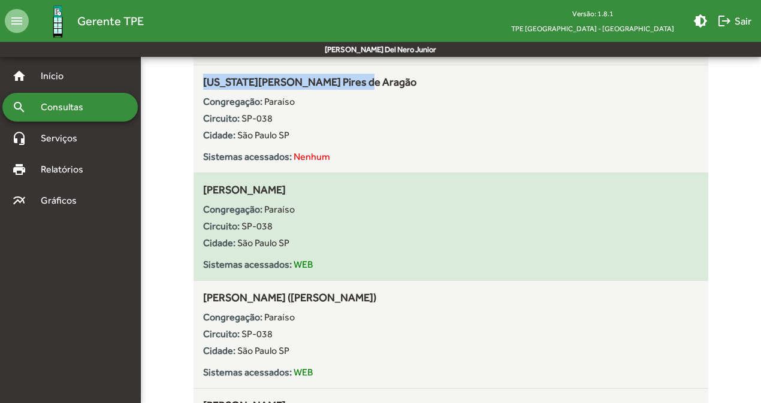
scroll to position [6684, 0]
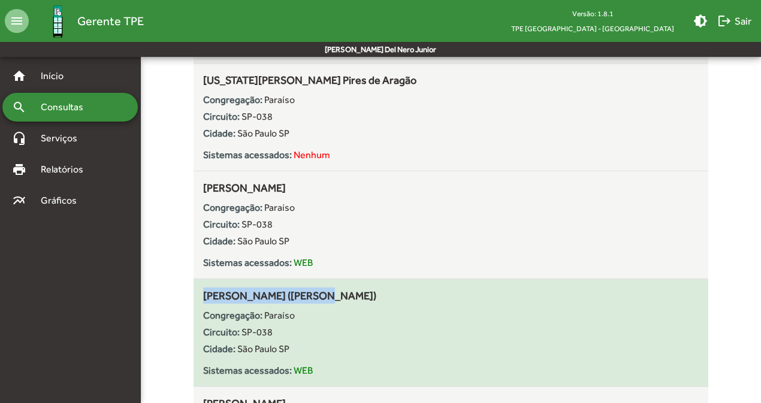
drag, startPoint x: 192, startPoint y: 298, endPoint x: 329, endPoint y: 298, distance: 137.2
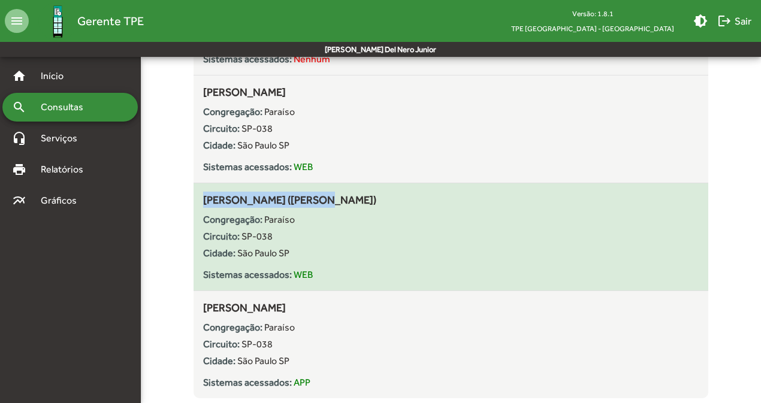
scroll to position [6781, 0]
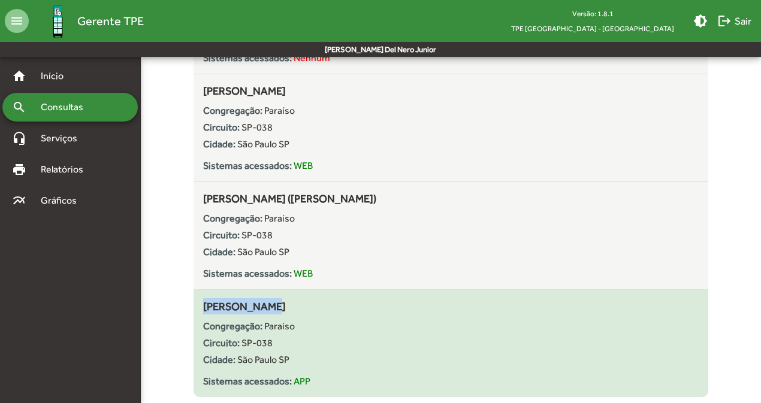
drag, startPoint x: 202, startPoint y: 309, endPoint x: 295, endPoint y: 308, distance: 92.9
click at [296, 309] on div "[PERSON_NAME] Congregação: Paraíso Circuito: SP-038 Cidade: [GEOGRAPHIC_DATA] S…" at bounding box center [450, 343] width 515 height 90
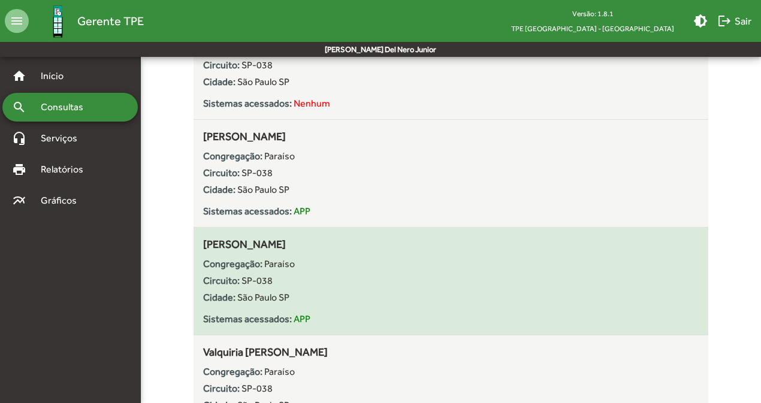
scroll to position [6153, 0]
